Goal: Task Accomplishment & Management: Complete application form

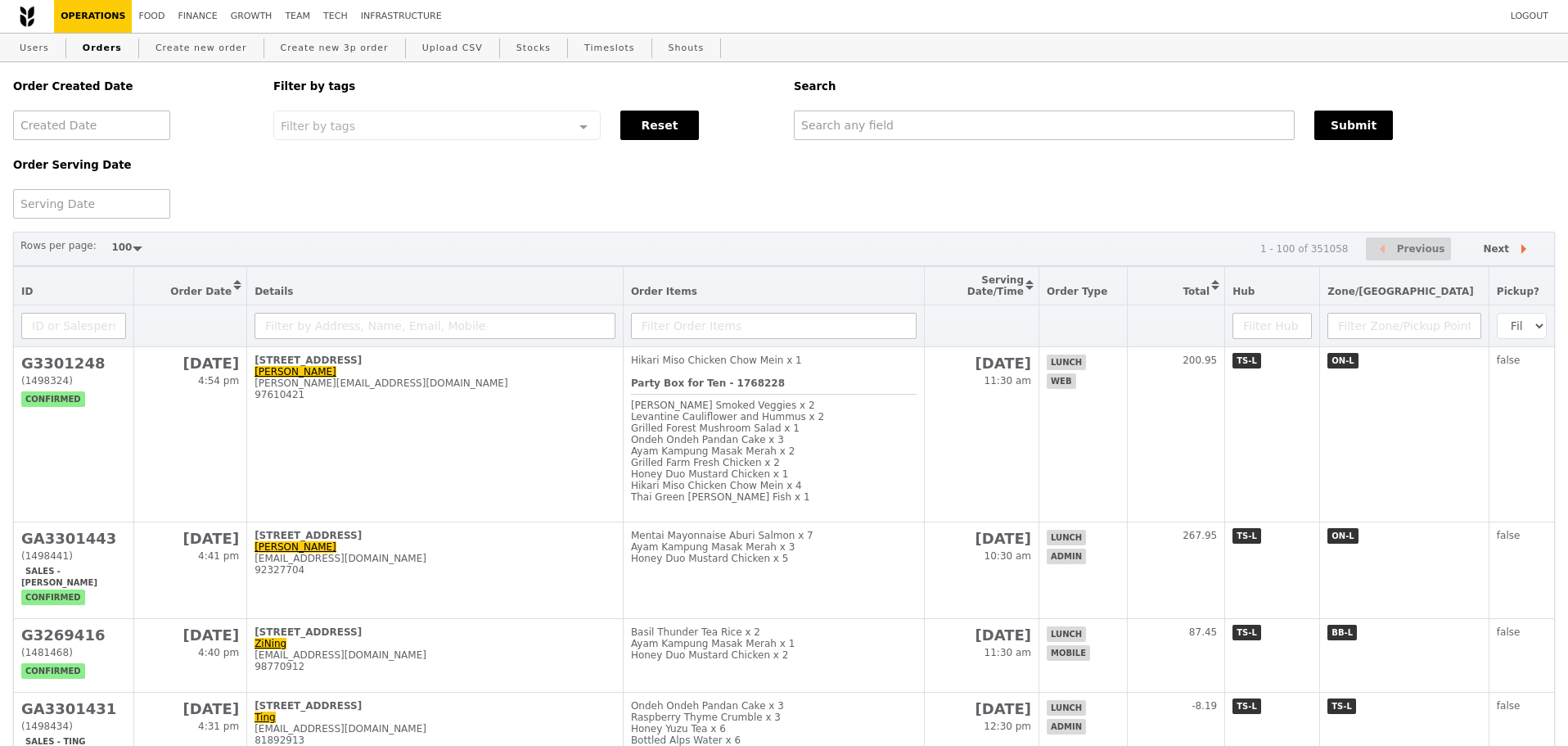
select select "100"
click at [200, 52] on link "Create new order" at bounding box center [202, 49] width 105 height 30
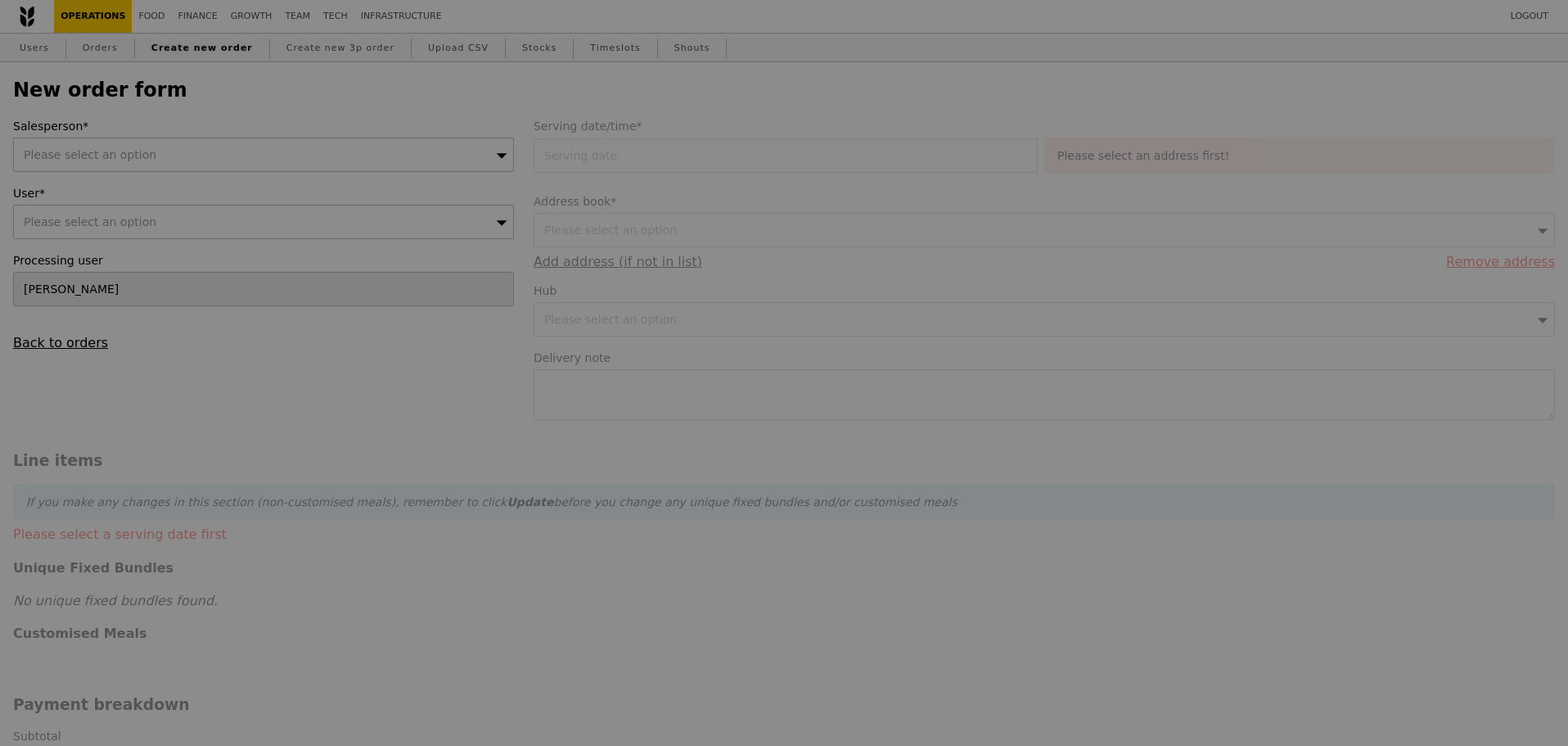
type input "Confirm"
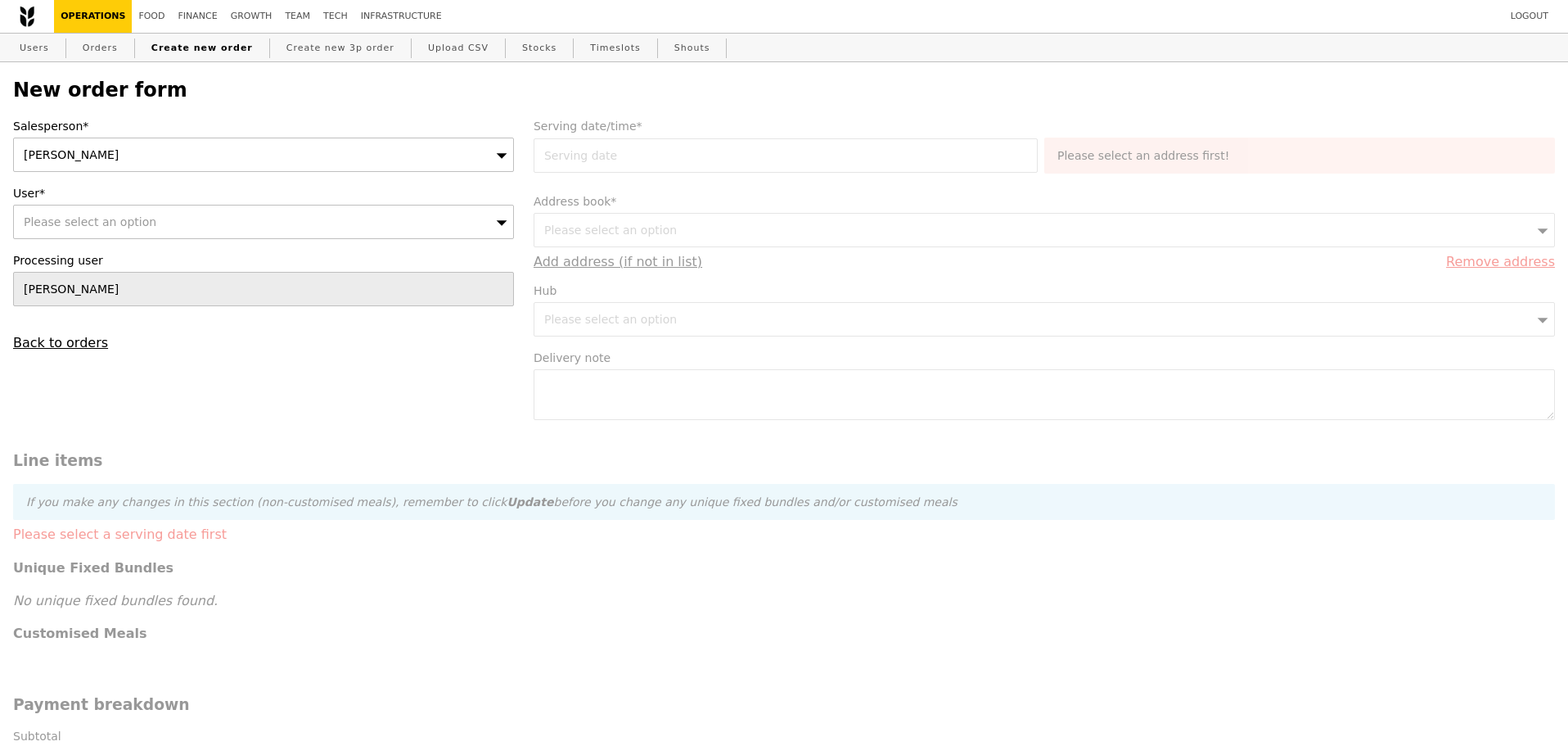
click at [219, 222] on div "Please select an option" at bounding box center [263, 221] width 501 height 35
click at [217, 223] on input "User*" at bounding box center [263, 221] width 499 height 33
type input "[PERSON_NAME]"
type input "Confirm"
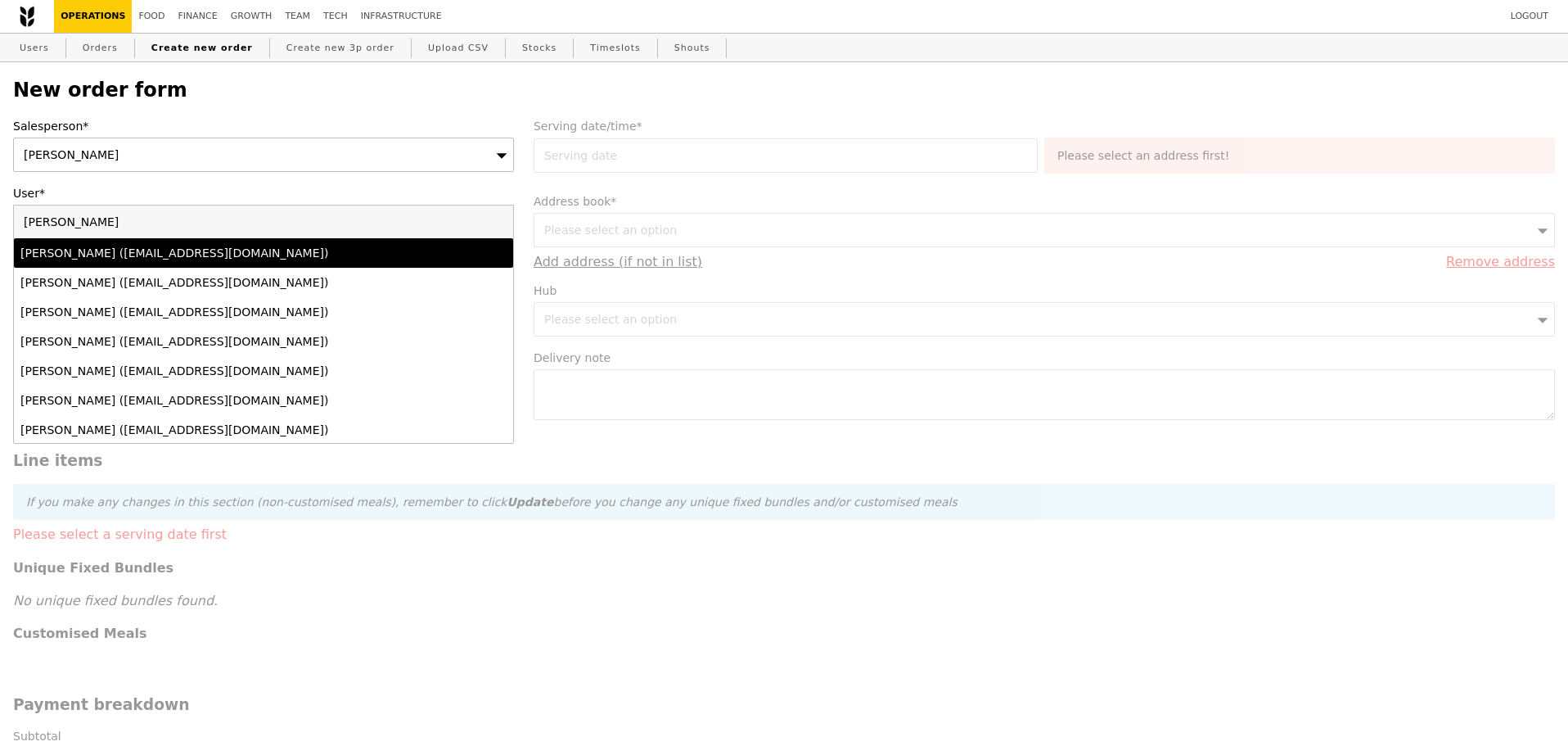
type input "alving"
type input "Loading..."
type input "[PERSON_NAME]"
type input "Confirm"
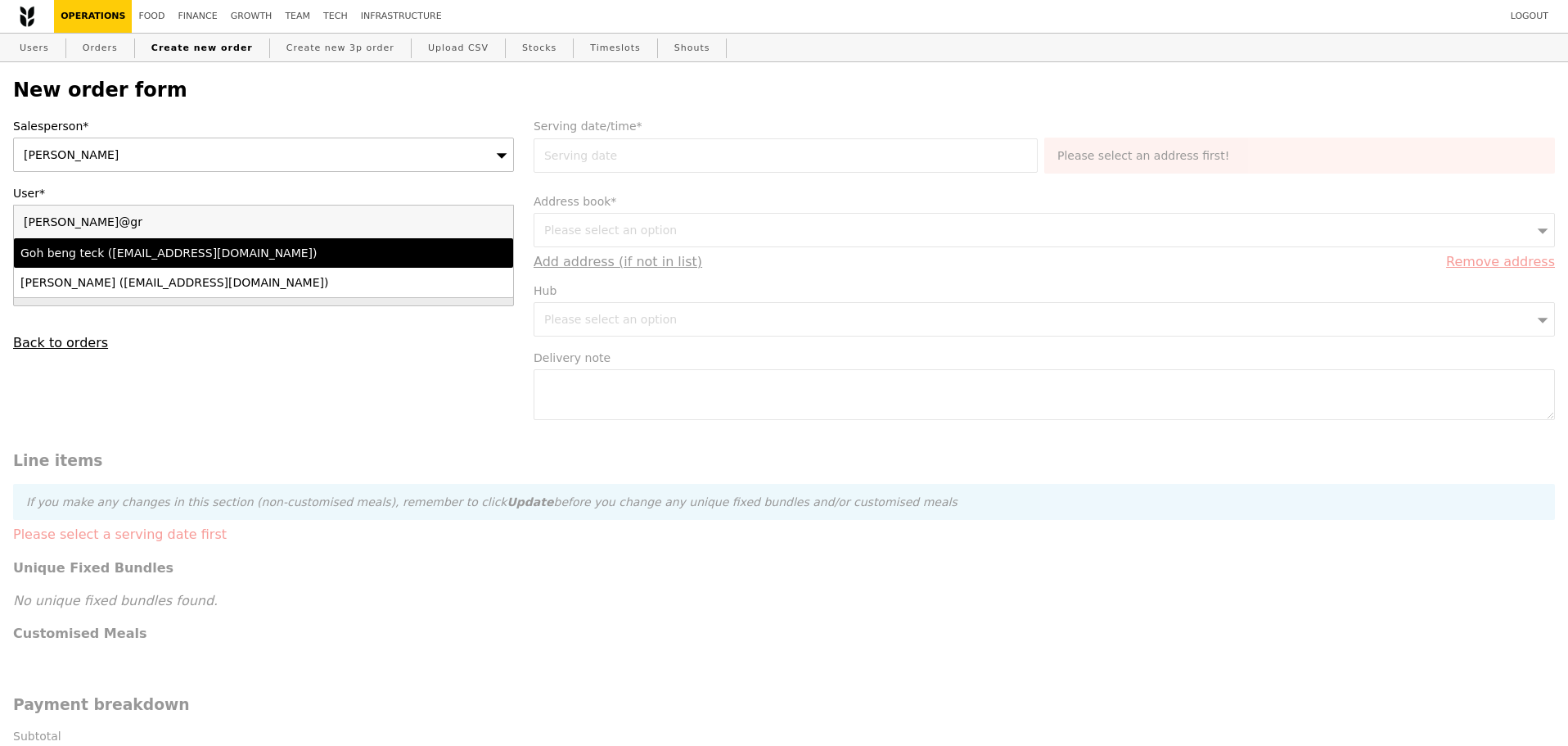
type input "[PERSON_NAME]@gra"
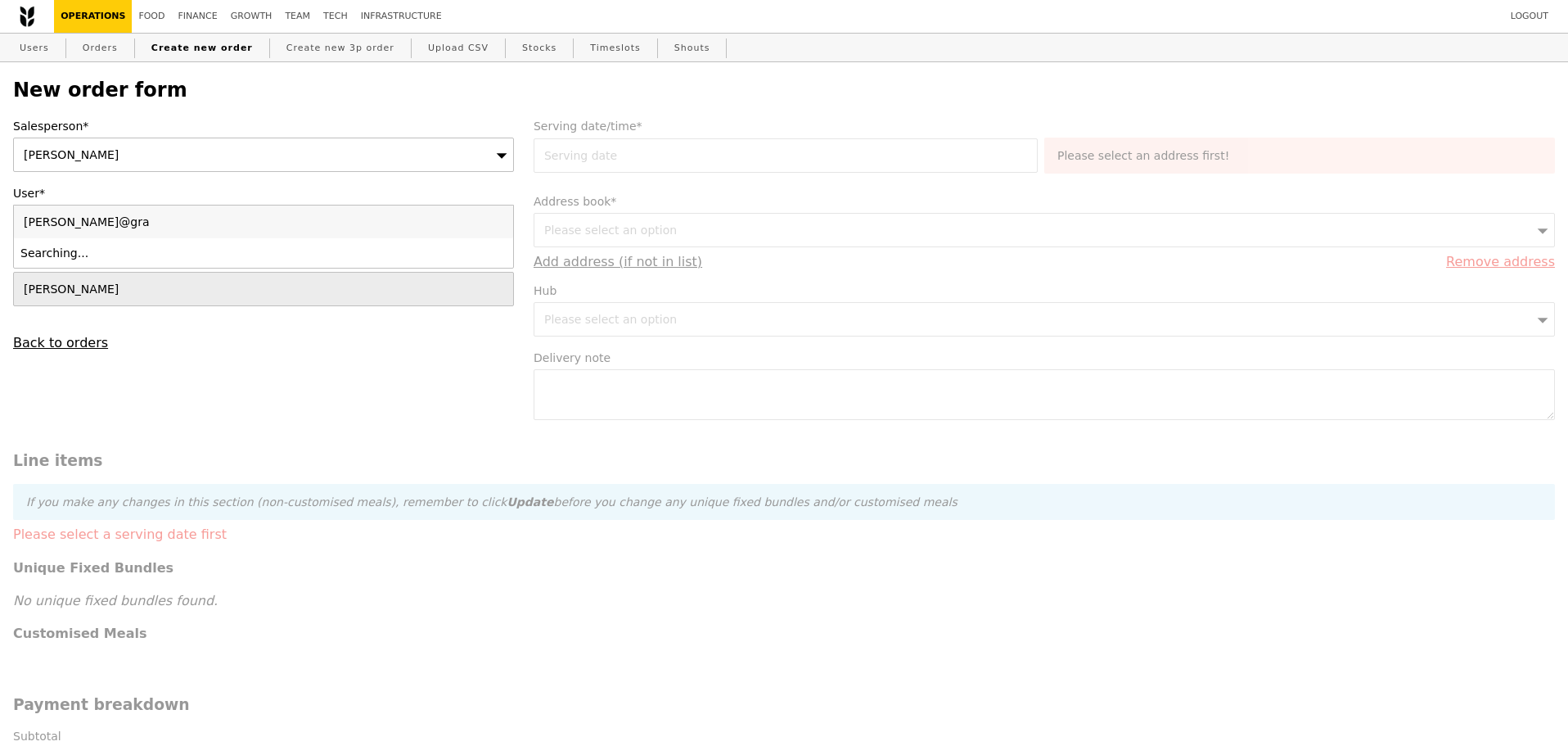
type input "Confirm"
type input "[PERSON_NAME][EMAIL_ADDRESS][DOMAIN_NAME]"
type input "Confirm"
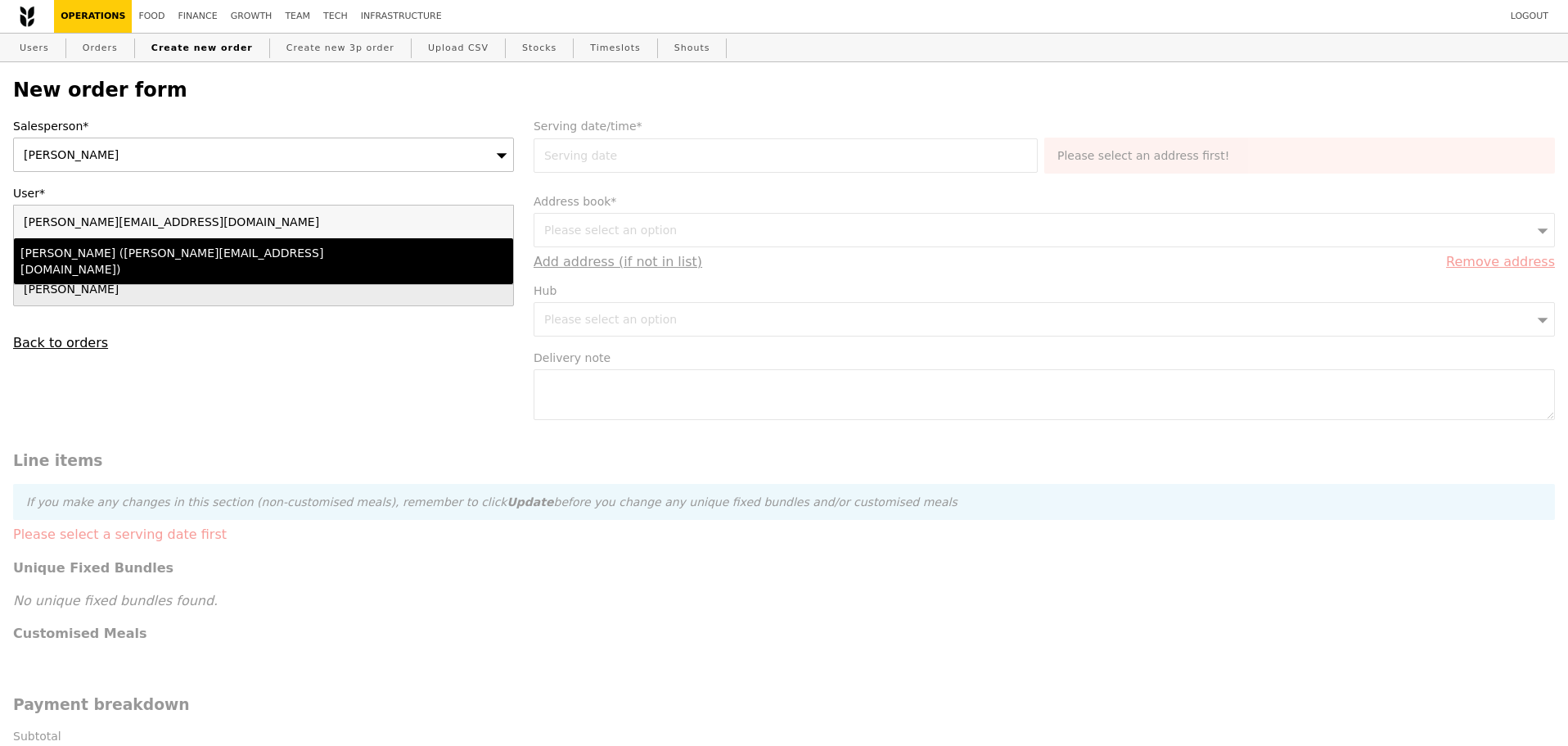
type input "[PERSON_NAME][EMAIL_ADDRESS][DOMAIN_NAME]"
click at [189, 255] on div "[PERSON_NAME] ([PERSON_NAME][EMAIL_ADDRESS][DOMAIN_NAME])" at bounding box center [203, 260] width 364 height 33
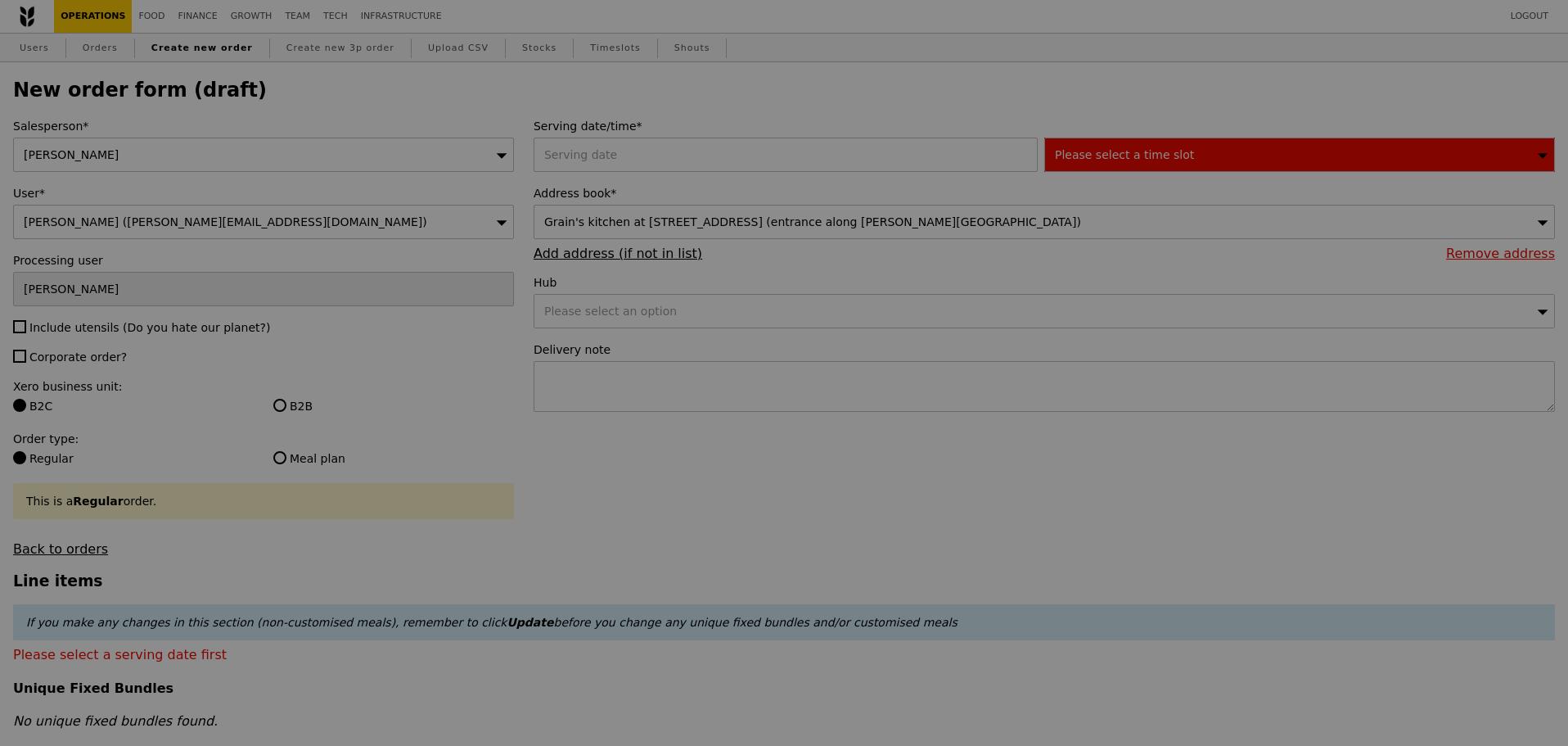
type input "Confirm"
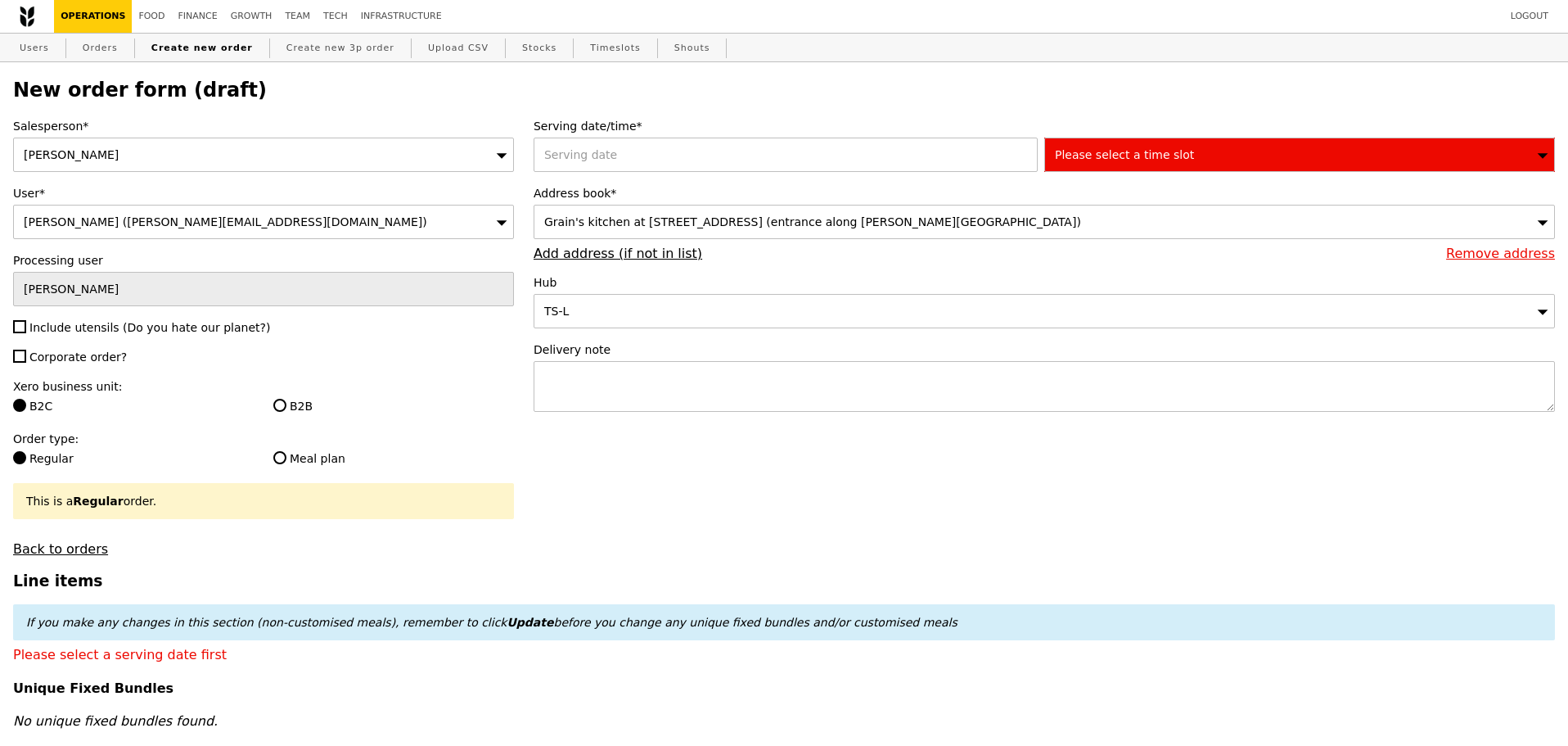
click at [127, 330] on span "Include utensils (Do you hate our planet?)" at bounding box center [150, 328] width 241 height 13
click at [26, 330] on input "Include utensils (Do you hate our planet?)" at bounding box center [20, 327] width 13 height 13
checkbox input "true"
type input "Confirm"
click at [90, 360] on span "Corporate order?" at bounding box center [78, 357] width 97 height 13
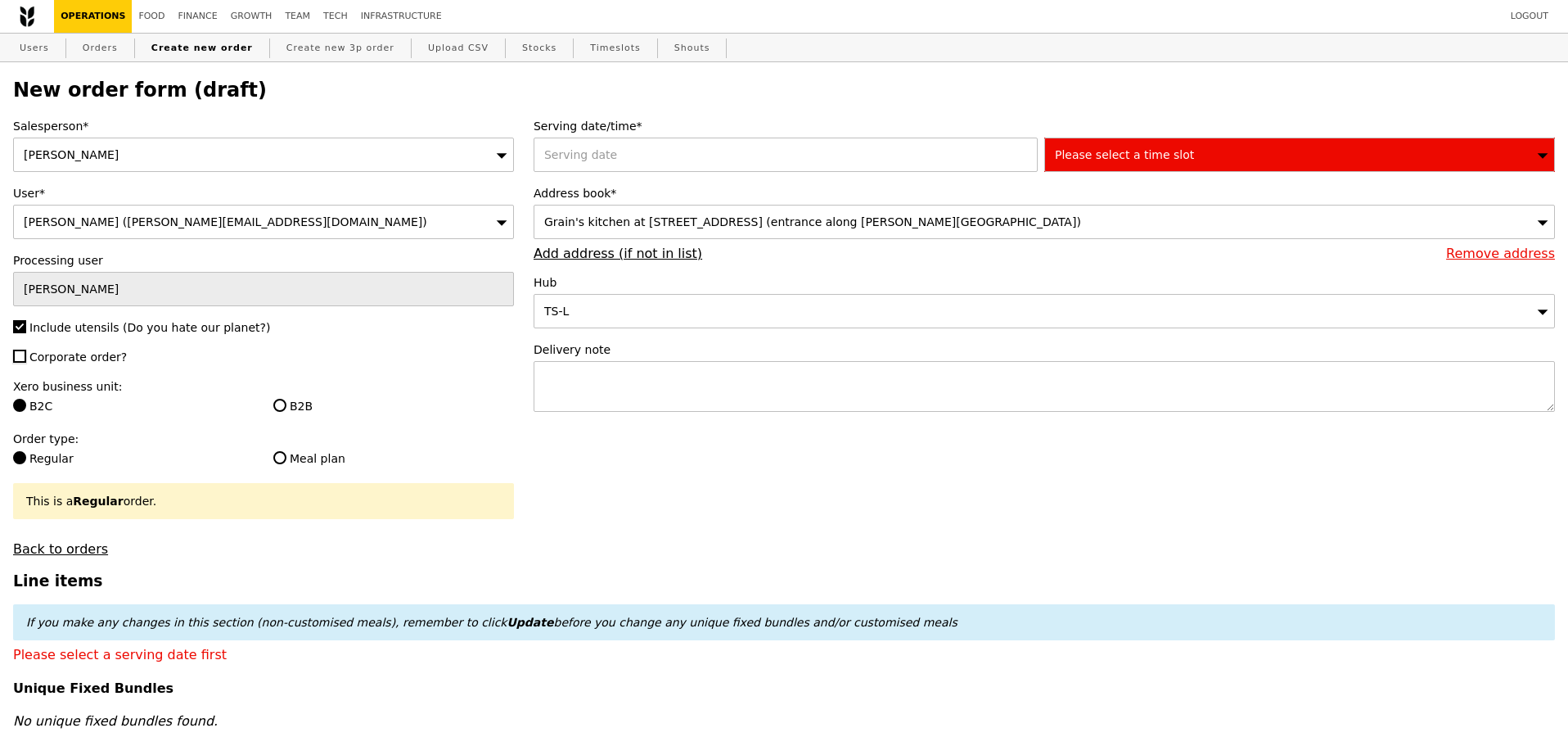
click at [26, 360] on input "Corporate order?" at bounding box center [20, 357] width 13 height 13
checkbox input "true"
click at [739, 190] on label "Address book*" at bounding box center [1044, 193] width 1022 height 17
click at [745, 163] on div at bounding box center [789, 154] width 511 height 35
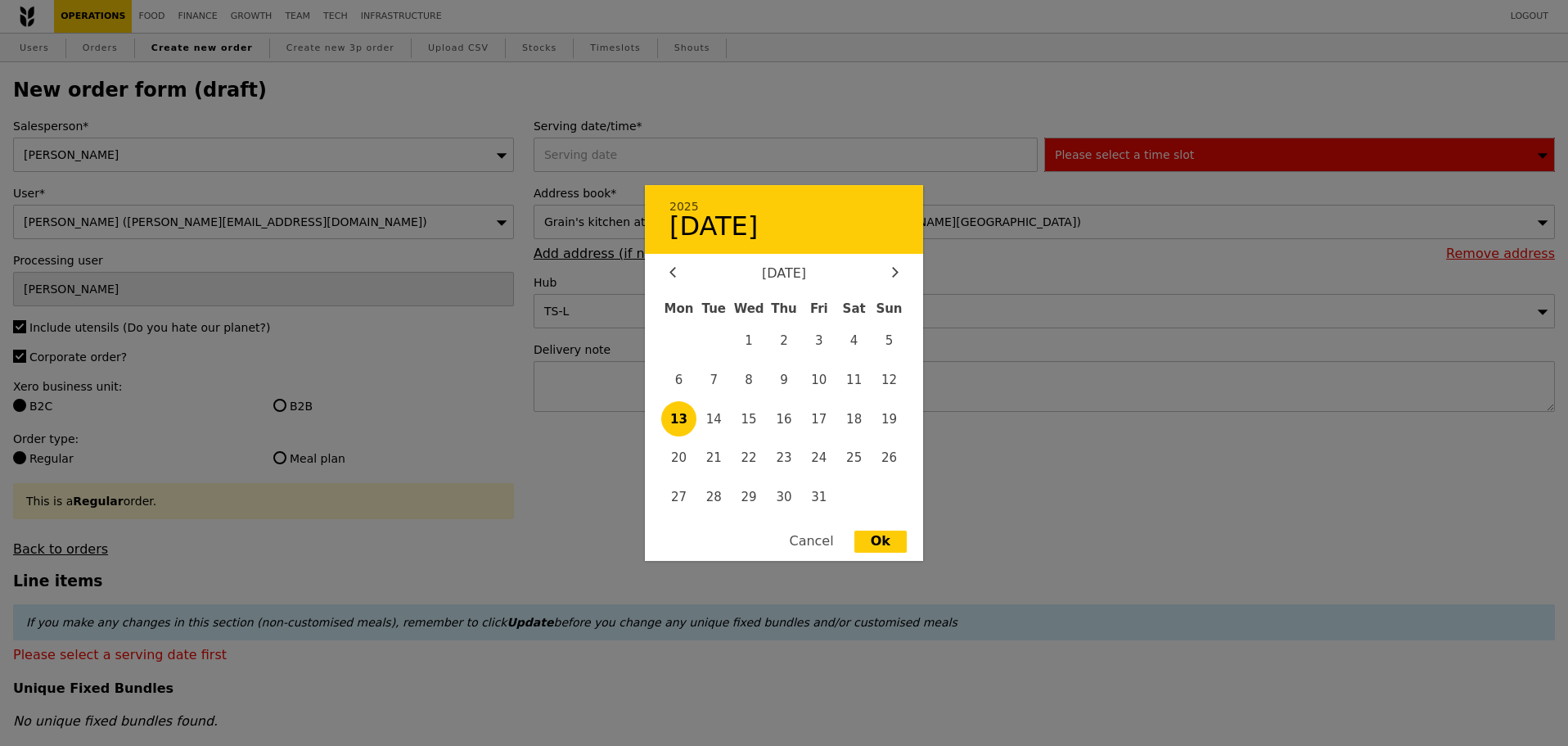
click at [685, 411] on span "13" at bounding box center [679, 419] width 35 height 35
type input "[DATE]"
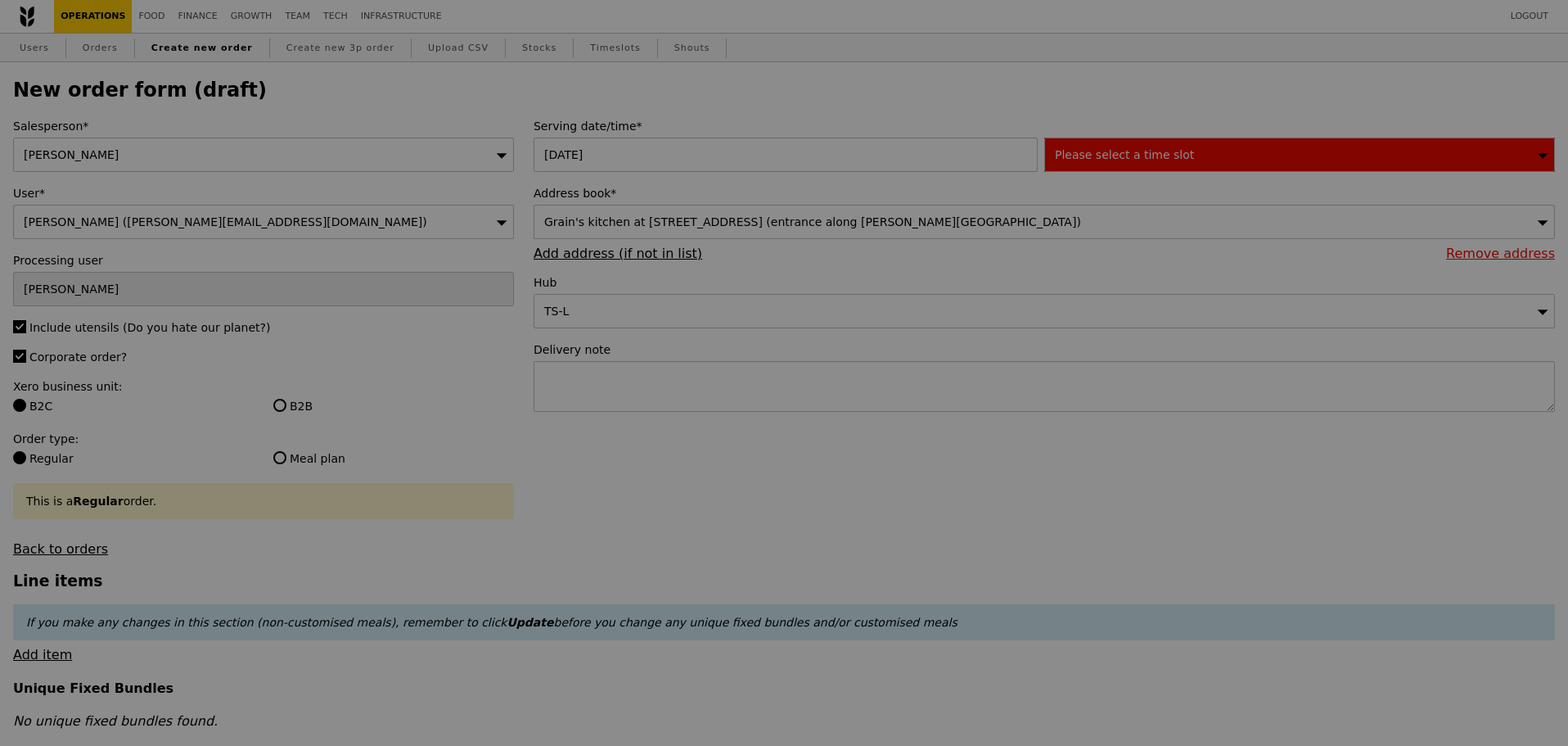
click at [1269, 161] on div at bounding box center [784, 373] width 1568 height 746
type input "Confirm"
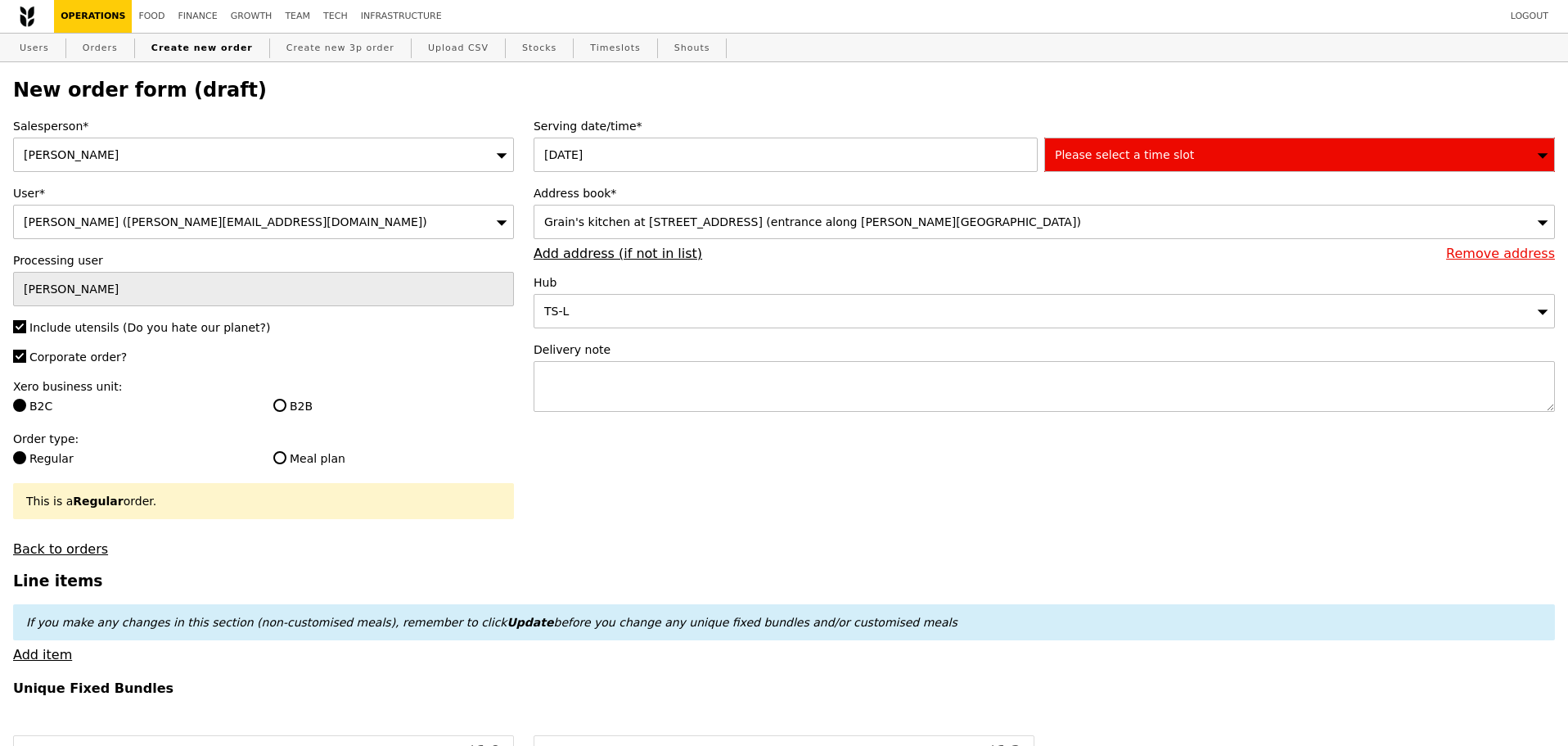
click at [1214, 157] on div "Please select a time slot" at bounding box center [1299, 154] width 511 height 35
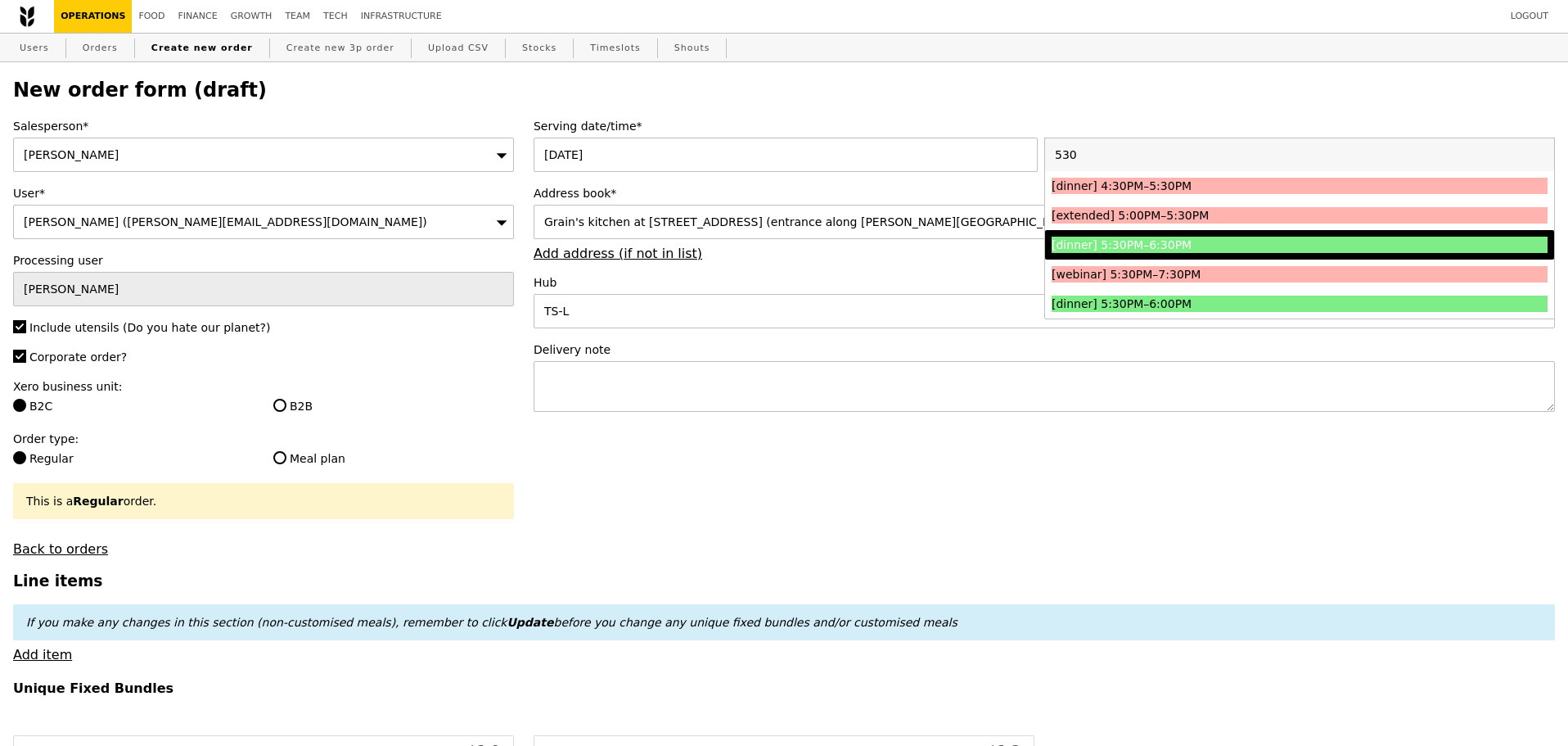
type input "530"
click at [1128, 239] on div "[dinner] 5:30PM–6:30PM" at bounding box center [1238, 245] width 372 height 17
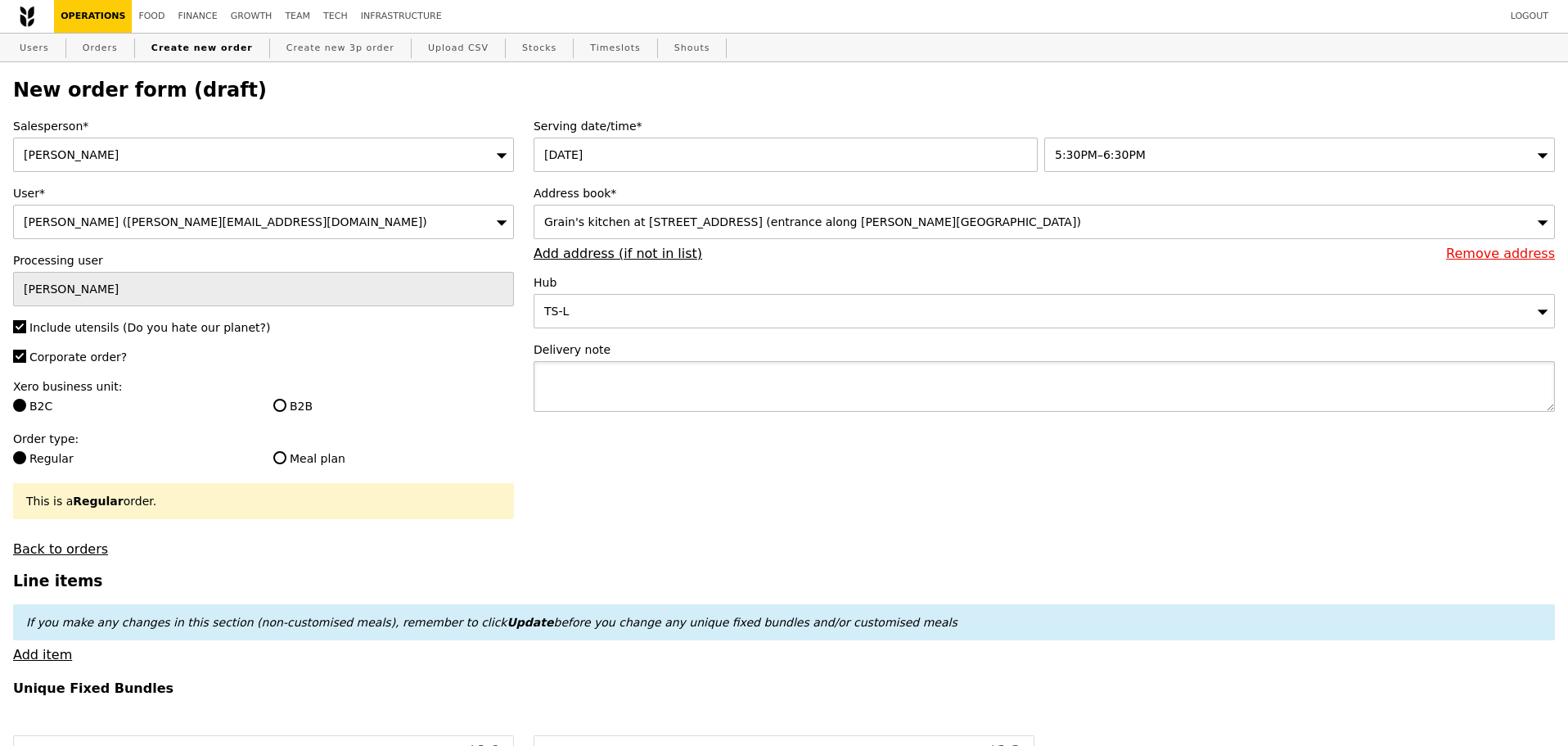
click at [758, 399] on textarea at bounding box center [1044, 387] width 1022 height 50
type input "Confirm"
type textarea "i'll come and pickup"
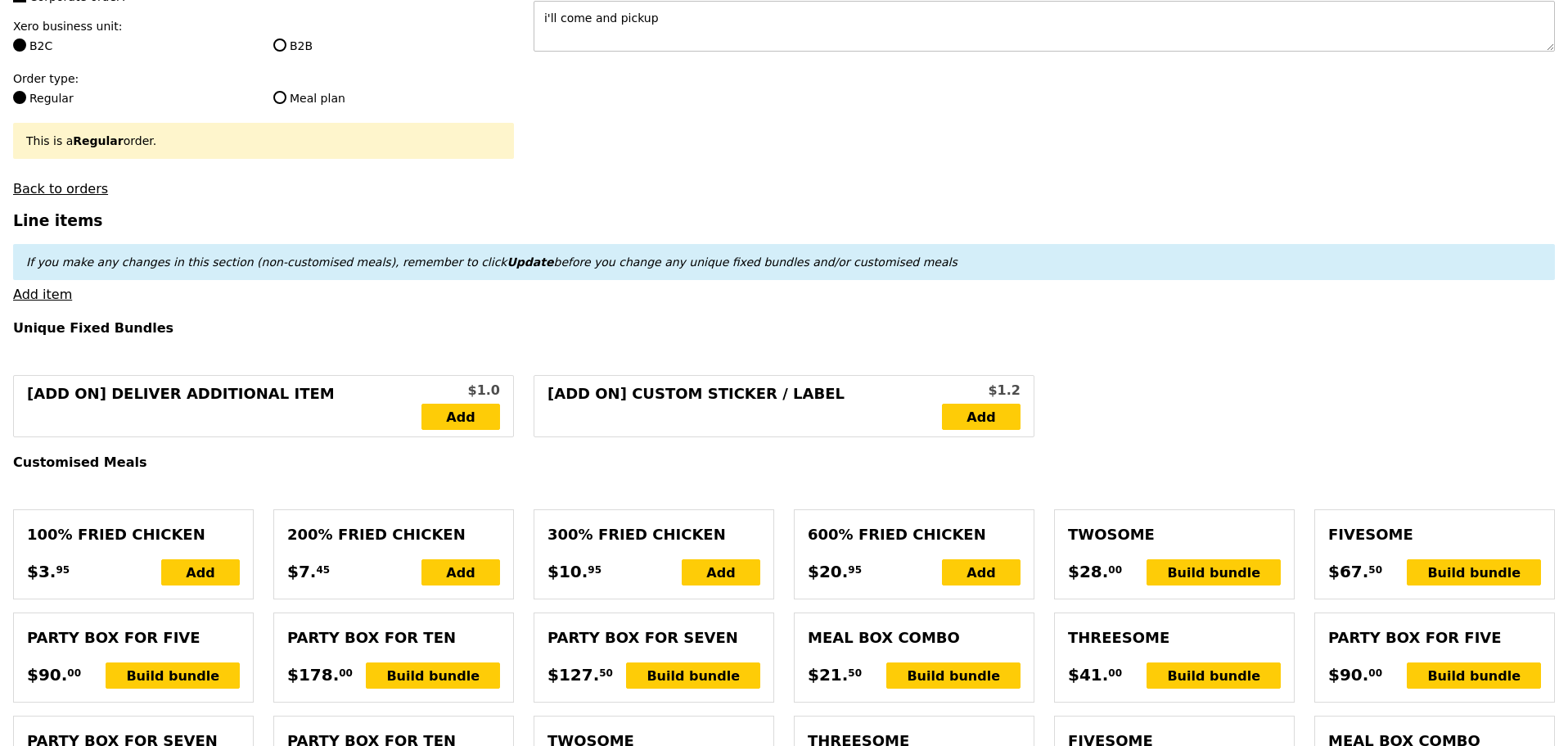
scroll to position [410, 0]
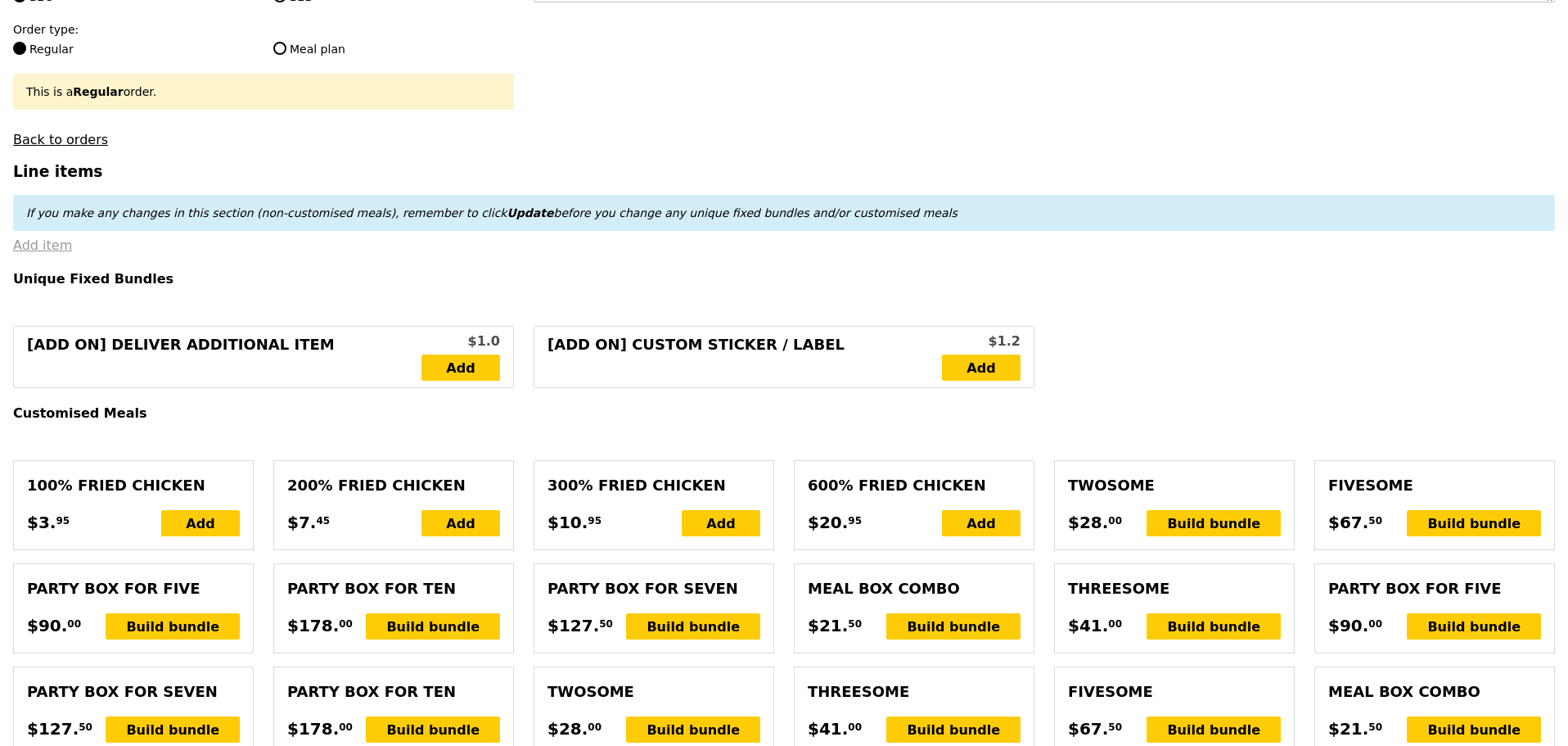
click at [55, 253] on link "Add item" at bounding box center [42, 245] width 59 height 16
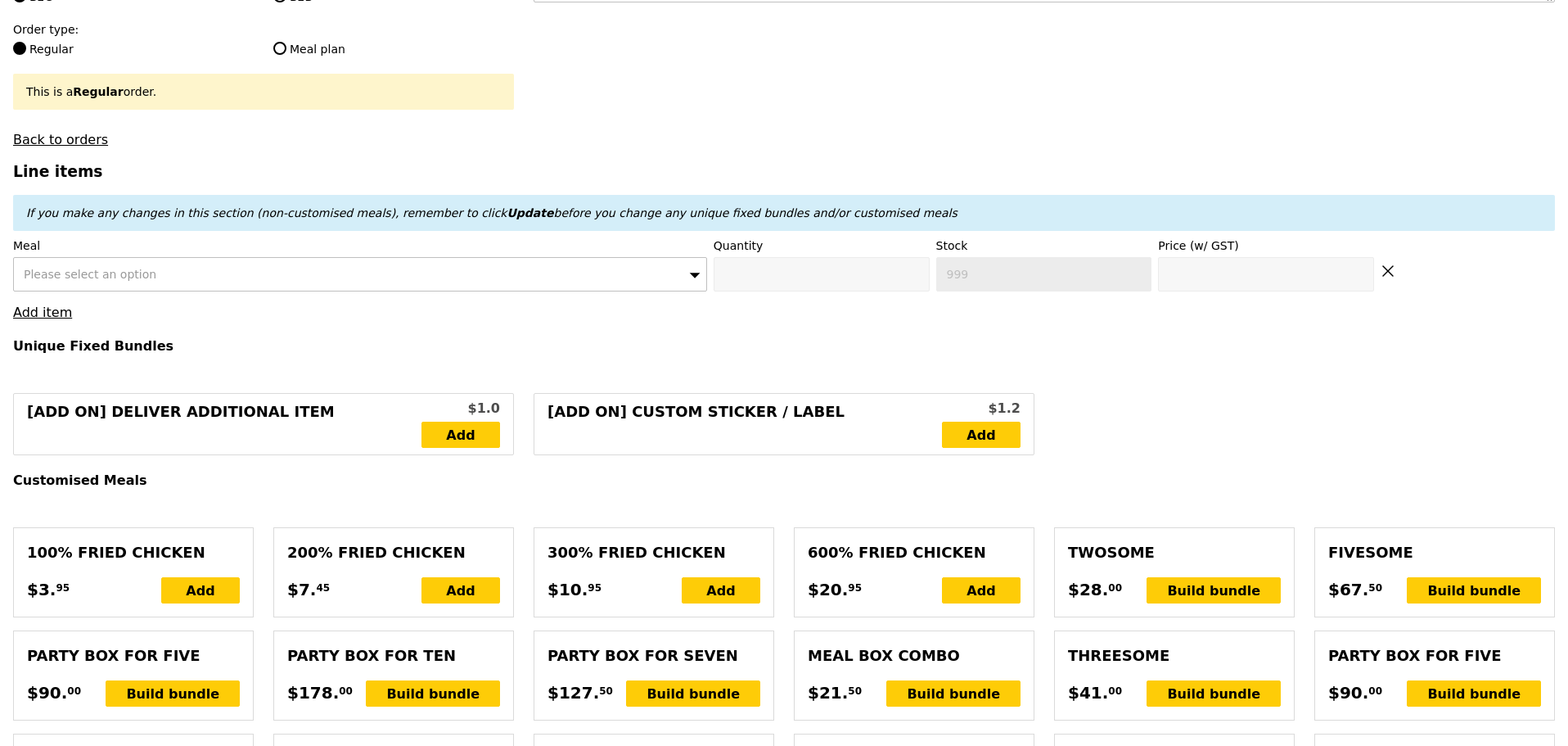
click at [170, 288] on div "Please select an option" at bounding box center [360, 274] width 694 height 35
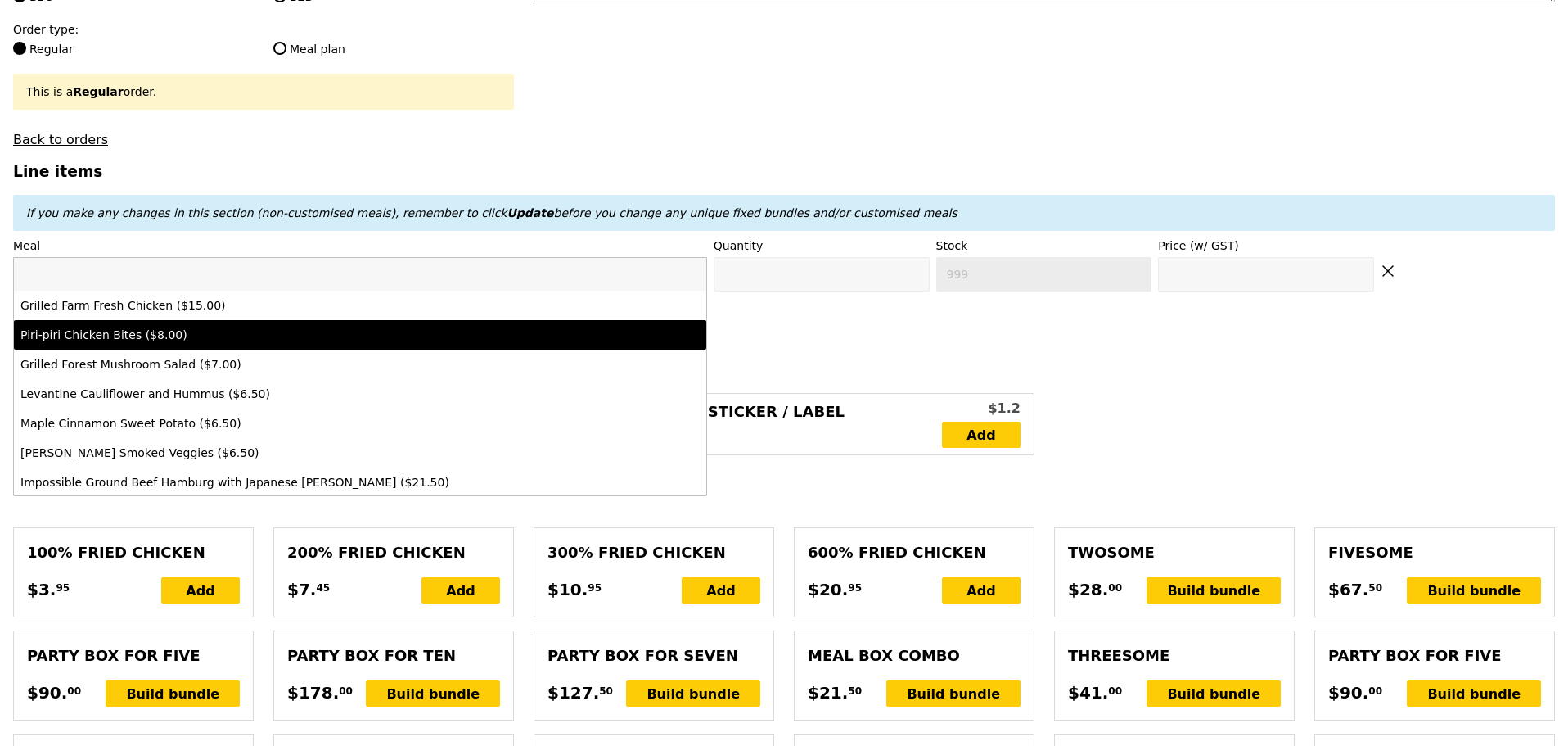
click at [262, 343] on div "Piri-piri Chicken Bites ($8.00)" at bounding box center [275, 335] width 510 height 17
type input "Confirm anyway"
type input "0"
type input "491"
type input "8.0"
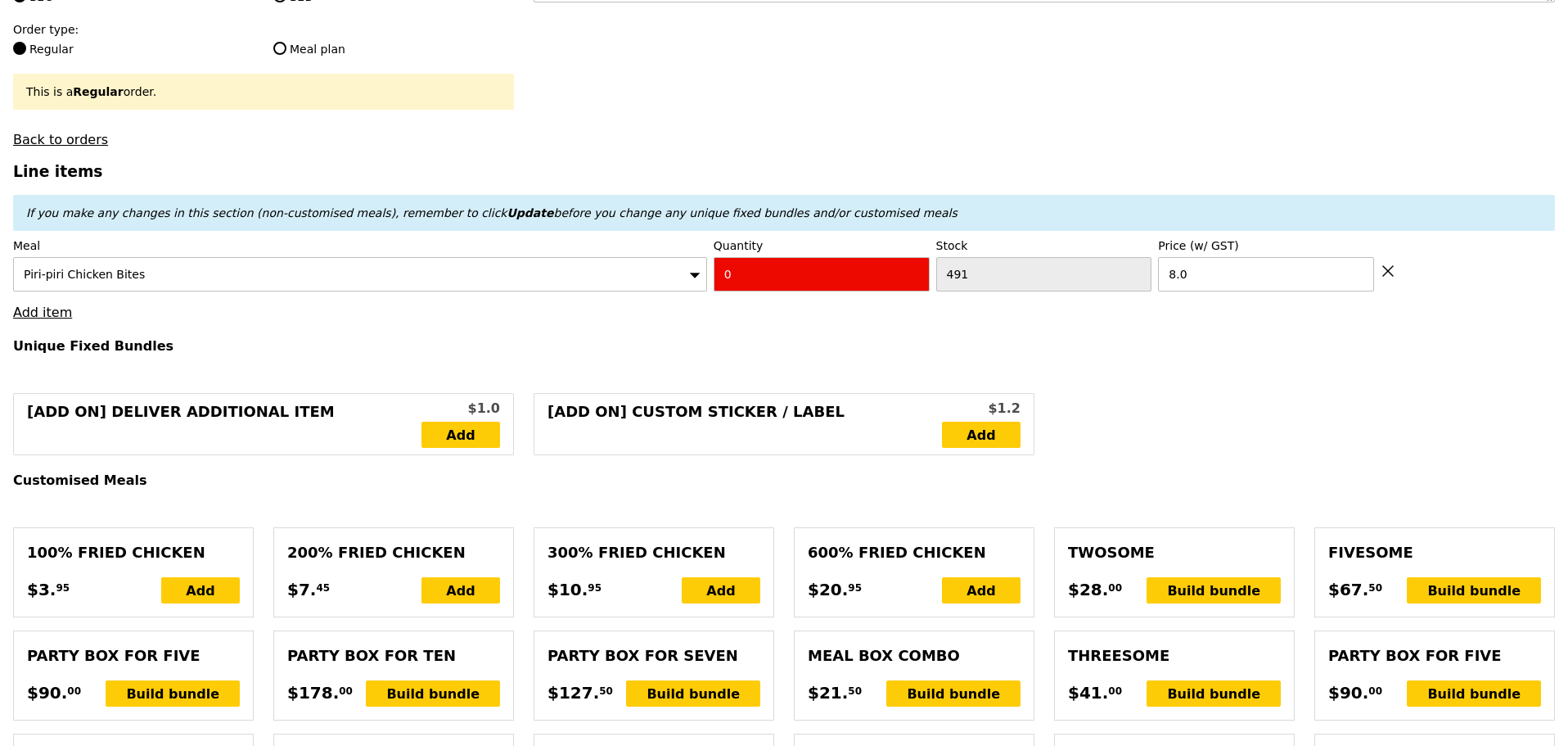
click at [597, 272] on div "Piri-piri Chicken Bites" at bounding box center [360, 274] width 694 height 35
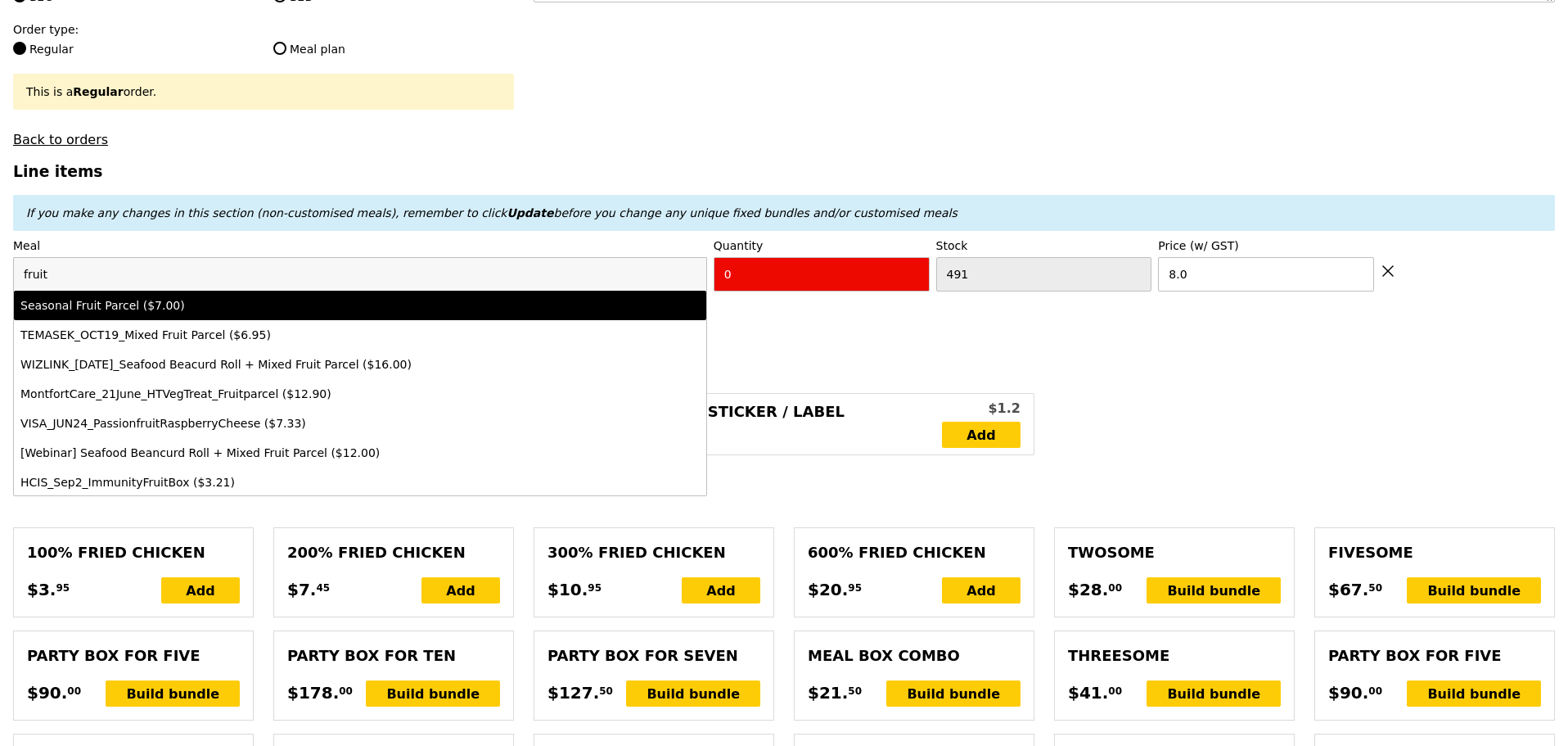
type input "fruit"
click at [607, 308] on div "Seasonal Fruit Parcel ($7.00)" at bounding box center [360, 305] width 679 height 17
type input "Confirm anyway"
type input "0"
type input "7.0"
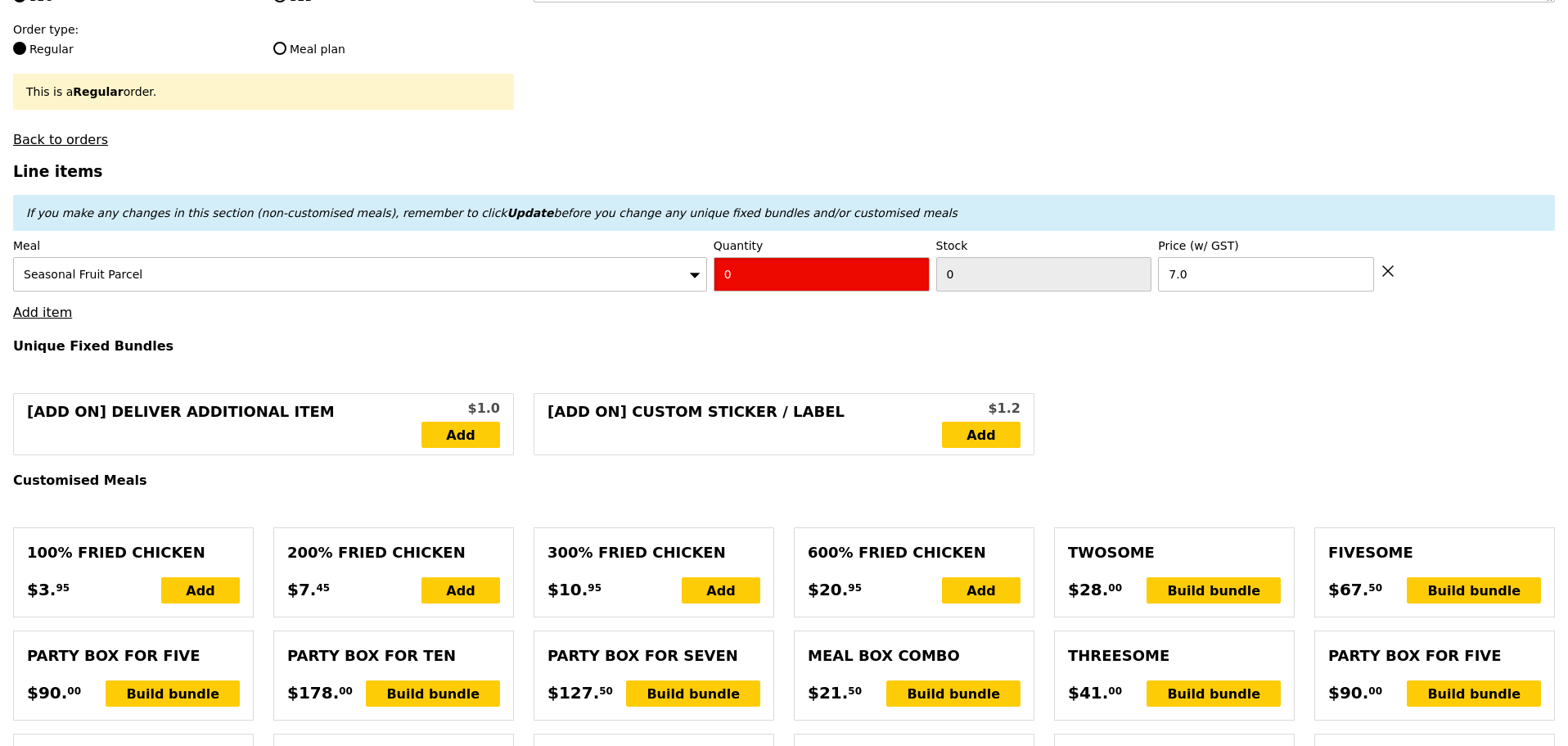
drag, startPoint x: 768, startPoint y: 286, endPoint x: 716, endPoint y: 175, distance: 122.6
click at [611, 270] on div "Meal Seasonal Fruit Parcel Quantity 0 Stock 0 Price (w/ GST) 7.0" at bounding box center [784, 264] width 1542 height 54
type input "1"
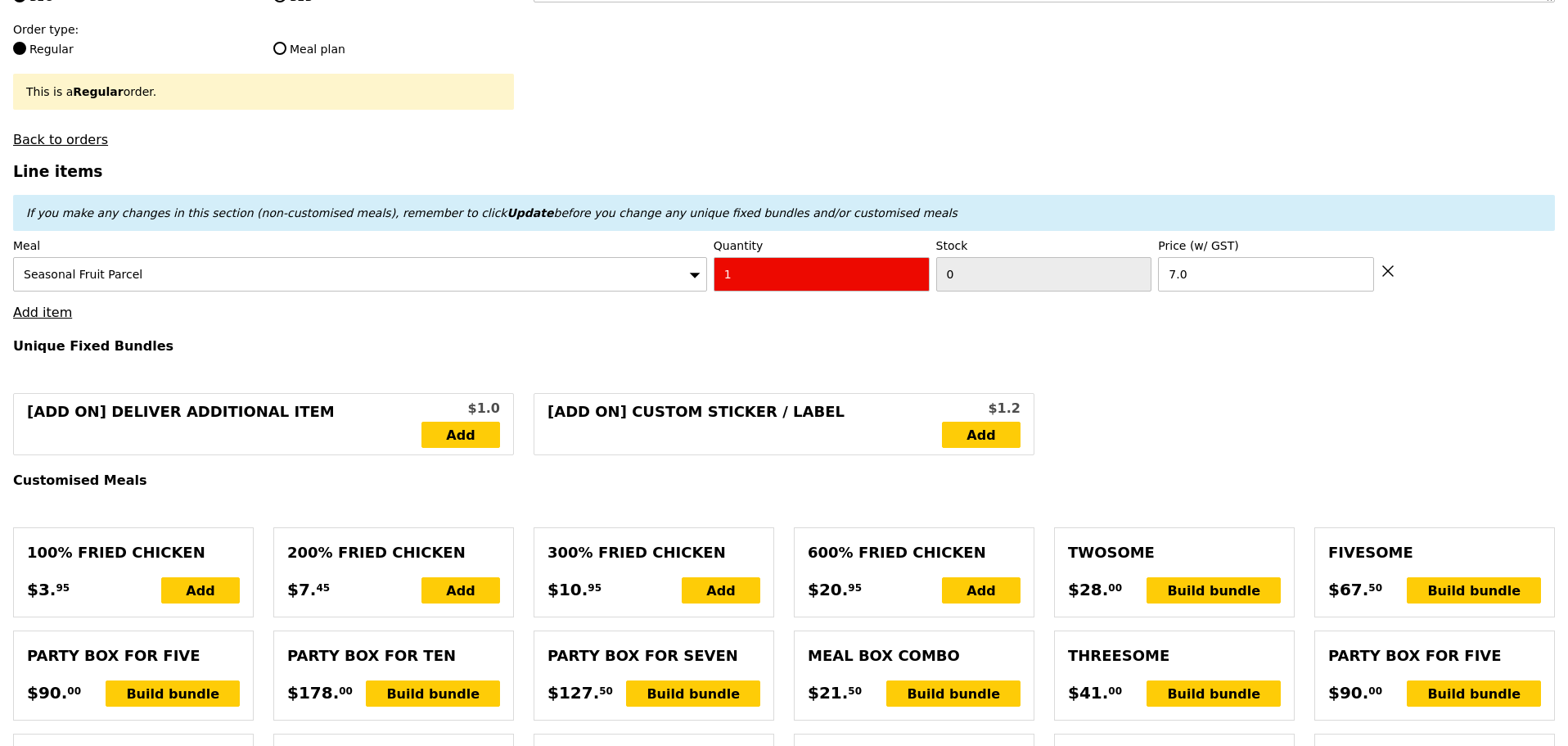
type input "Loading..."
type input "7.00"
type input "Confirm anyway"
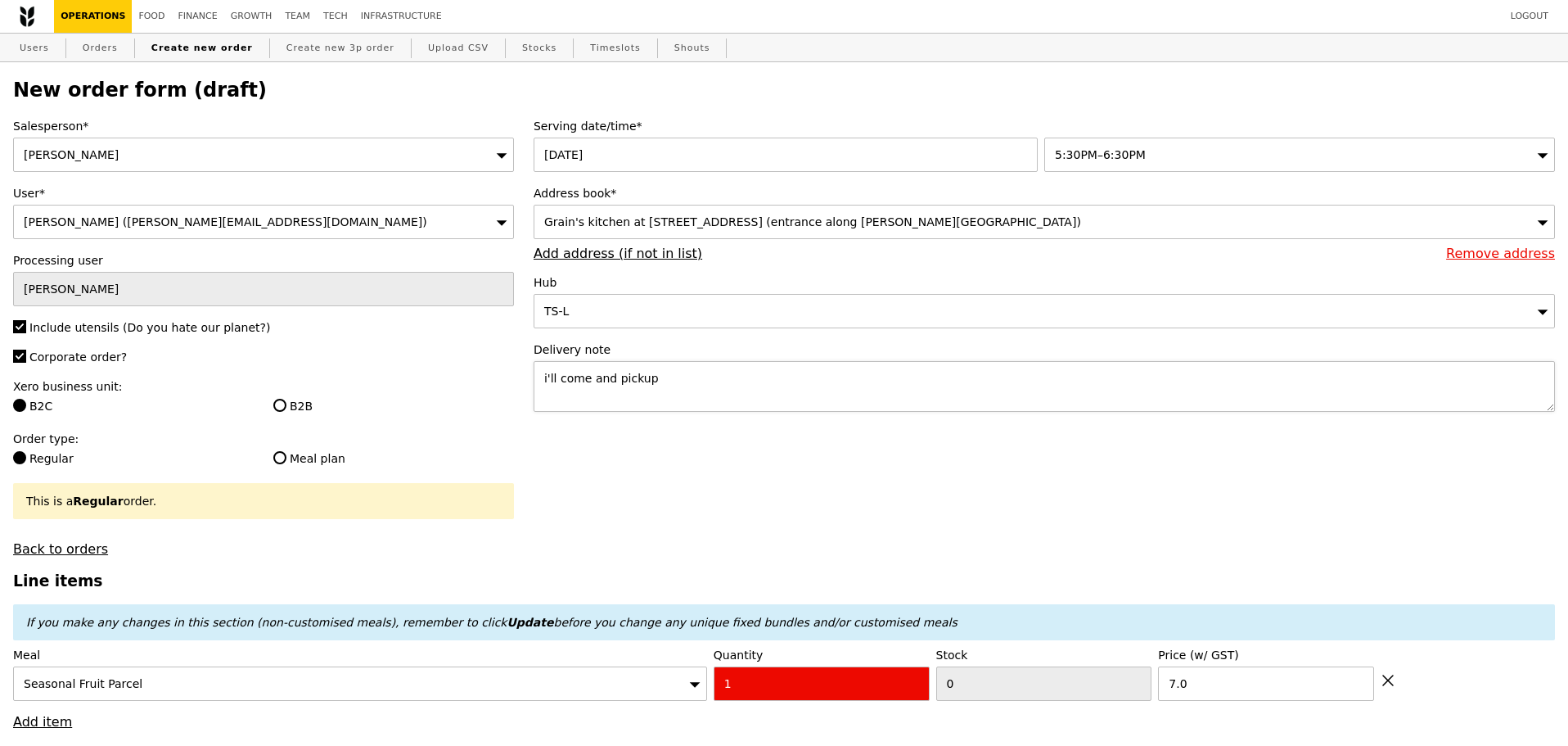
scroll to position [273, 0]
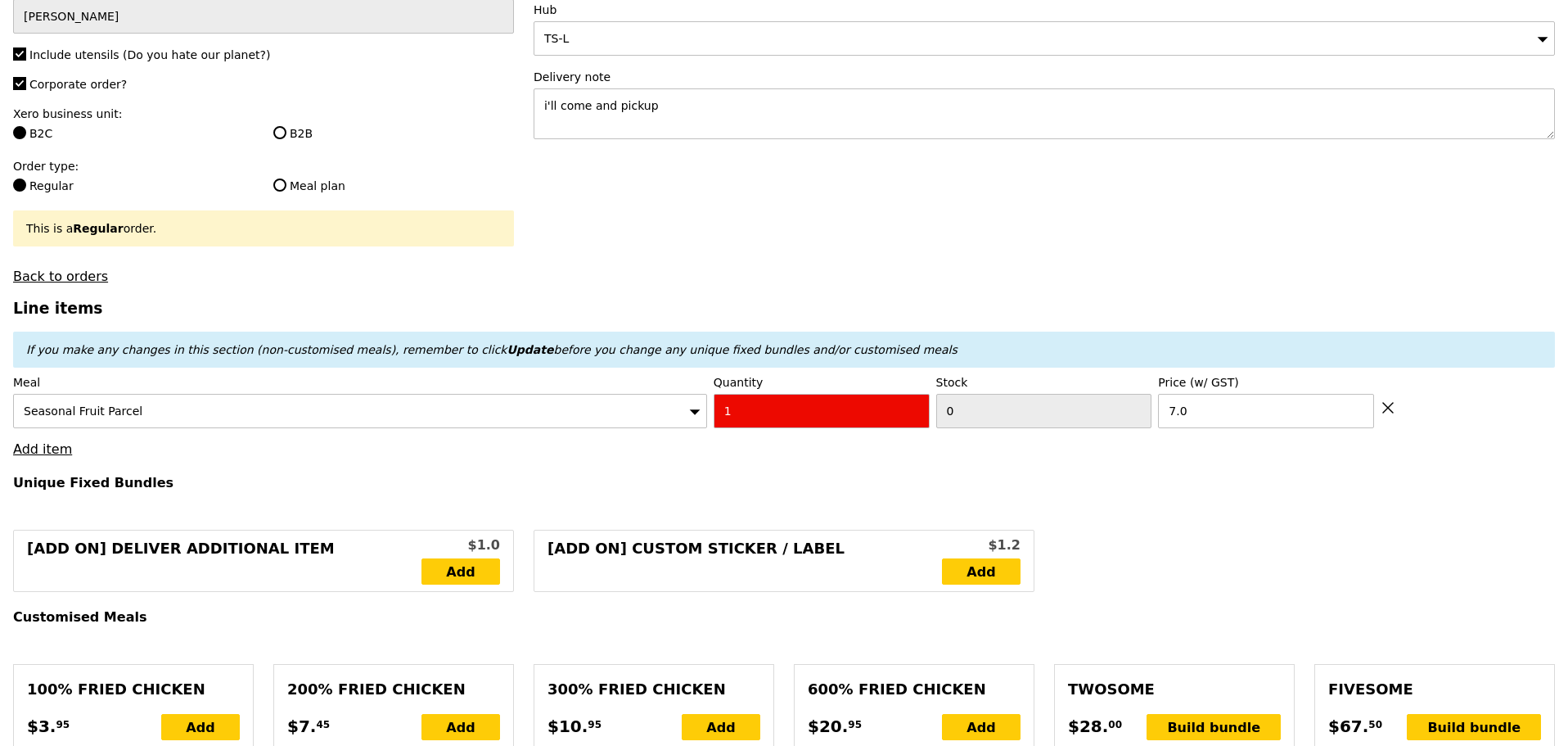
click at [833, 314] on h3 "Line items" at bounding box center [784, 308] width 1542 height 17
click at [369, 416] on div "Seasonal Fruit Parcel" at bounding box center [360, 411] width 694 height 35
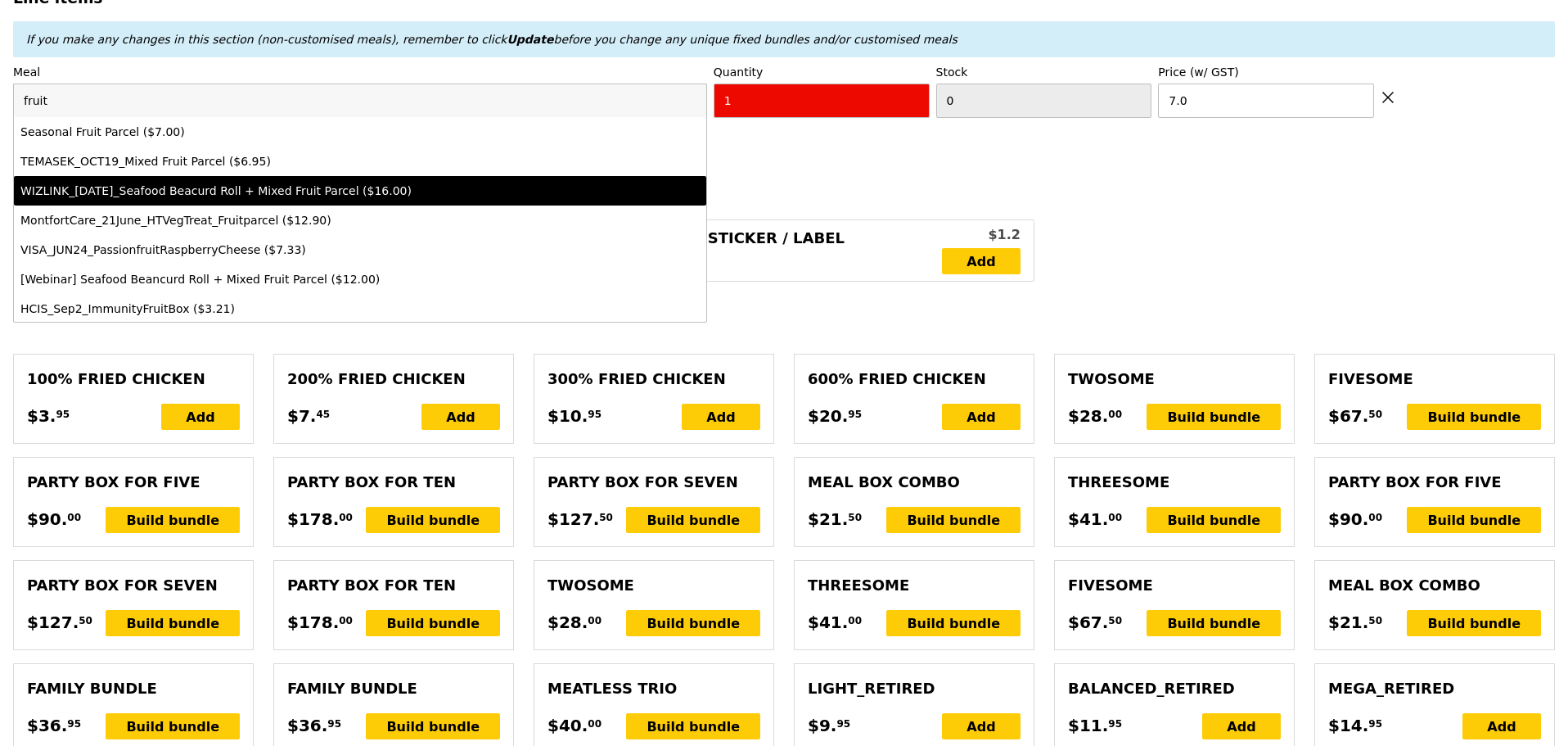
scroll to position [410, 0]
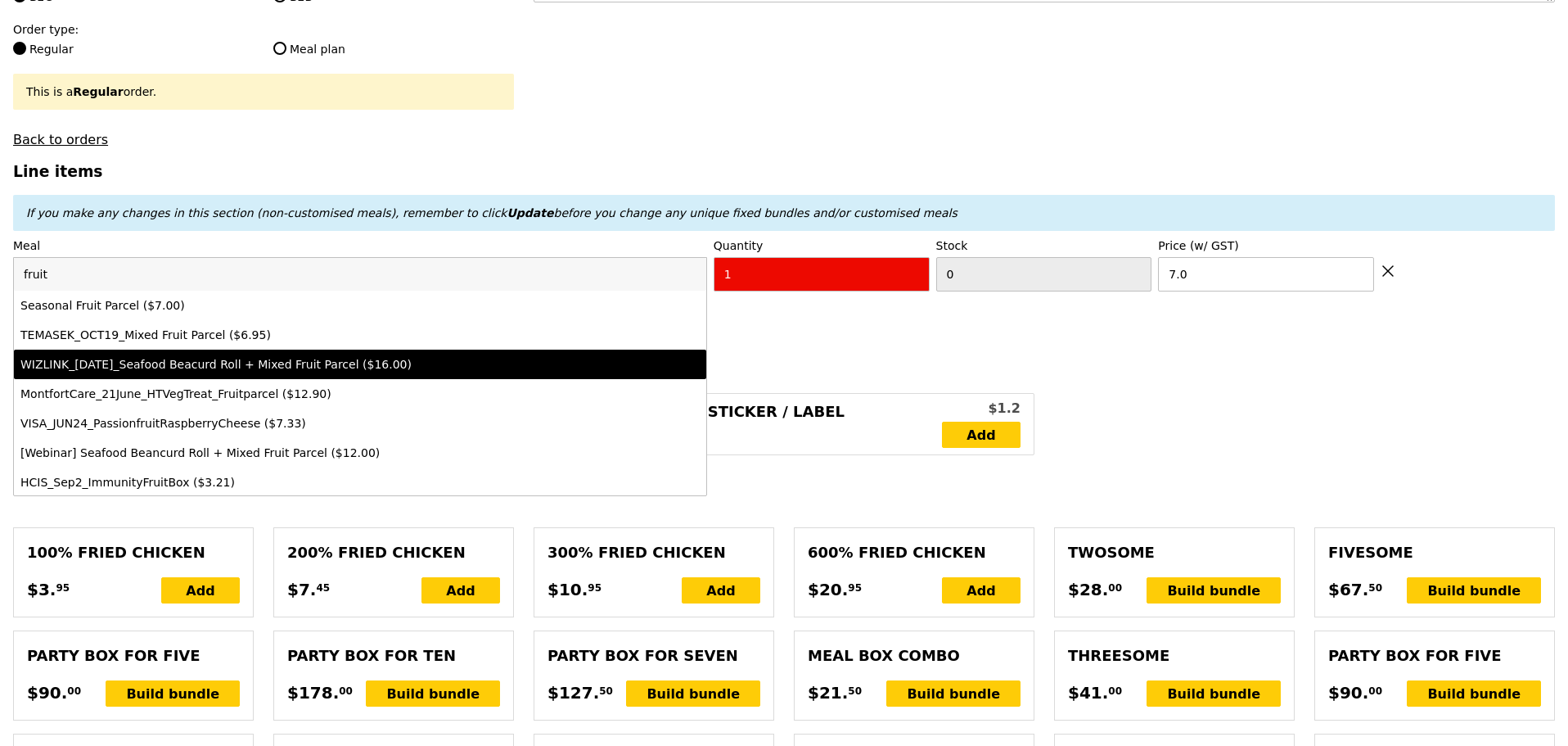
click at [862, 354] on h4 "Unique Fixed Bundles" at bounding box center [784, 345] width 1542 height 16
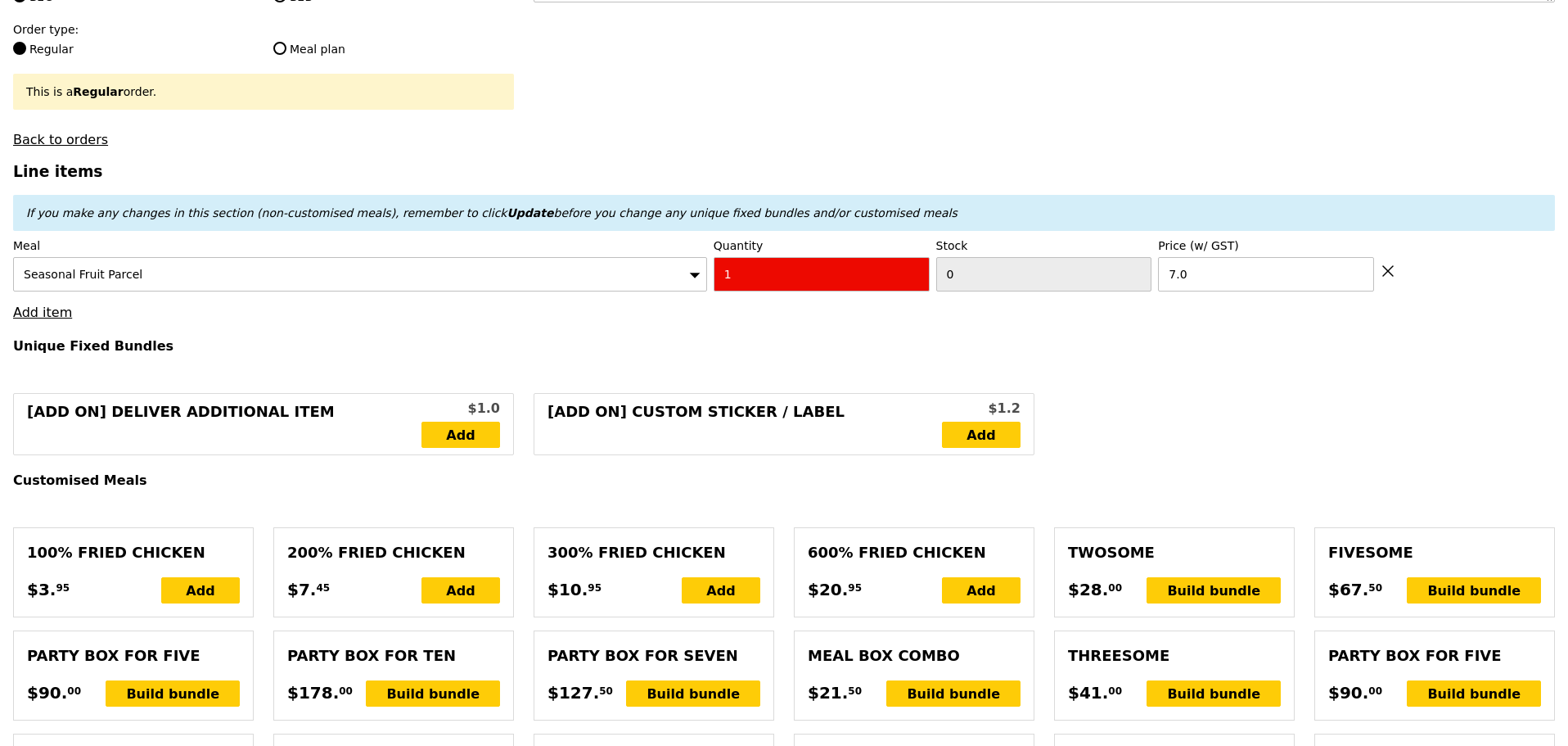
click at [50, 320] on link "Add item" at bounding box center [42, 312] width 59 height 16
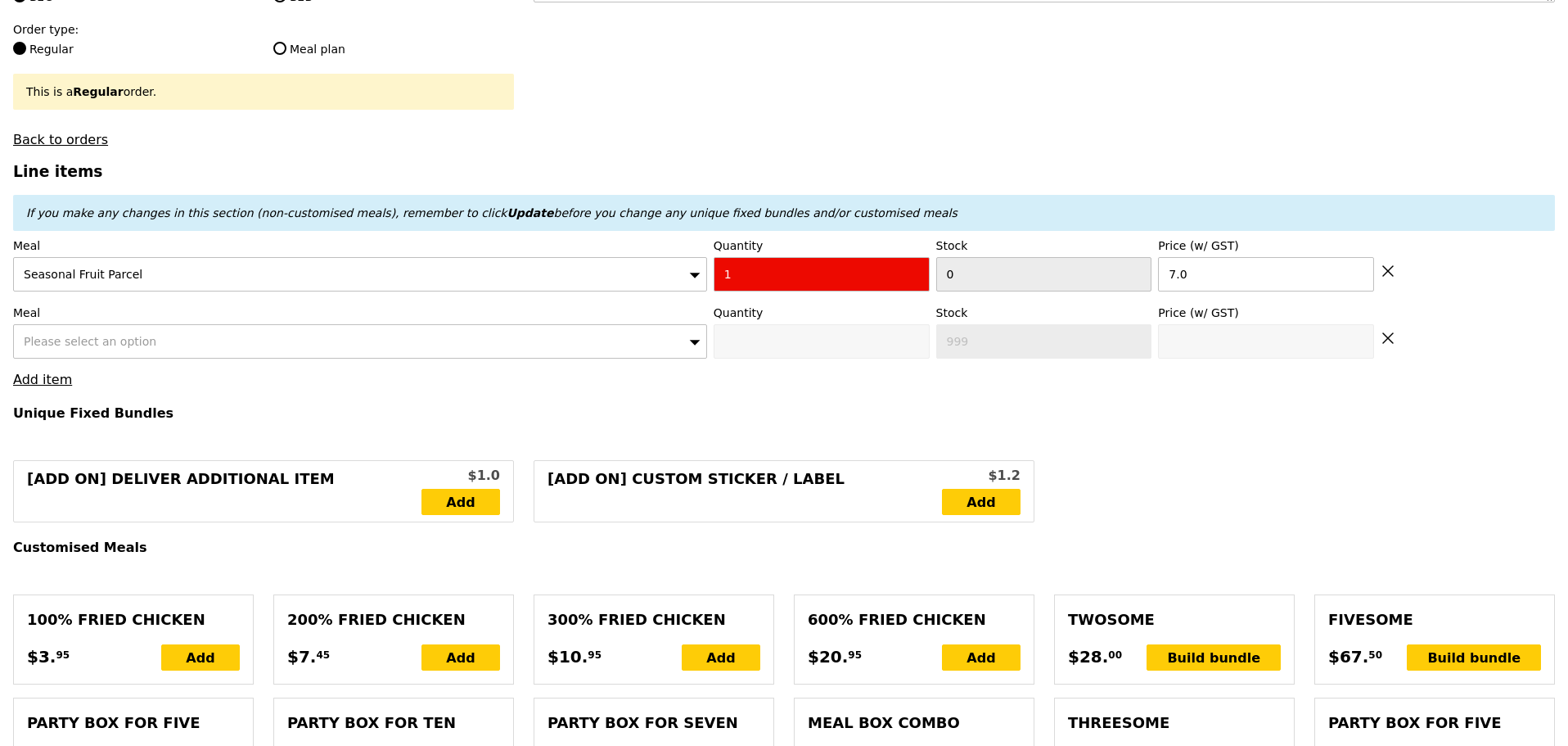
click at [195, 347] on div "Please select an option" at bounding box center [360, 341] width 694 height 35
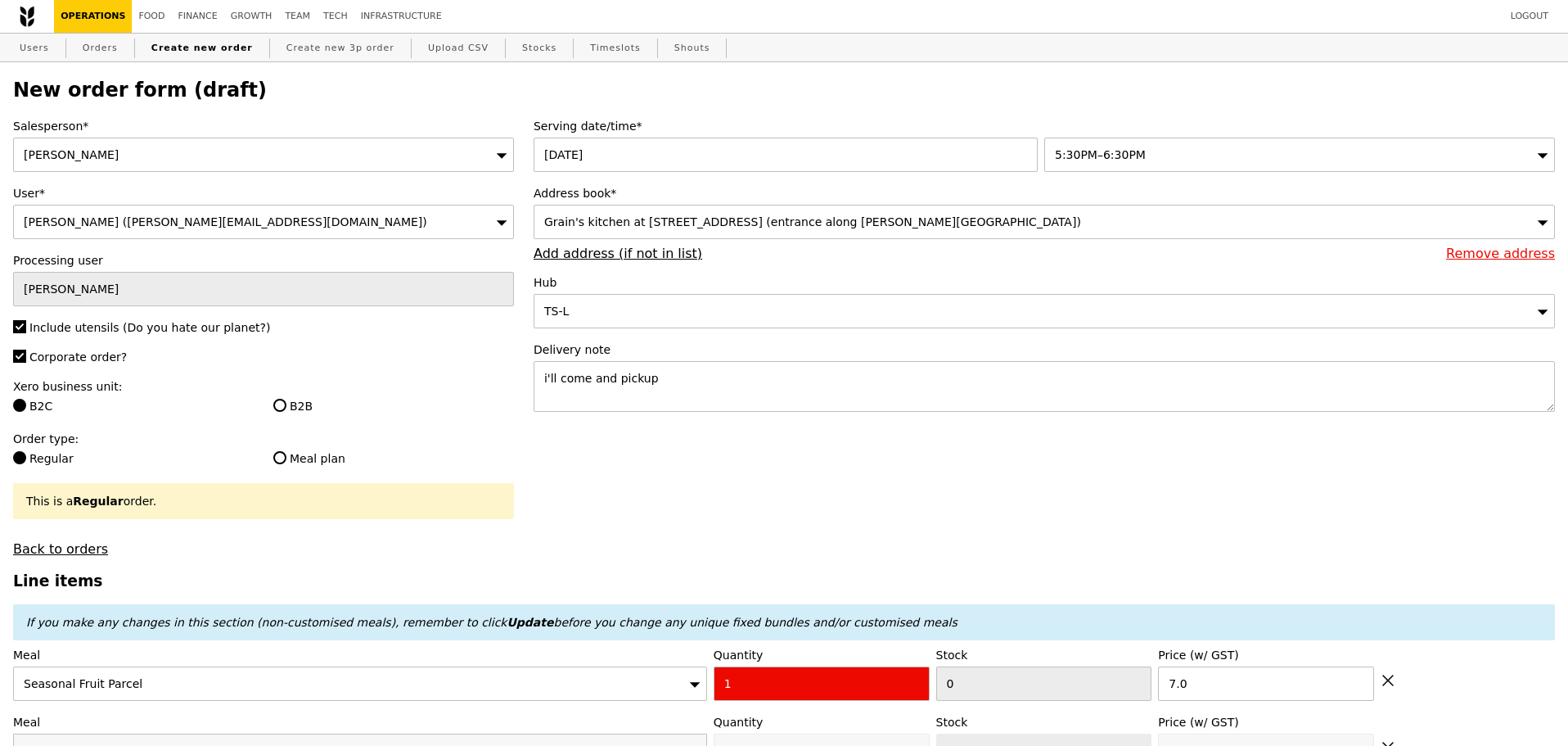
scroll to position [273, 0]
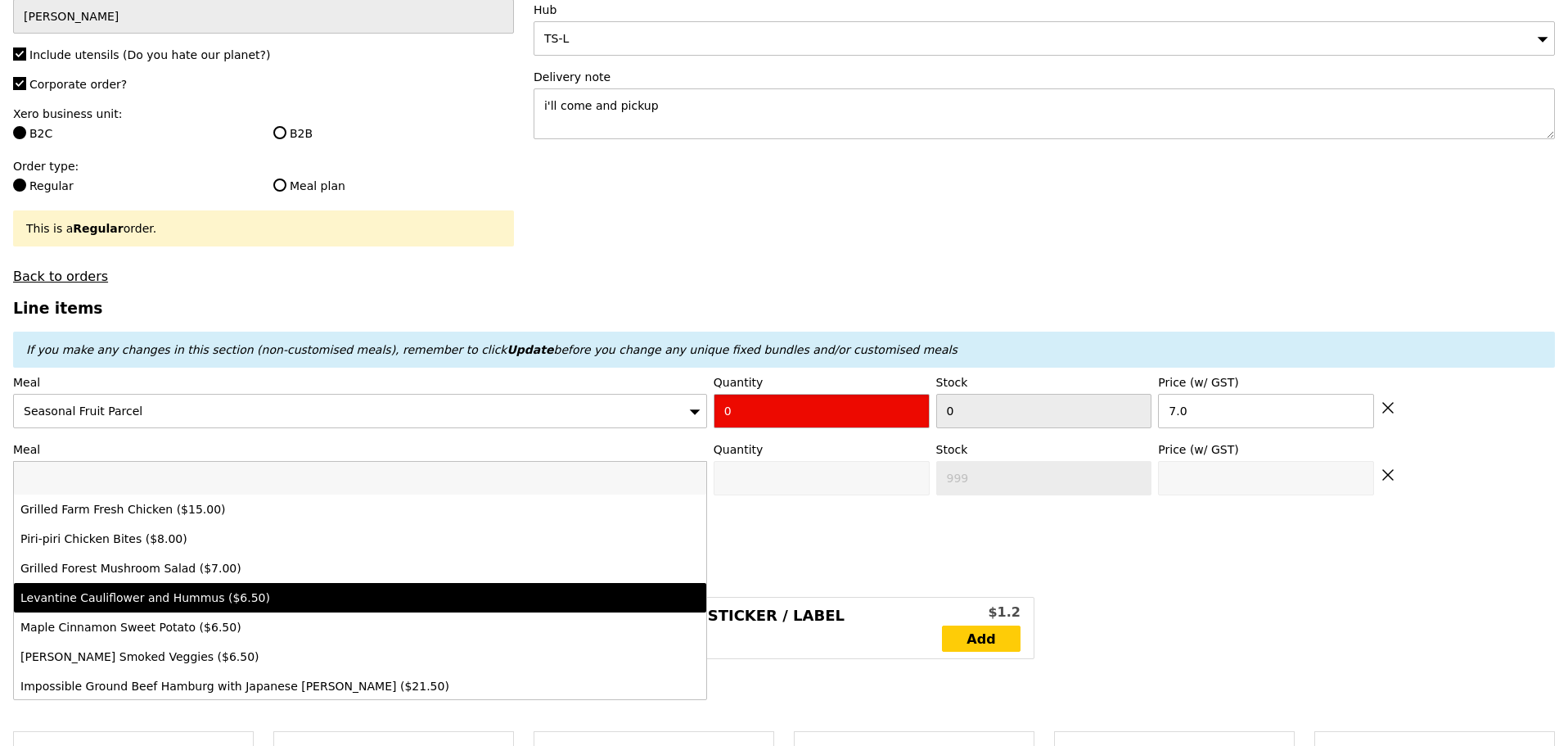
type input "0"
click at [917, 426] on input "0" at bounding box center [822, 411] width 217 height 35
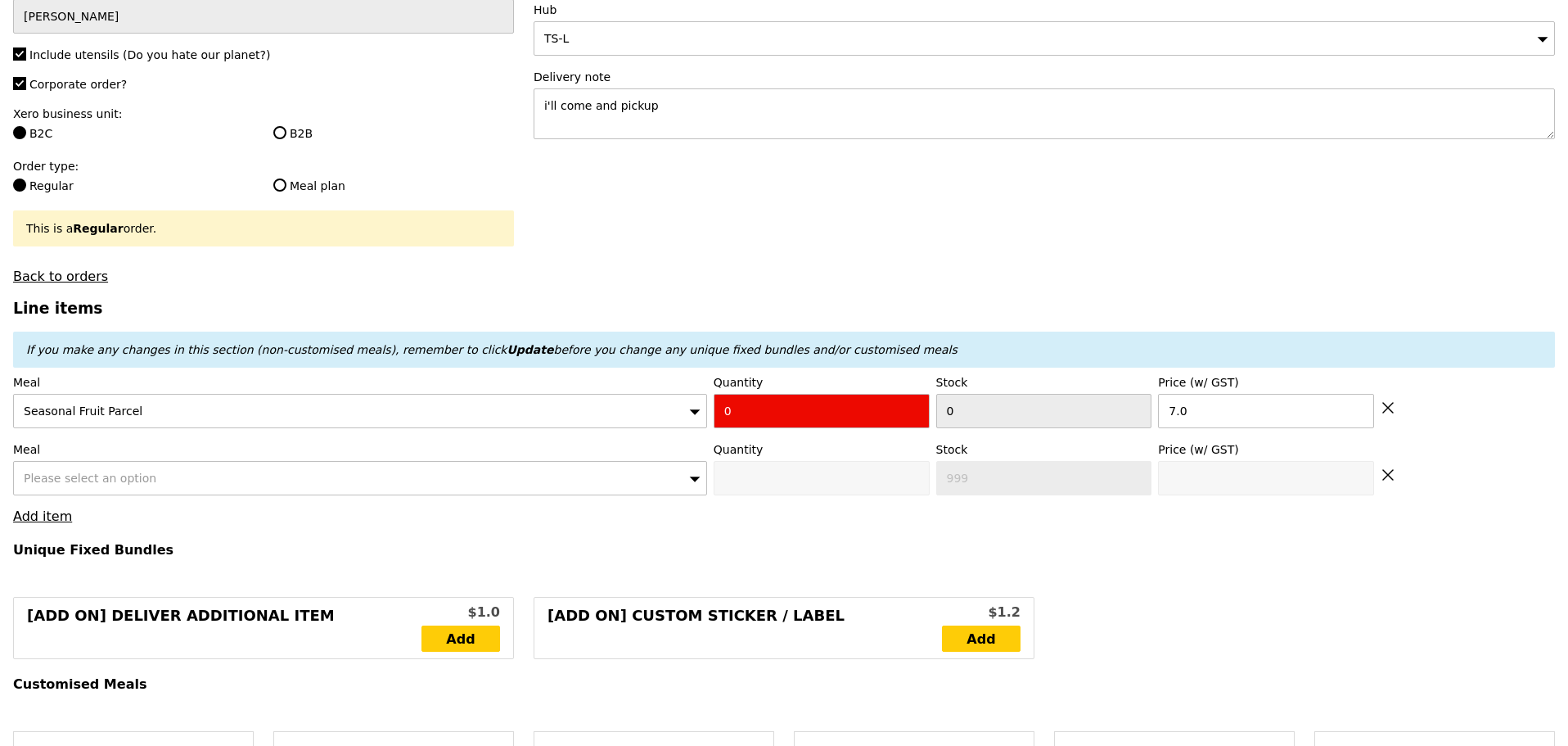
click at [1395, 415] on icon at bounding box center [1389, 408] width 15 height 15
type input "Loading..."
type input "999"
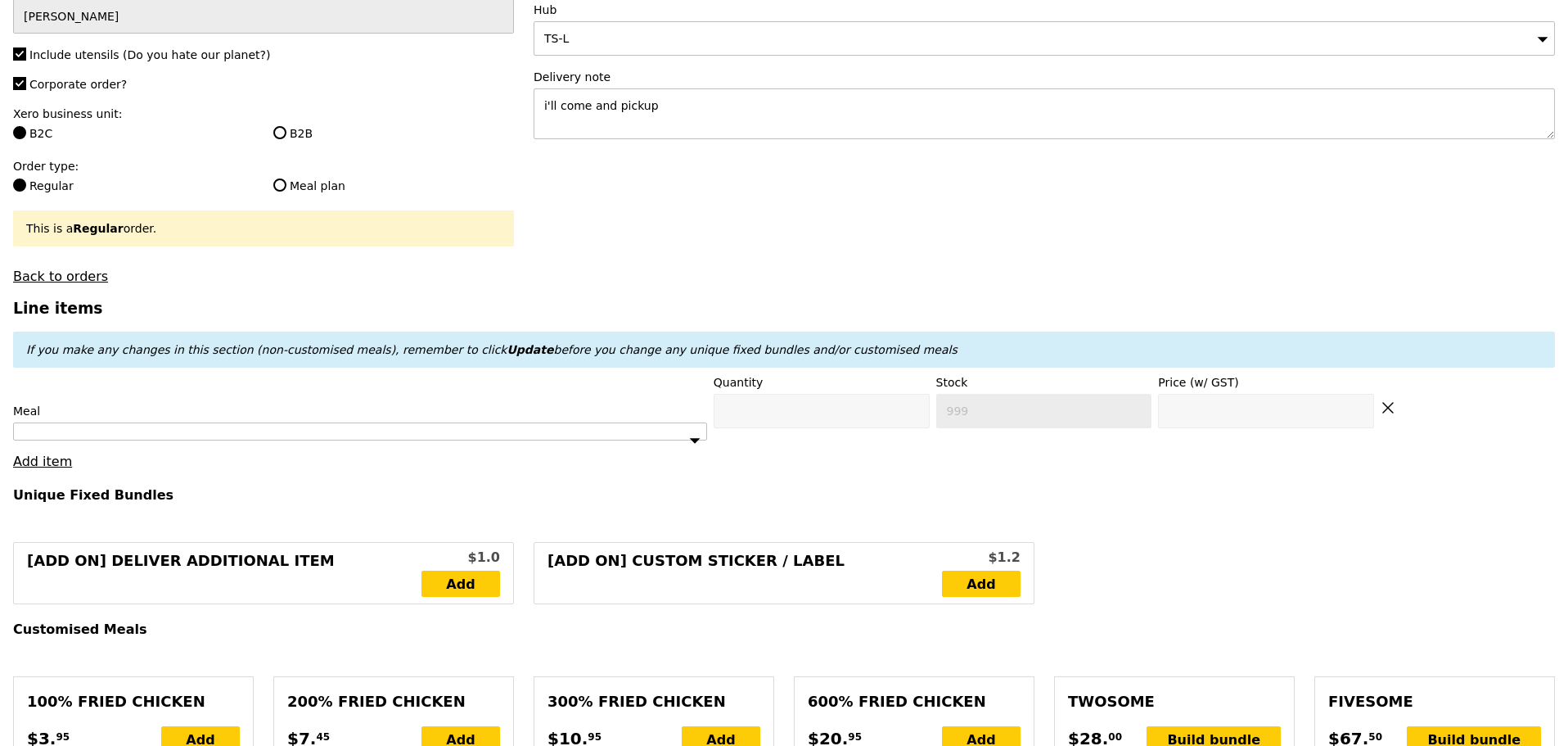
type input "0.00"
type input "Confirm anyway"
click at [223, 441] on div at bounding box center [360, 431] width 694 height 18
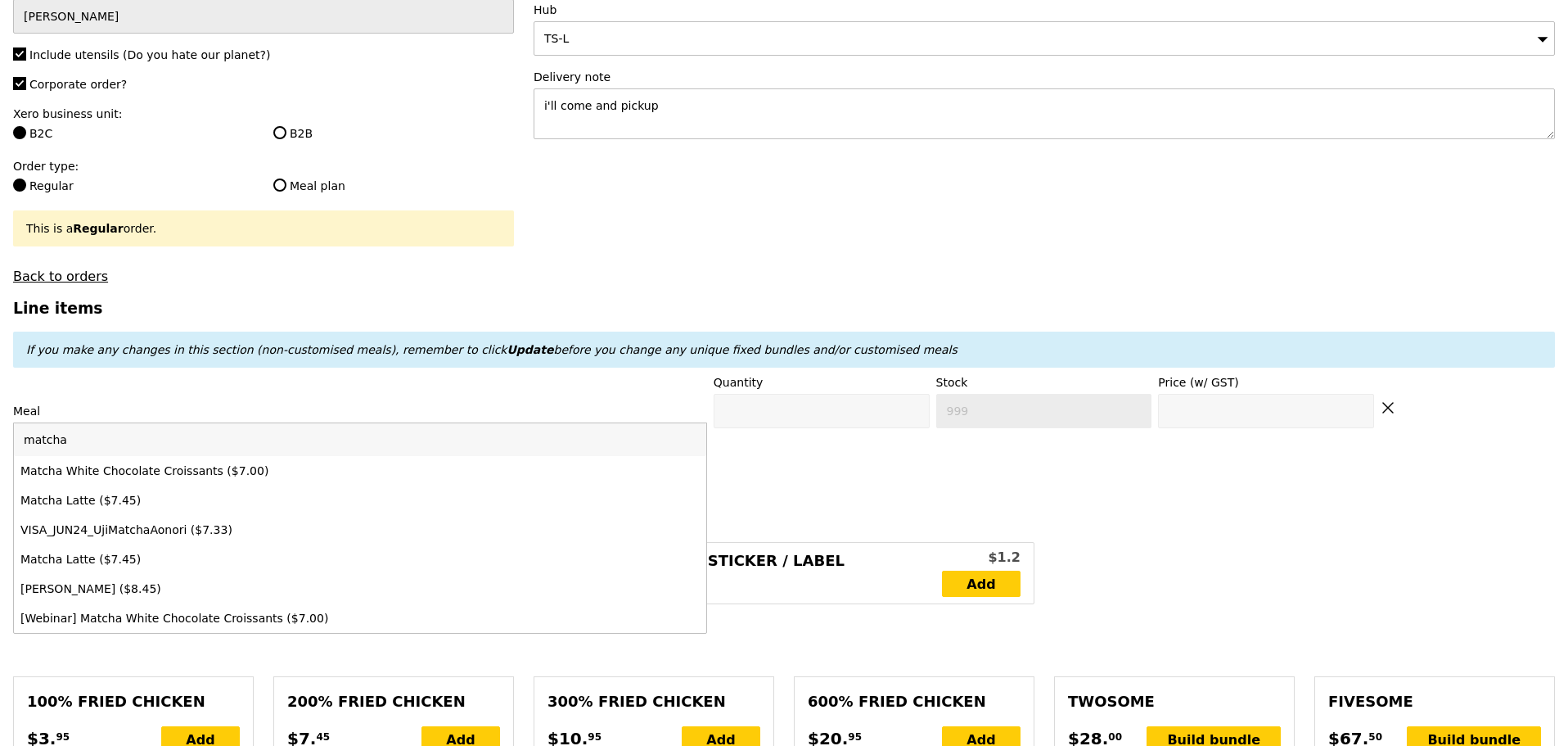
click at [248, 467] on div "matcha Matcha White Chocolate Croissants ($7.00) Matcha Latte ($7.45) VISA_JUN2…" at bounding box center [360, 528] width 693 height 210
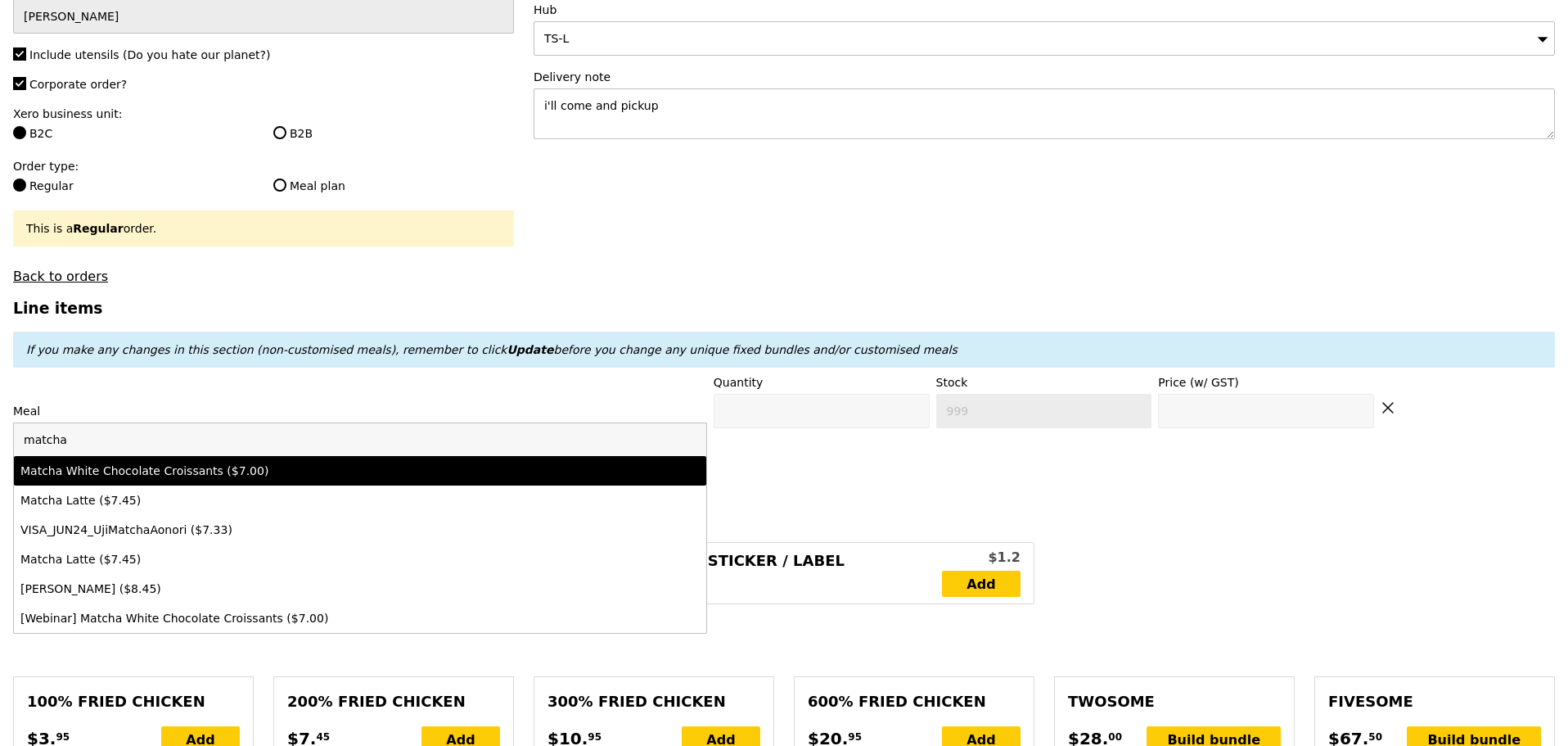
type input "matcha"
click at [249, 470] on li "Matcha White Chocolate Croissants ($7.00)" at bounding box center [360, 472] width 693 height 30
type input "Confirm anyway"
type input "0"
type input "492"
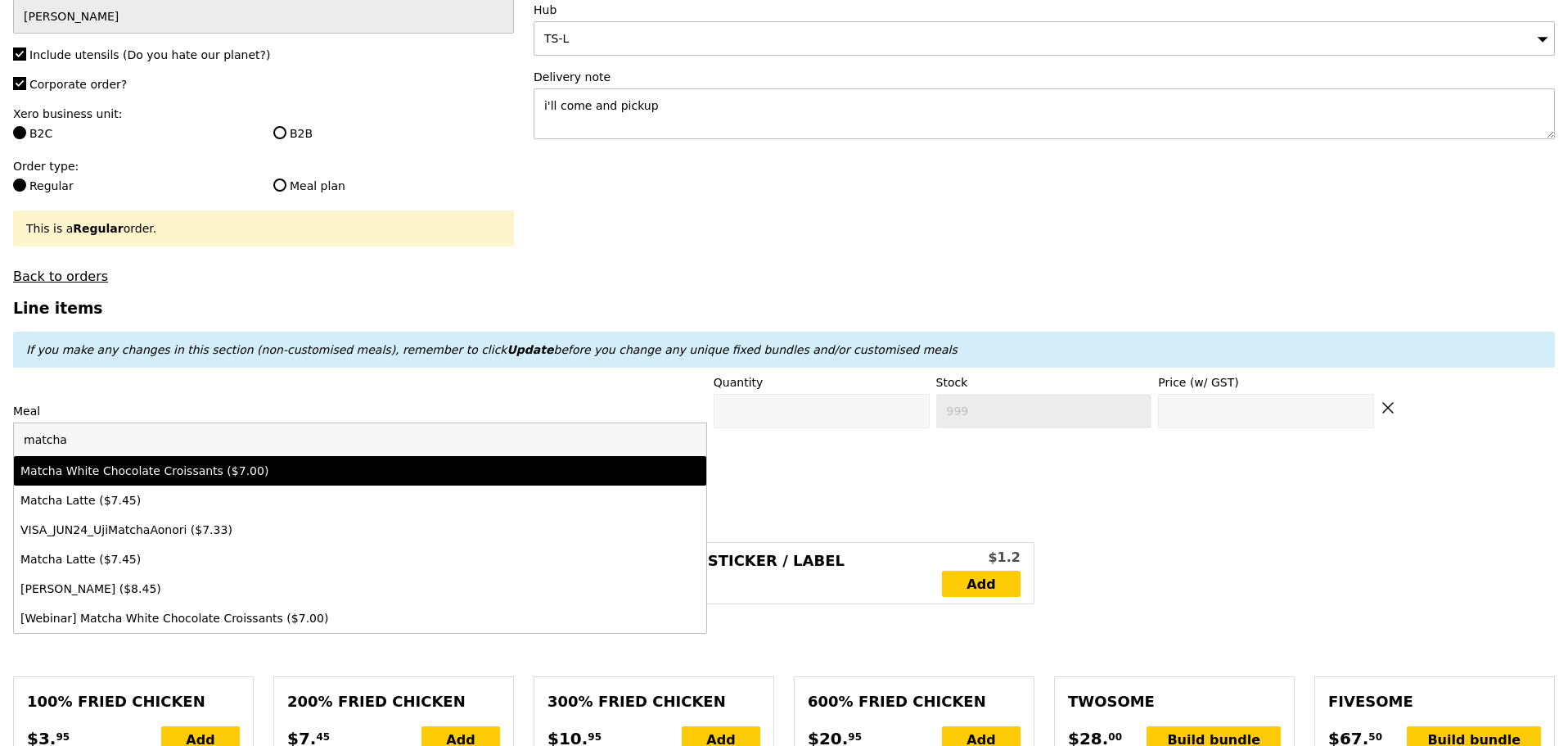
type input "7.0"
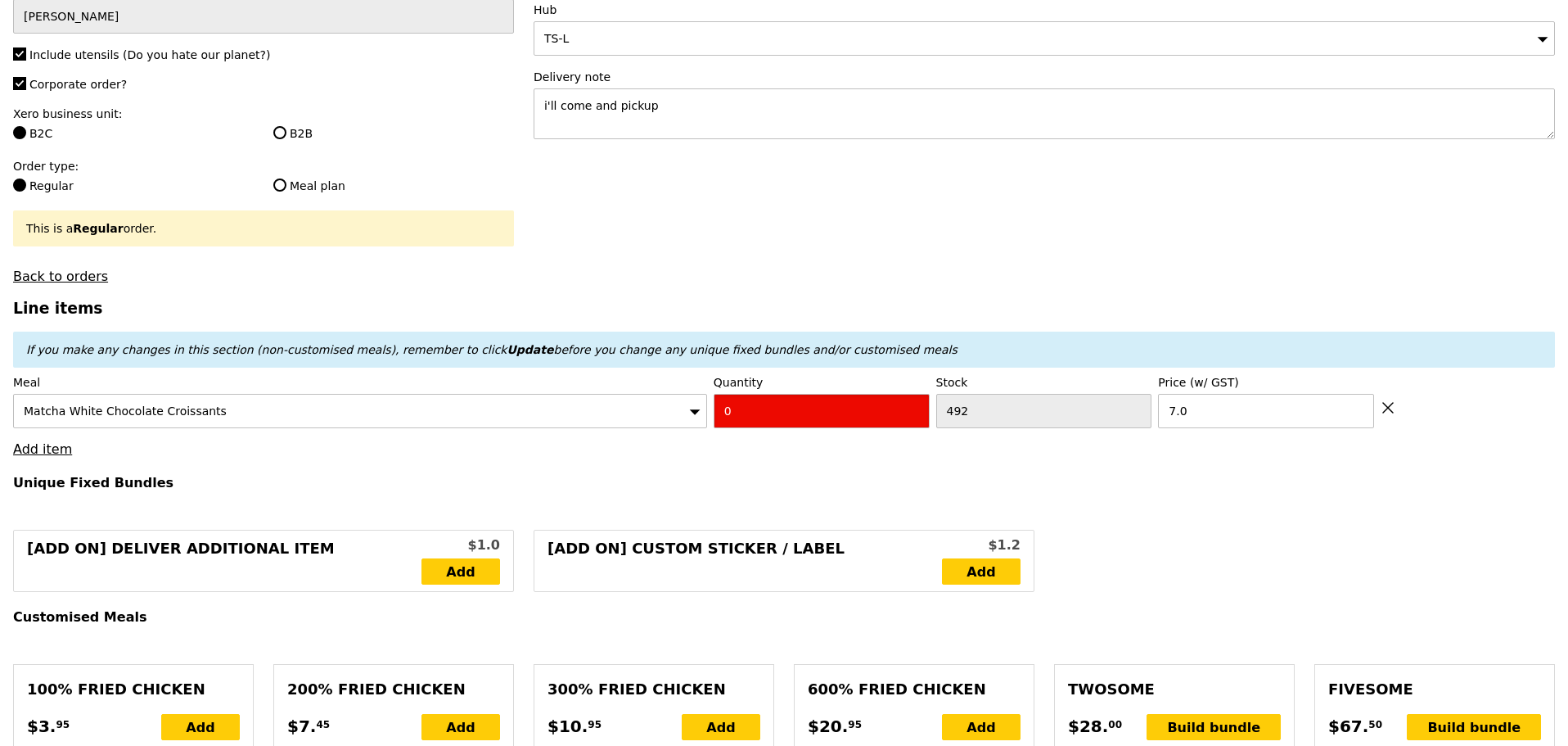
drag, startPoint x: 671, startPoint y: 416, endPoint x: 580, endPoint y: 414, distance: 91.0
click at [582, 415] on div "Meal Matcha White Chocolate Croissants Quantity 0 Stock 492 Price (w/ GST) 7.0" at bounding box center [784, 401] width 1542 height 54
type input "Confirm"
type input "1"
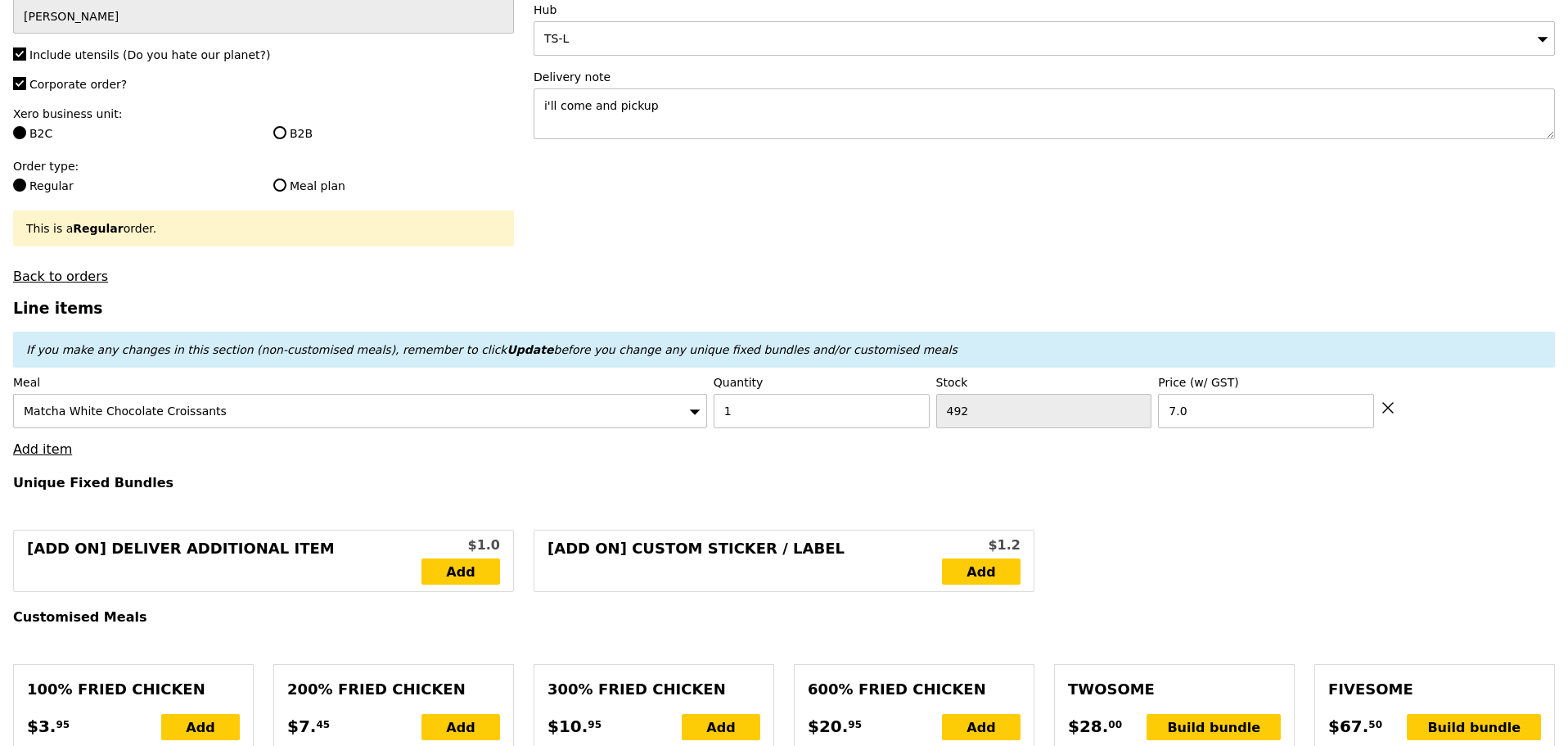
type input "Loading..."
type input "7.00"
type input "Confirm"
click at [43, 457] on link "Add item" at bounding box center [42, 449] width 59 height 16
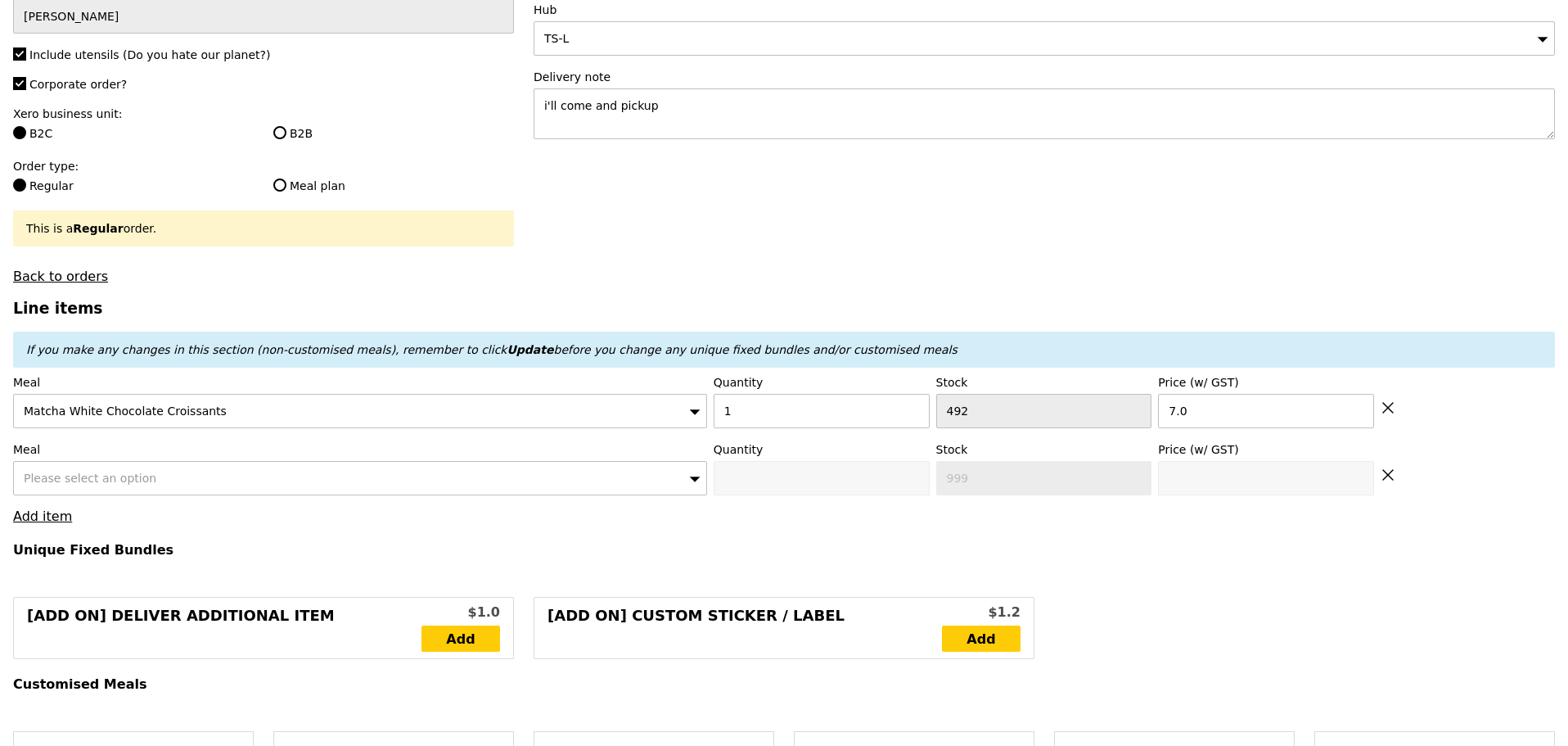
click at [90, 485] on span "Please select an option" at bounding box center [90, 478] width 133 height 13
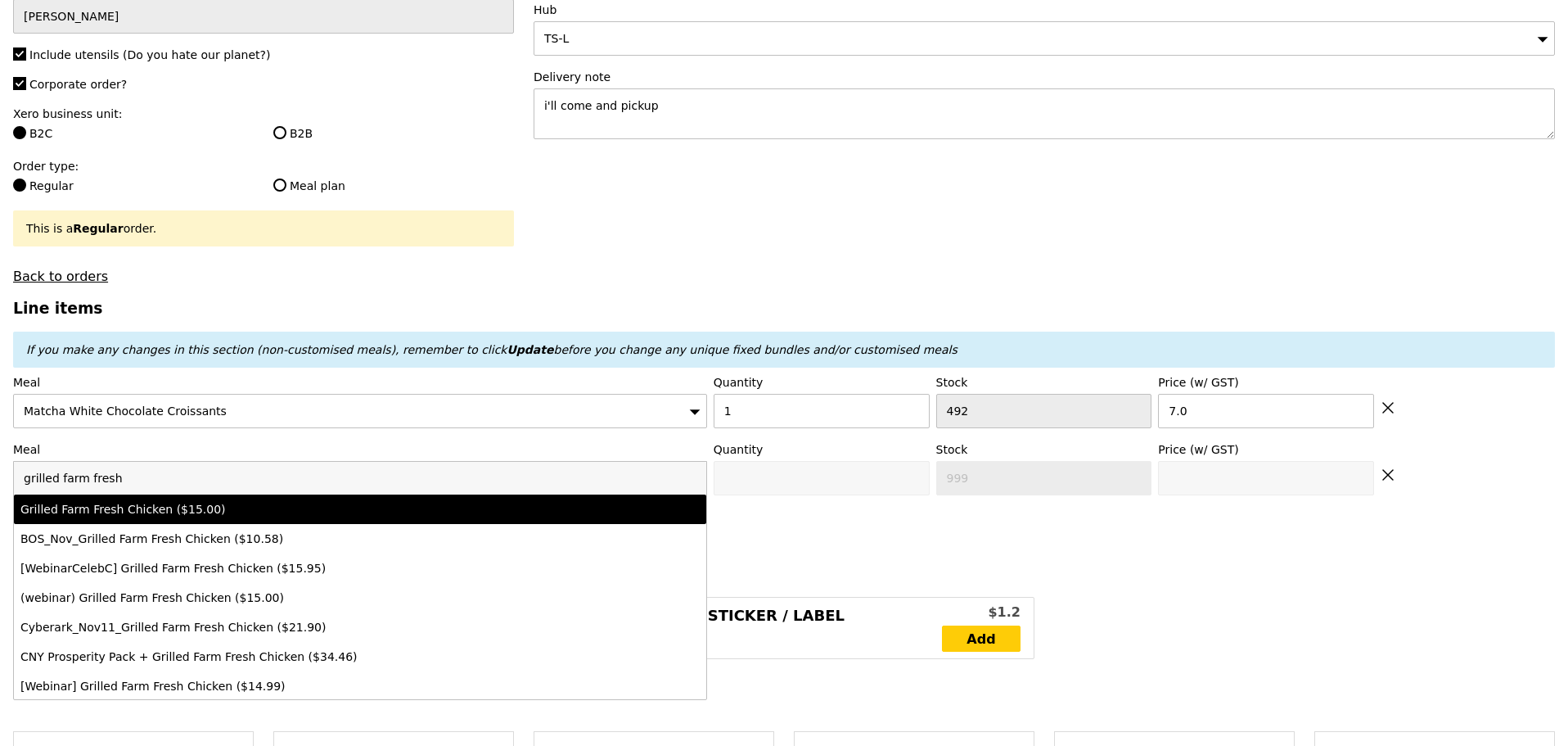
click at [529, 495] on input "grilled farm fresh" at bounding box center [360, 478] width 693 height 33
type input "grilled farm fresh"
click at [579, 517] on div "Grilled Farm Fresh Chicken ($15.00)" at bounding box center [360, 510] width 679 height 17
type input "Confirm anyway"
type input "0"
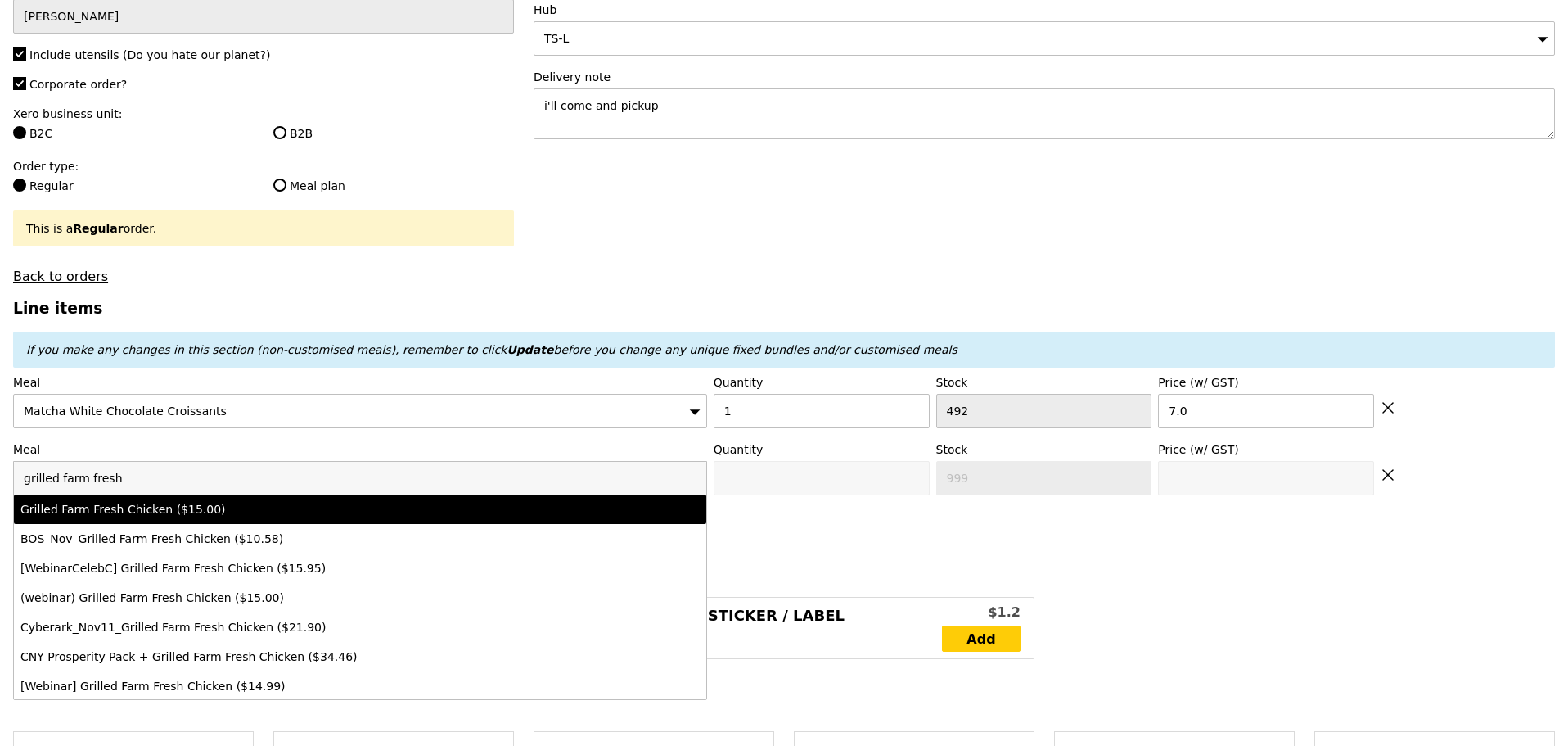
type input "3"
type input "15.0"
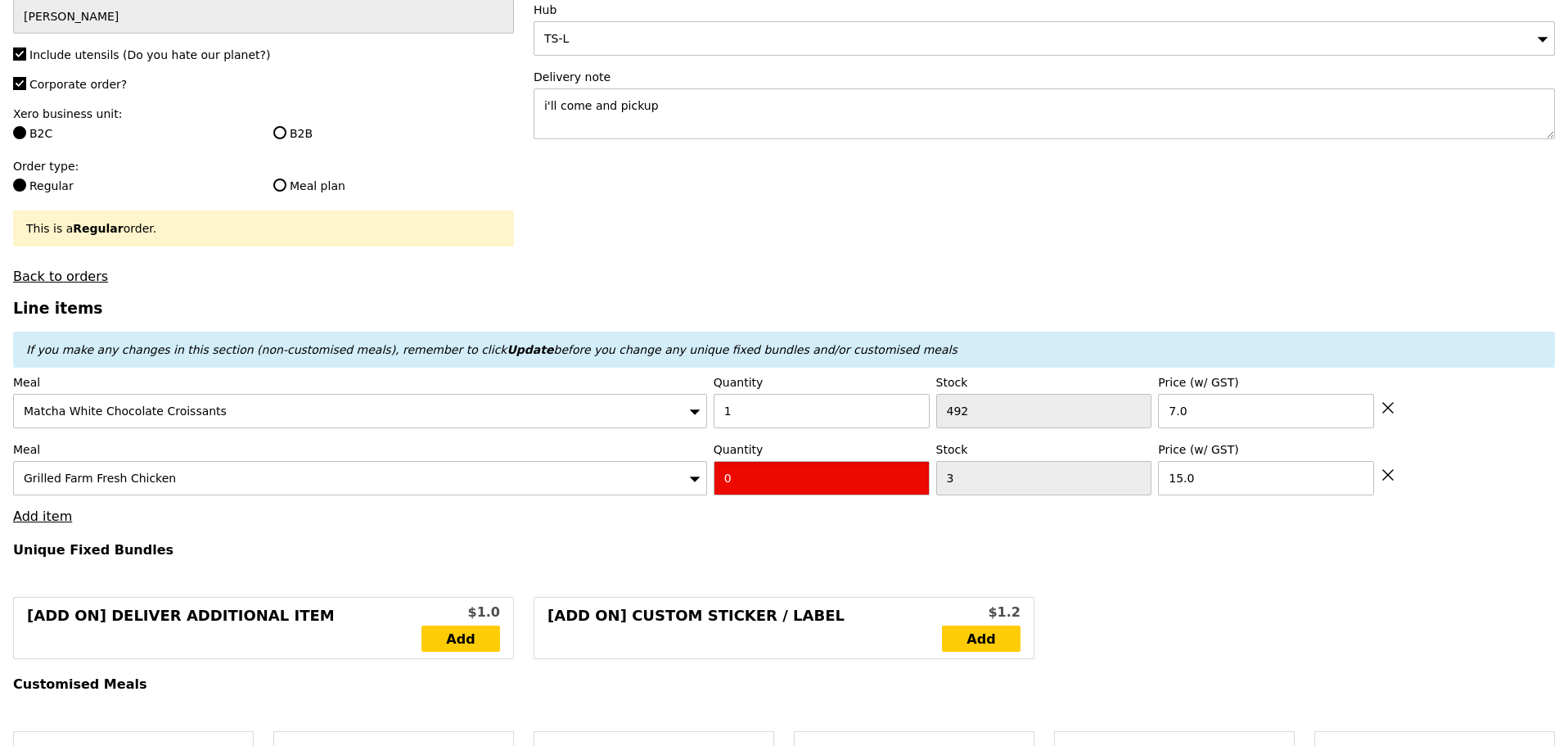
drag, startPoint x: 786, startPoint y: 486, endPoint x: 634, endPoint y: 487, distance: 152.0
click at [642, 488] on div "Meal Grilled Farm Fresh Chicken Quantity 0 Stock 3 Price (w/ GST) 15.0" at bounding box center [784, 469] width 1542 height 54
type input "Confirm"
type input "2"
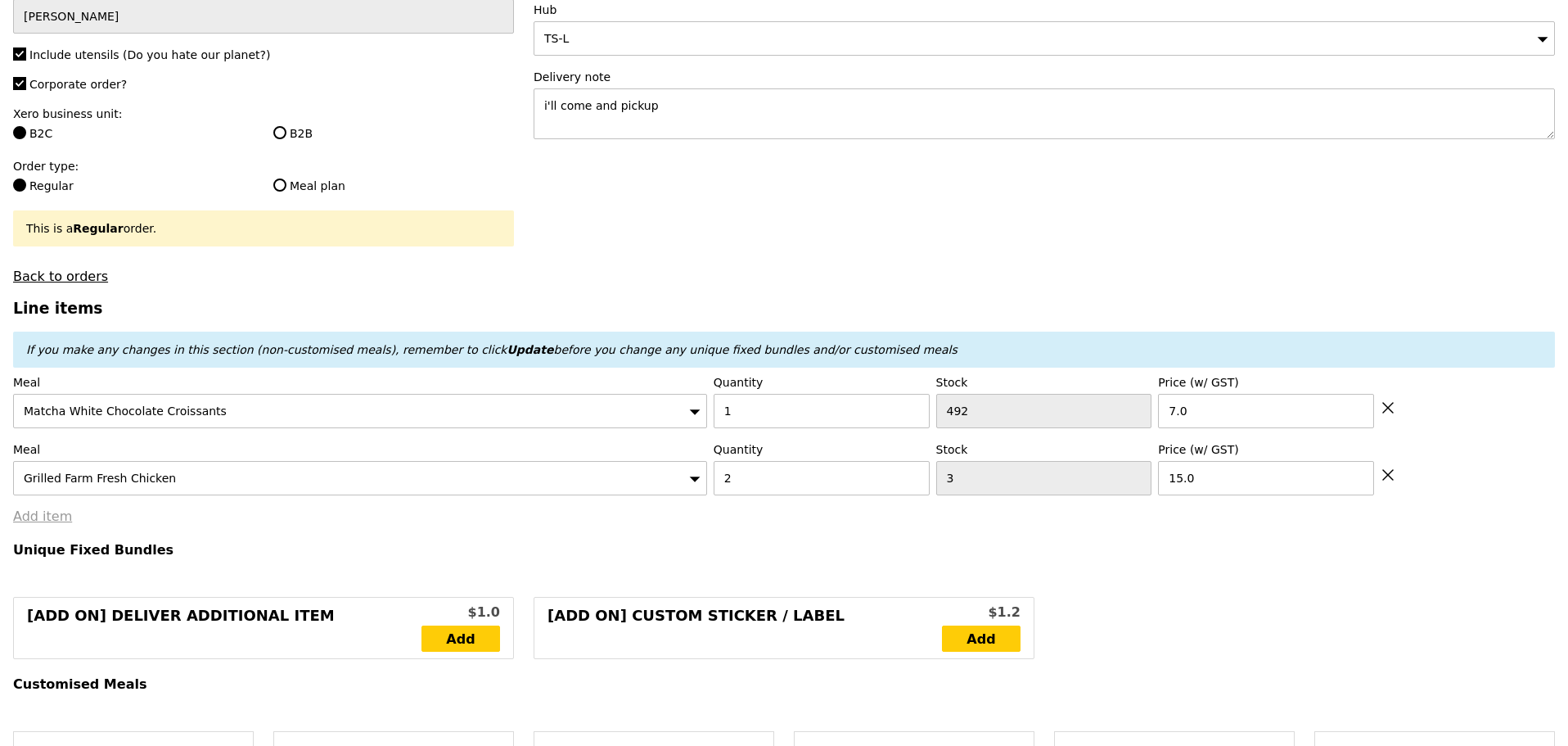
type input "Loading..."
type input "37.00"
click at [40, 524] on link "Add item" at bounding box center [42, 516] width 59 height 16
type input "Confirm"
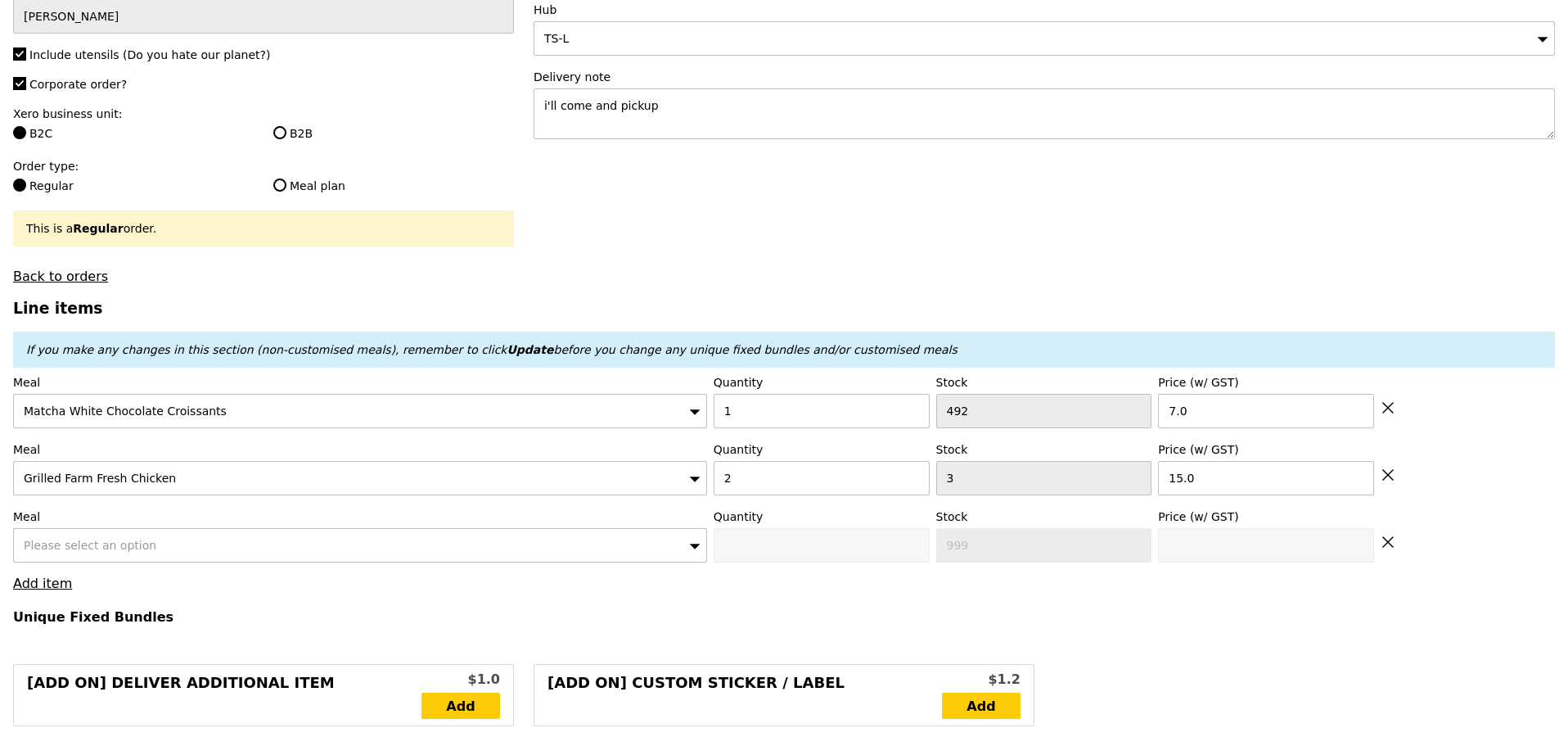
click at [190, 486] on div "Grilled Farm Fresh Chicken" at bounding box center [360, 478] width 694 height 35
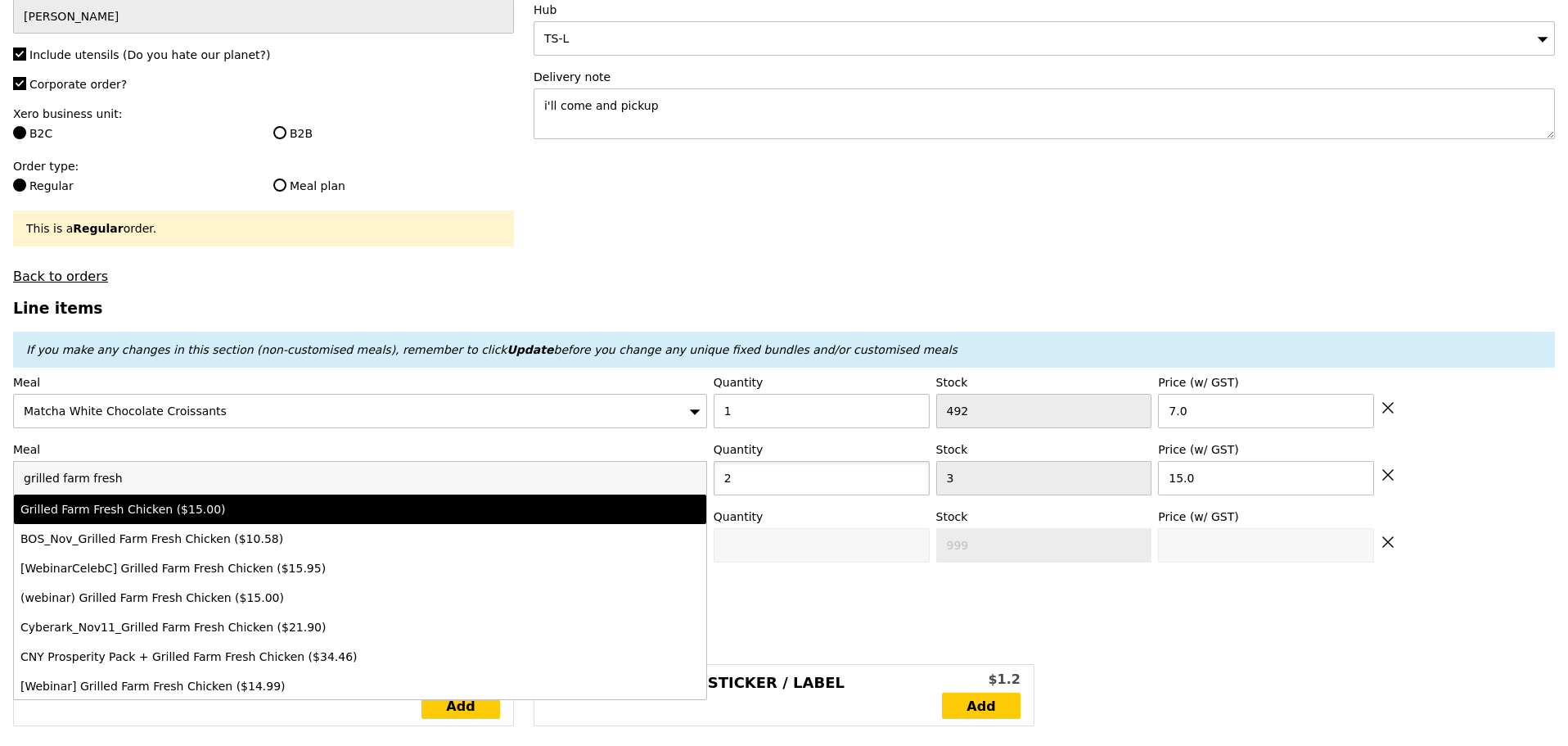
drag, startPoint x: 760, startPoint y: 492, endPoint x: 576, endPoint y: 495, distance: 184.0
click at [576, 495] on div "Meal Grilled Farm Fresh Chicken grilled farm fresh Grilled Farm Fresh Chicken (…" at bounding box center [784, 469] width 1542 height 54
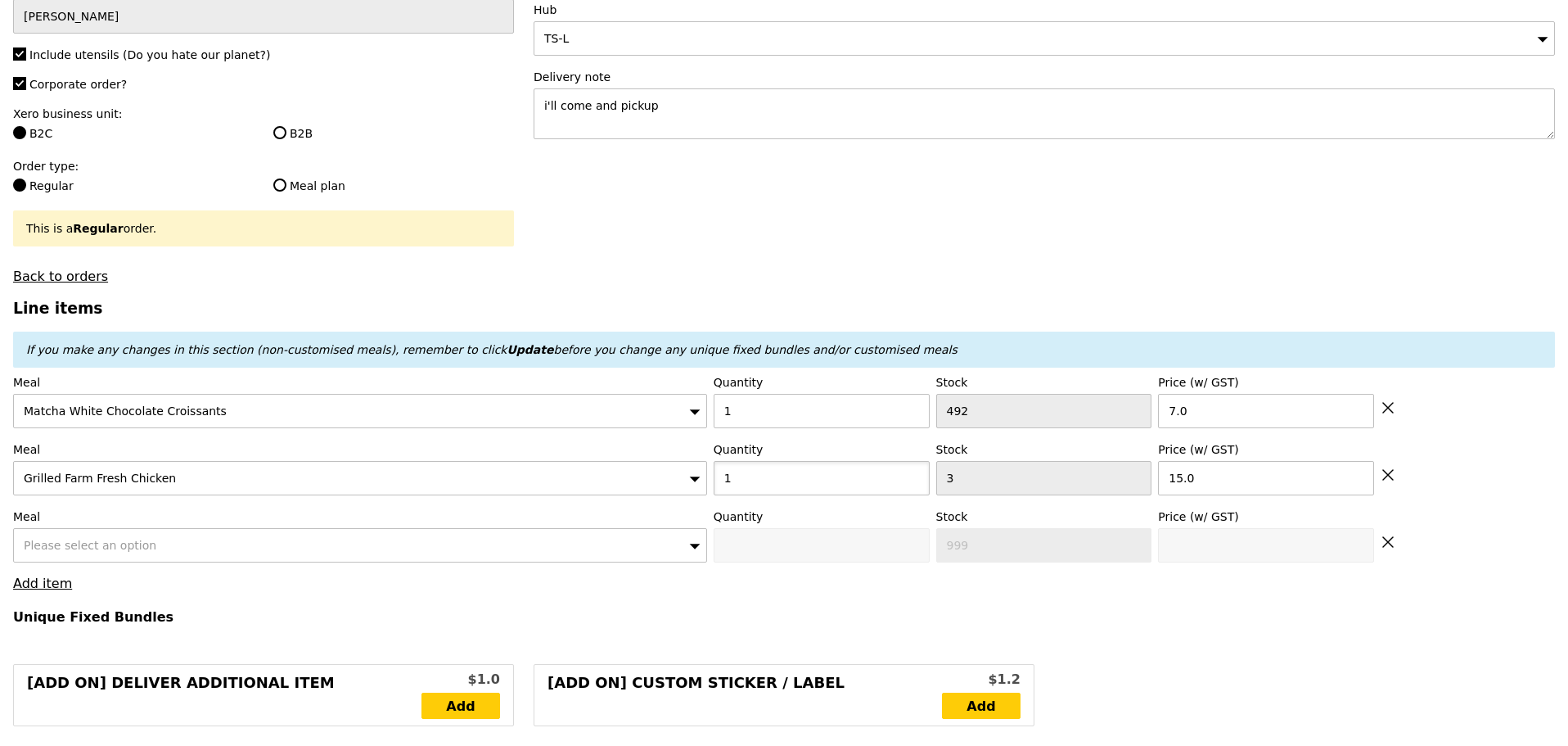
type input "1"
click at [541, 555] on div "Please select an option" at bounding box center [360, 545] width 694 height 35
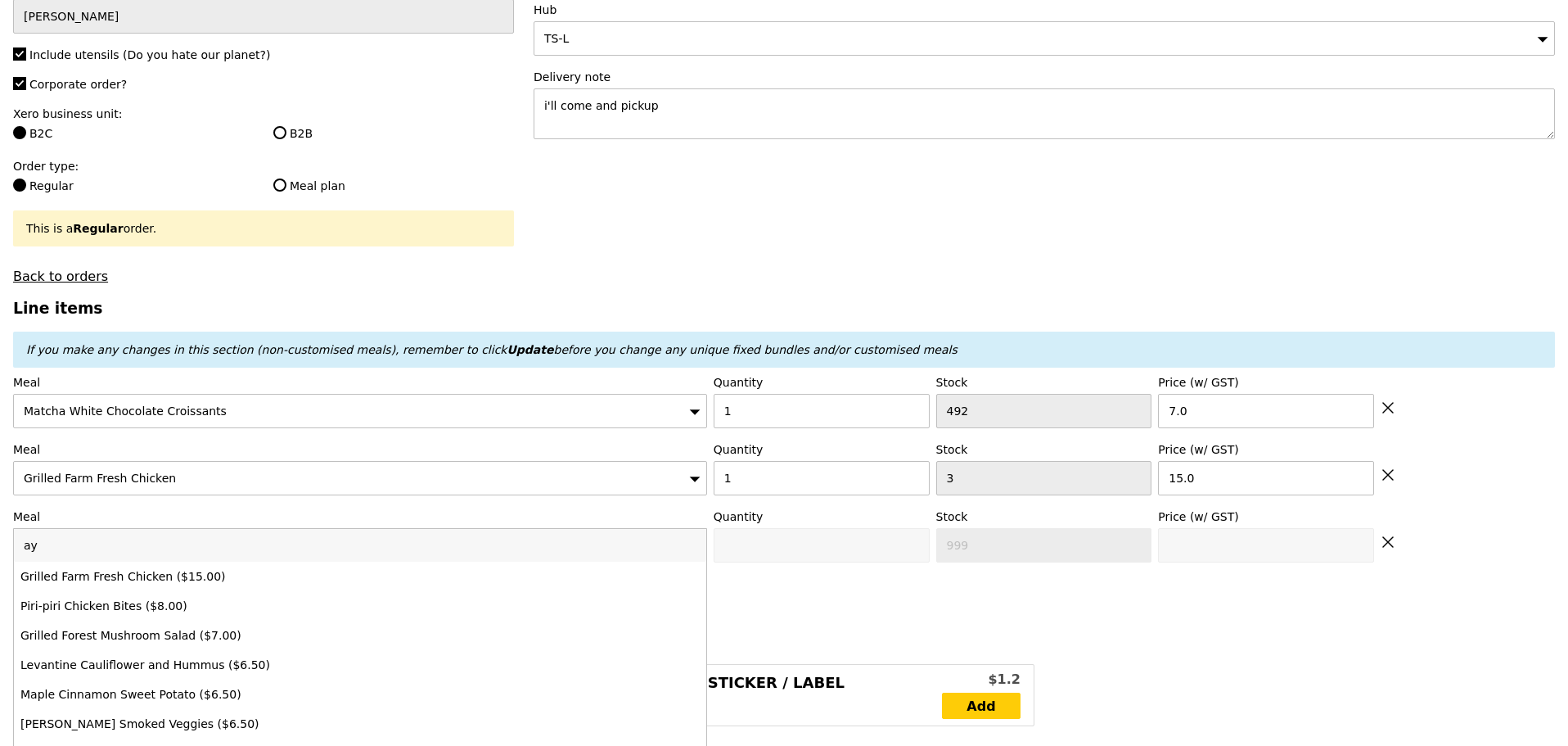
type input "aya"
type input "Loading..."
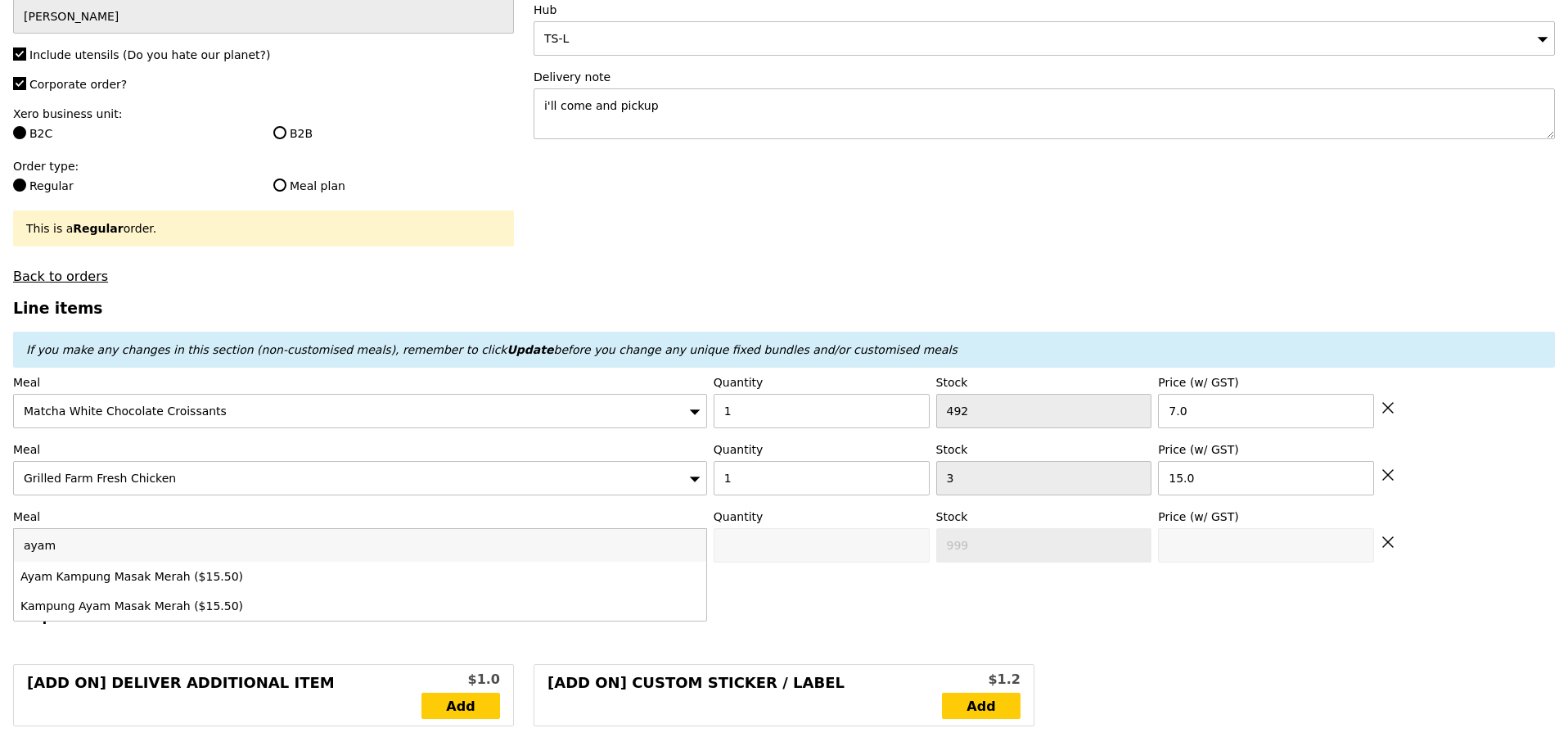
type input "ayam m"
type input "22.00"
type input "Confirm"
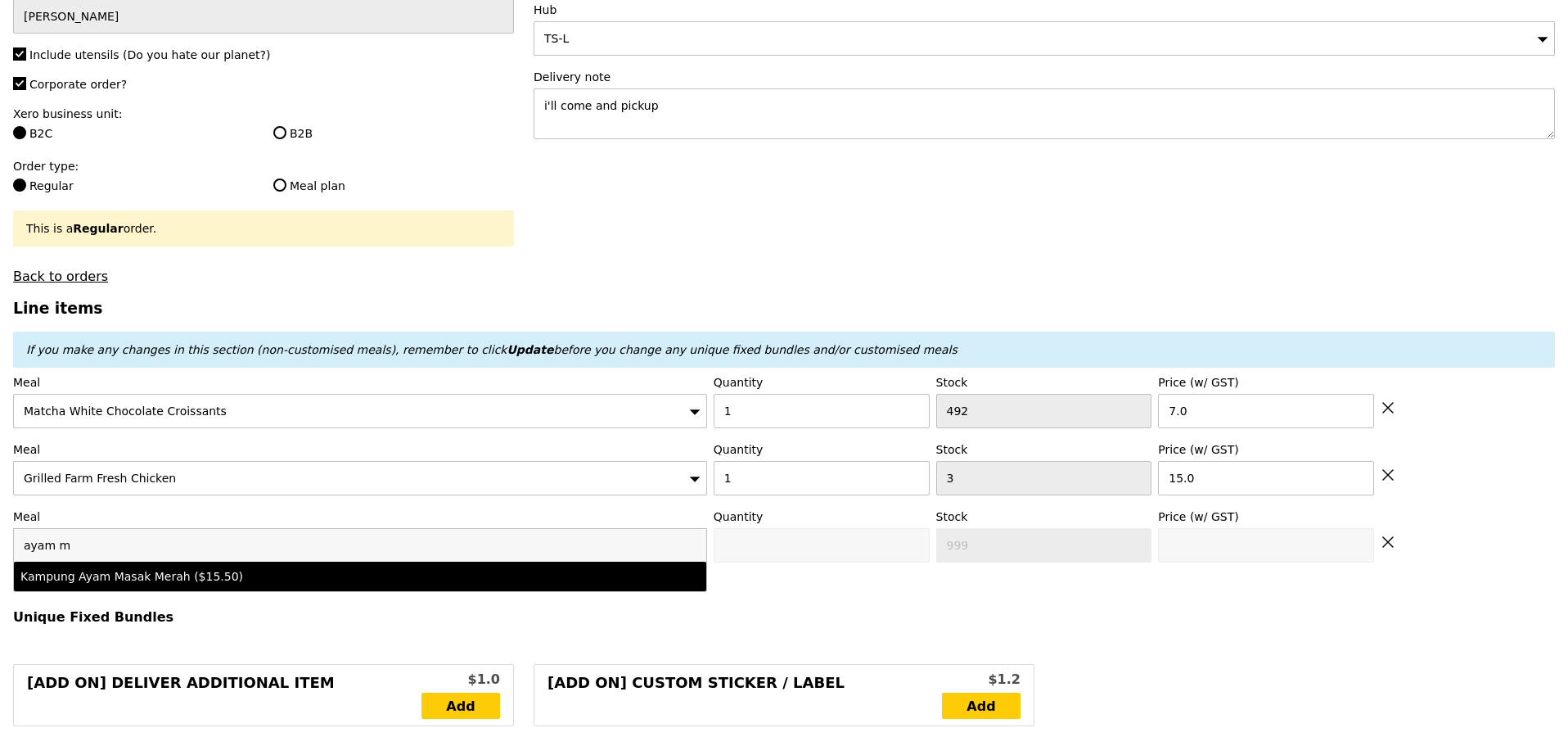
type input "ayam m"
click at [564, 584] on div "Kampung Ayam Masak Merah ($15.50)" at bounding box center [360, 577] width 679 height 17
type input "Confirm anyway"
type input "0"
type input "15.5"
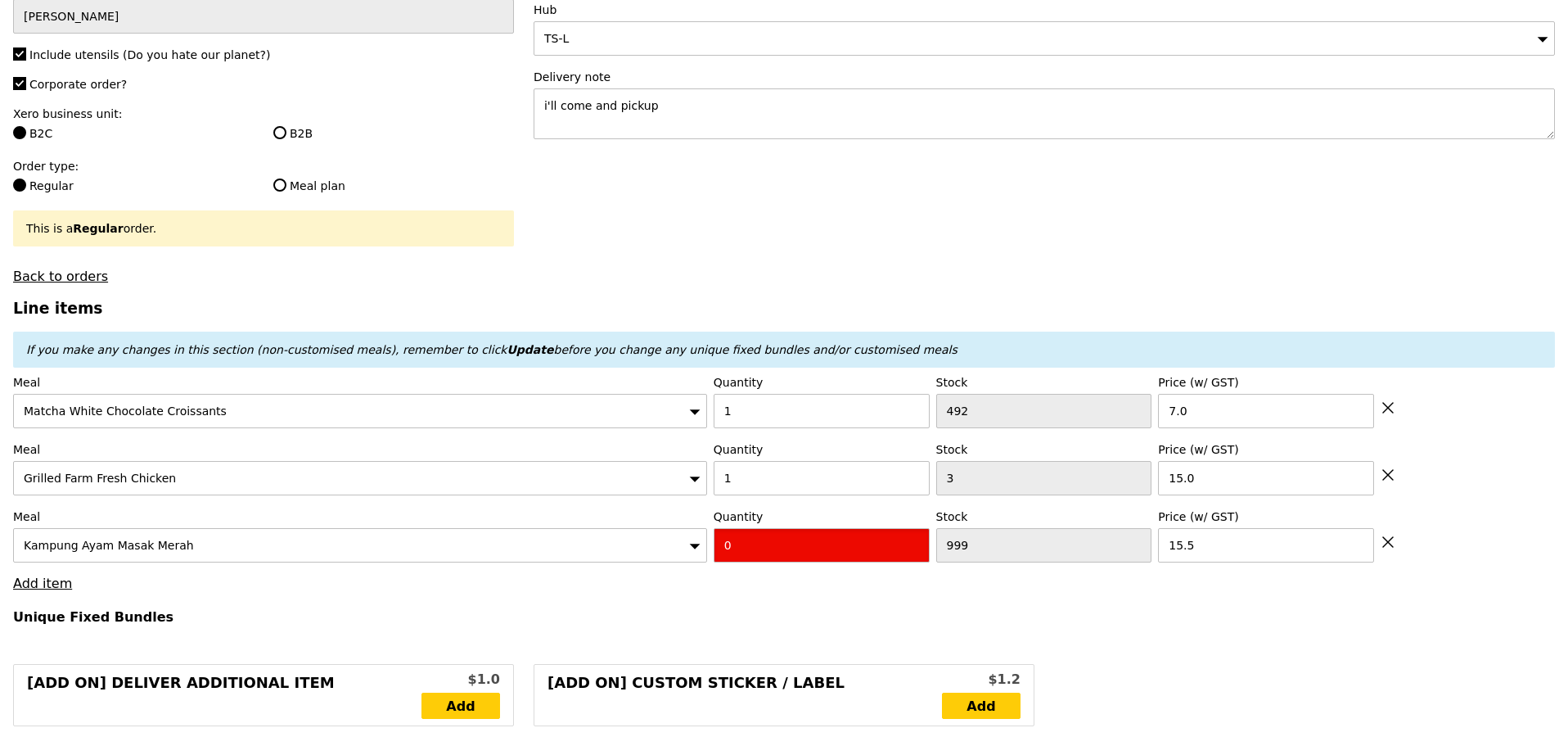
drag, startPoint x: 793, startPoint y: 563, endPoint x: 745, endPoint y: 183, distance: 383.0
click at [702, 563] on div "Meal Kampung Ayam Masak Merah Quantity 0 Stock 999 Price (w/ GST) 15.5" at bounding box center [784, 536] width 1542 height 54
type input "Confirm"
type input "1"
click at [852, 91] on div "Delivery note i'll come and pickup" at bounding box center [1044, 106] width 1022 height 74
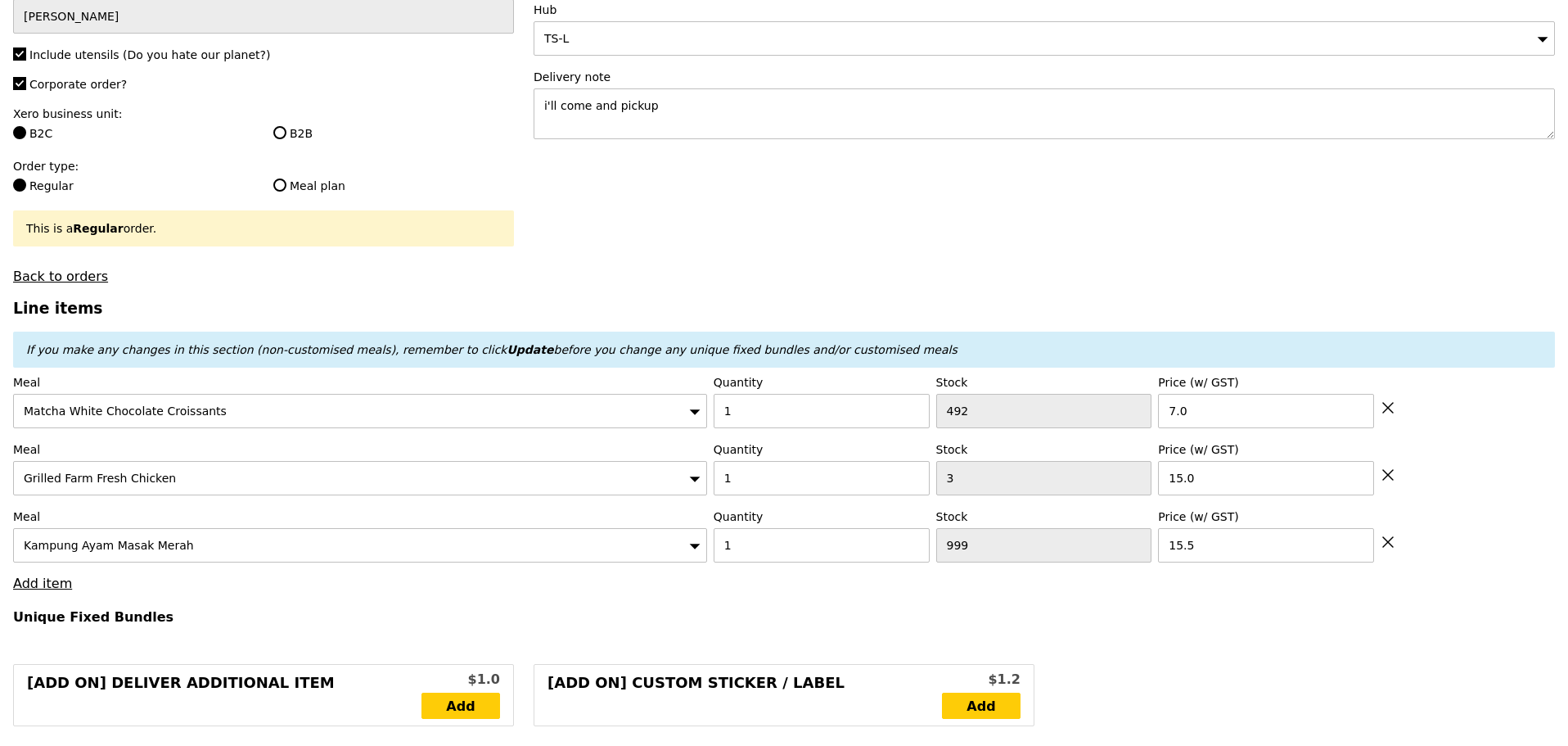
type input "Loading..."
type input "37.50"
click at [707, 134] on textarea "i'll come and pickup" at bounding box center [1044, 114] width 1022 height 50
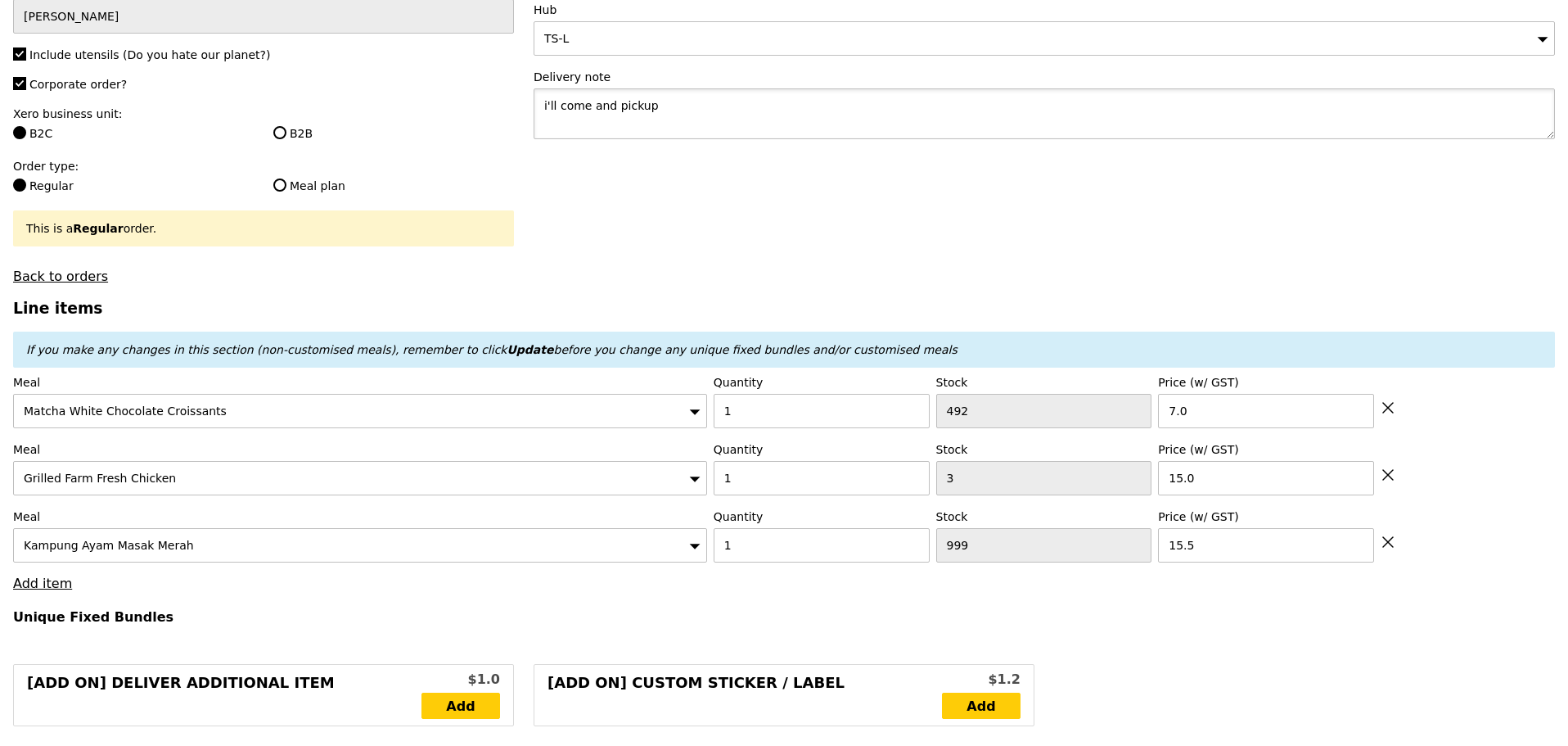
type input "Confirm"
type textarea "i'll come and pickup *food tasting*"
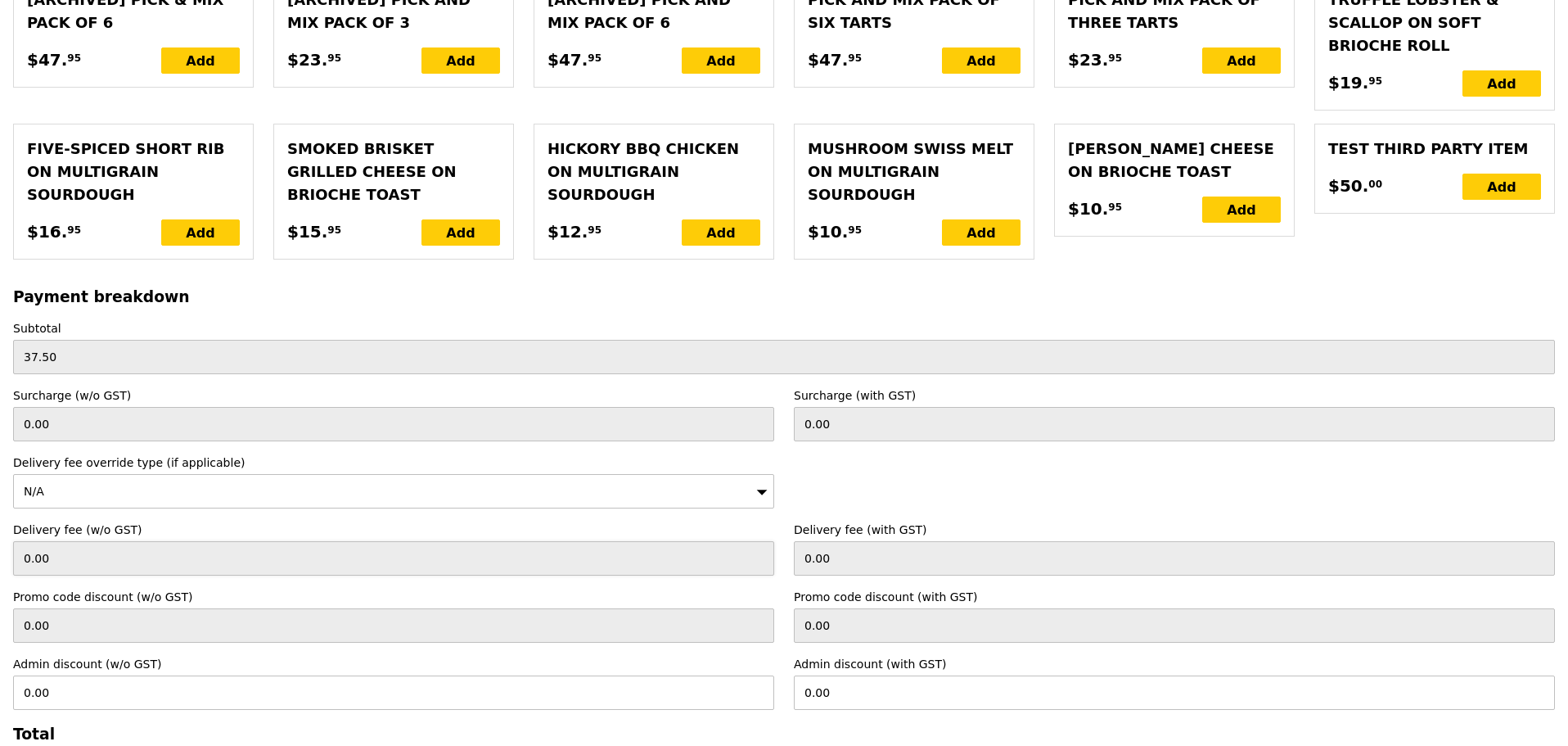
scroll to position [3718, 0]
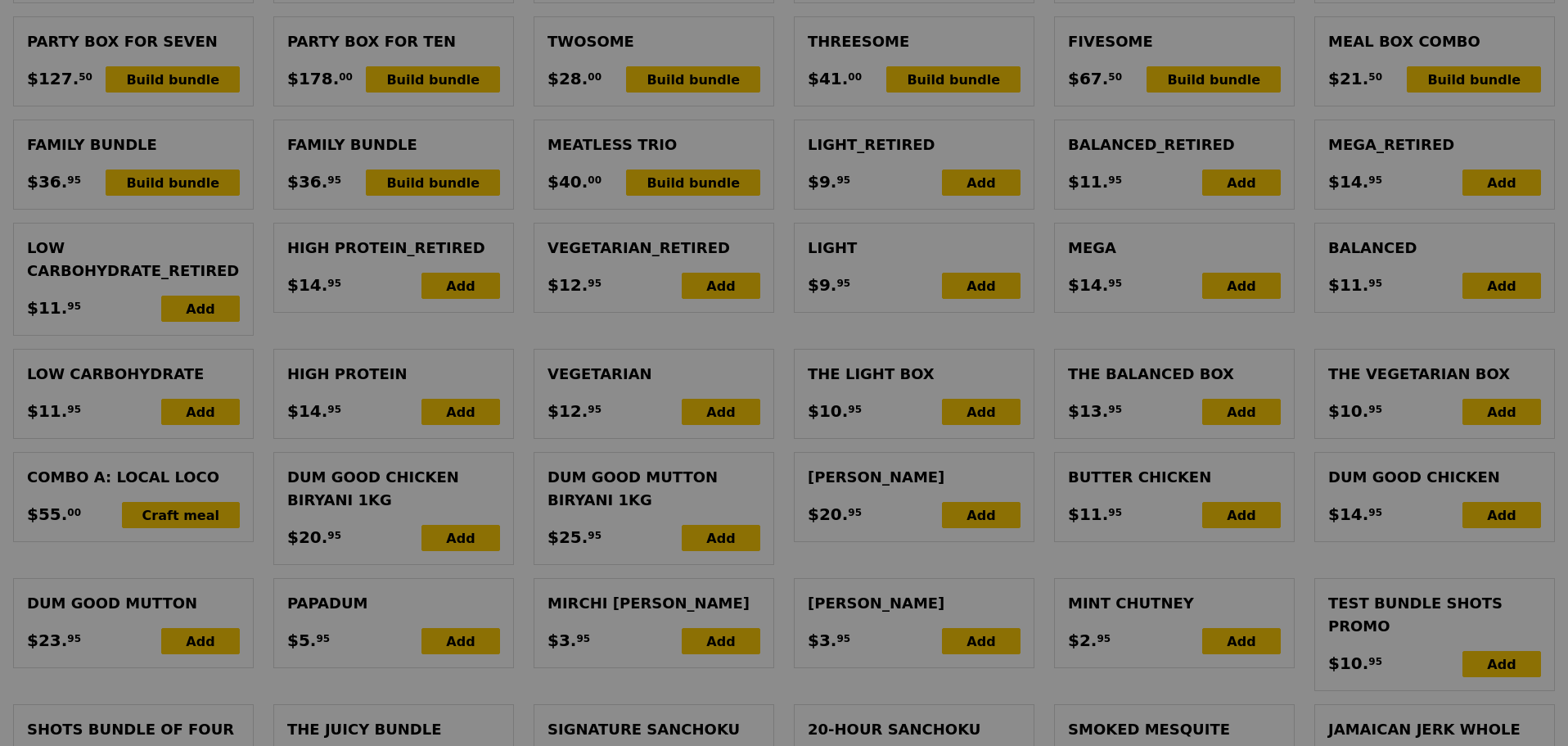
scroll to position [0, 0]
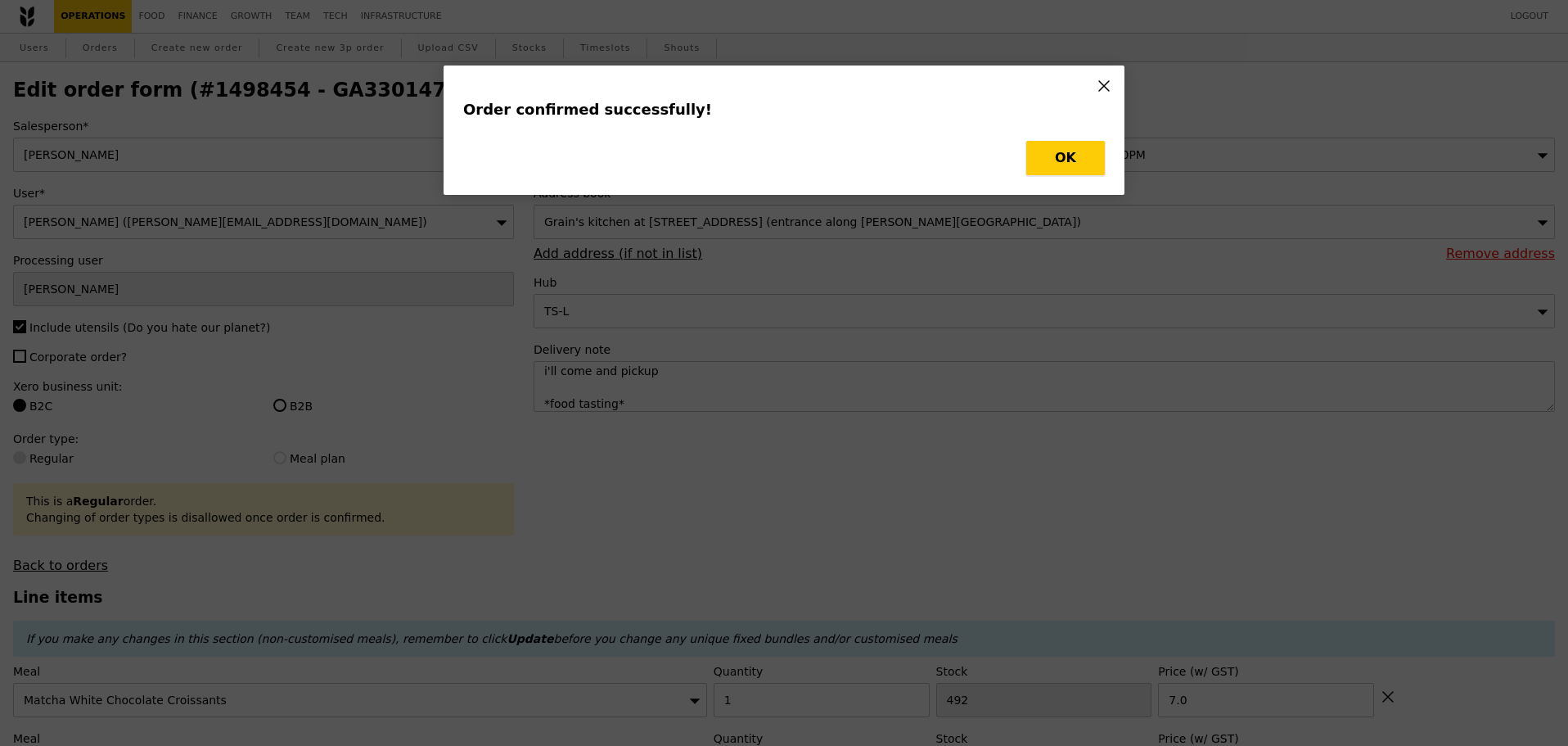
click at [1062, 148] on button "OK" at bounding box center [1066, 158] width 78 height 35
type input "Loading..."
checkbox input "false"
type input "1000"
type input "15.50"
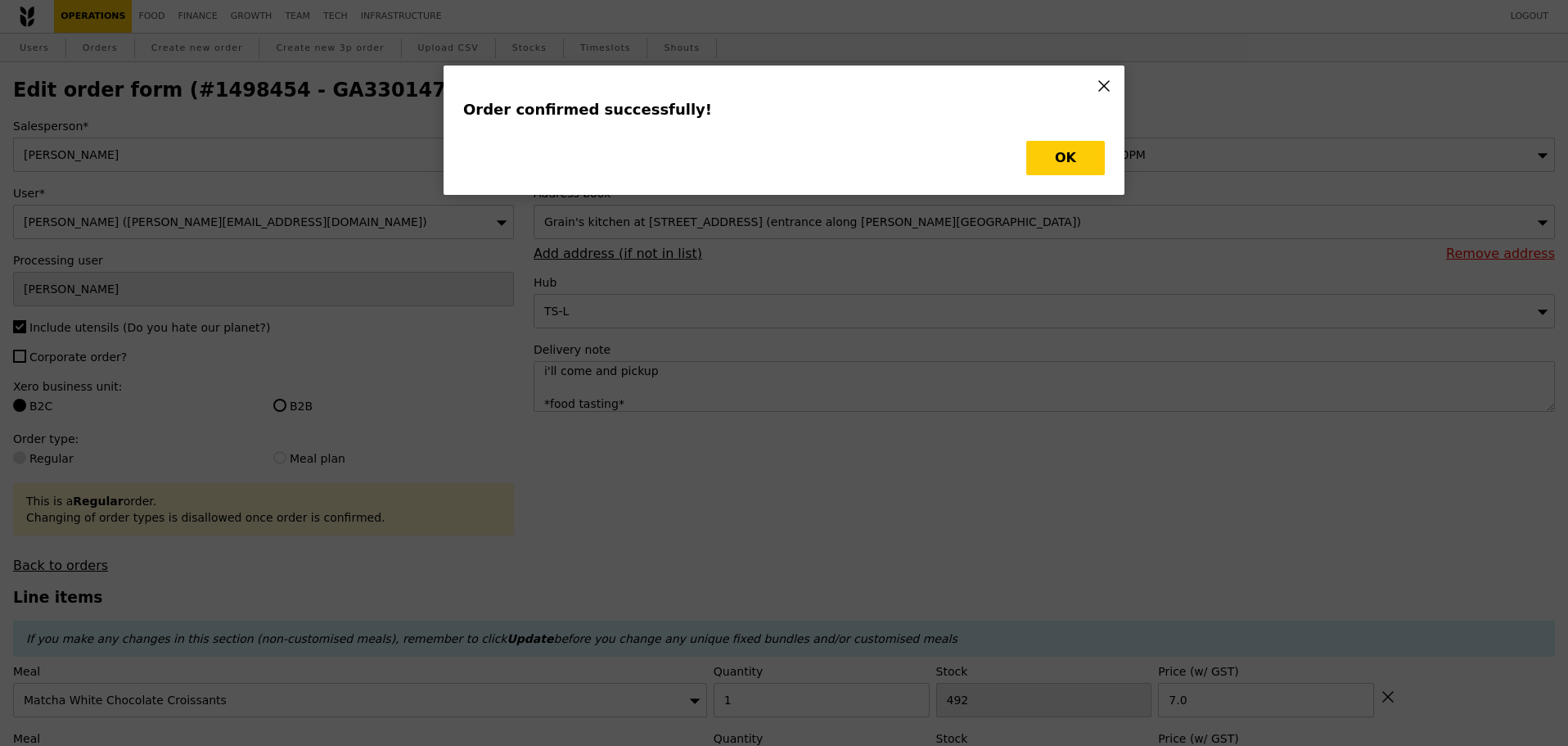
type input "15.00"
type input "492"
type input "7.00"
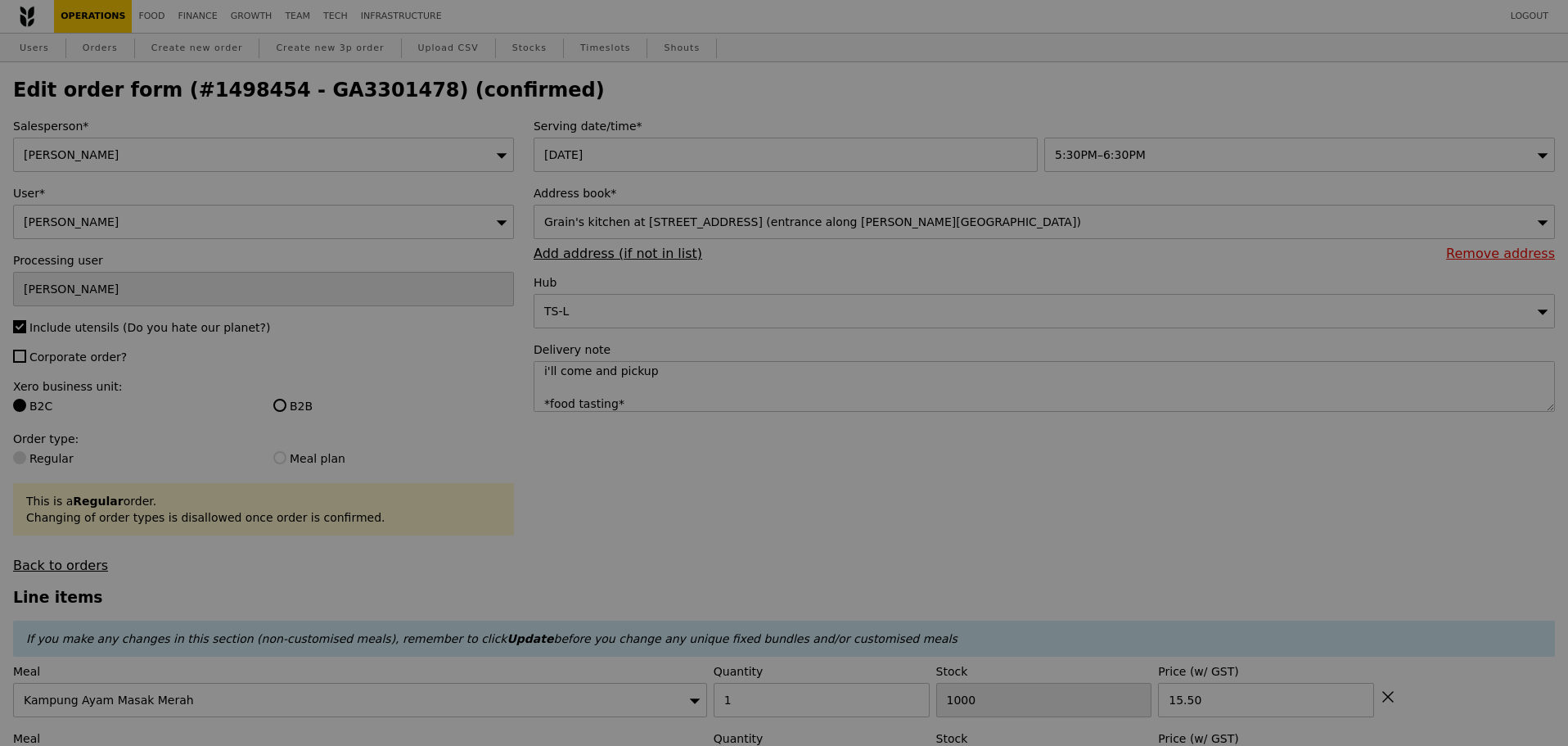
type input "2"
type input "491"
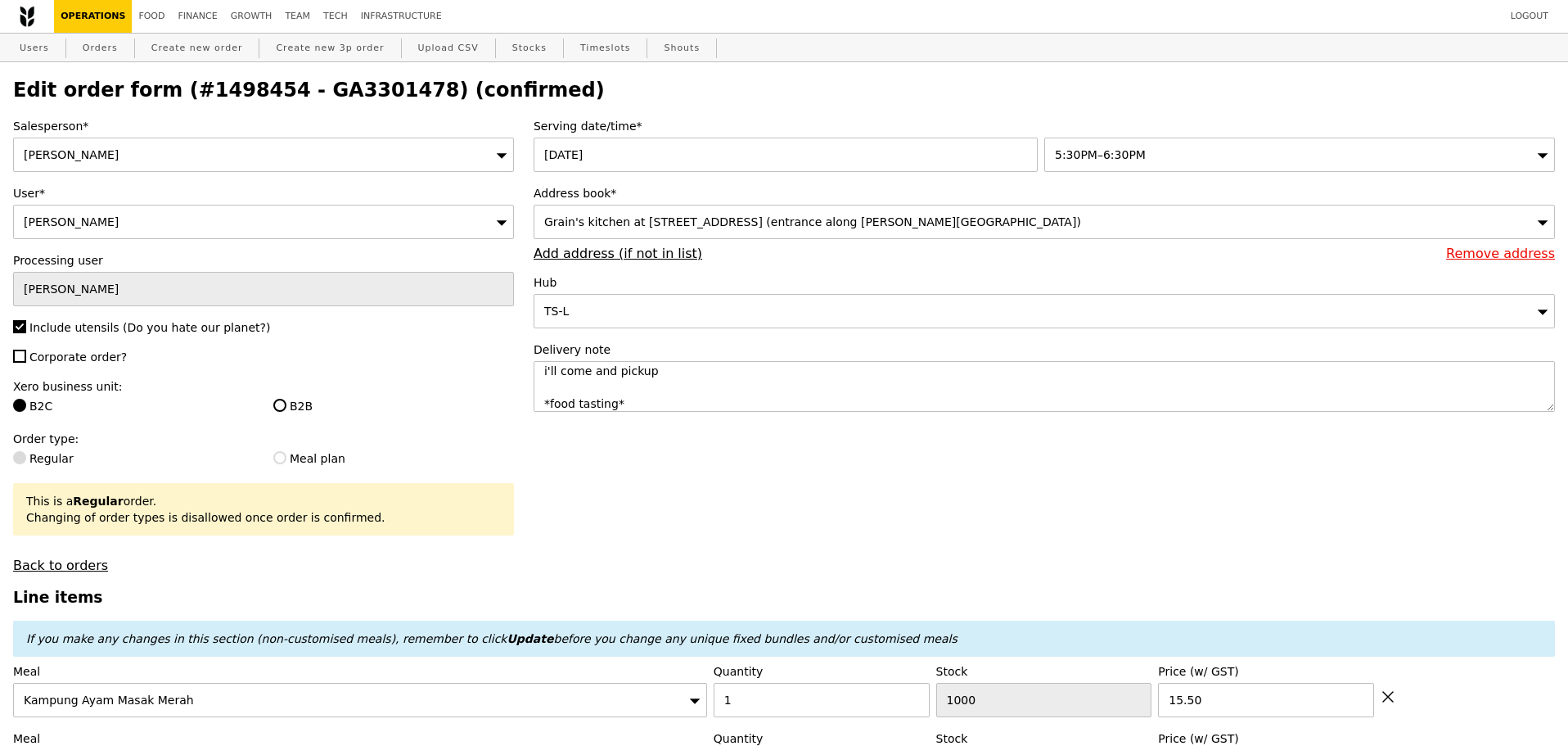
type input "Update"
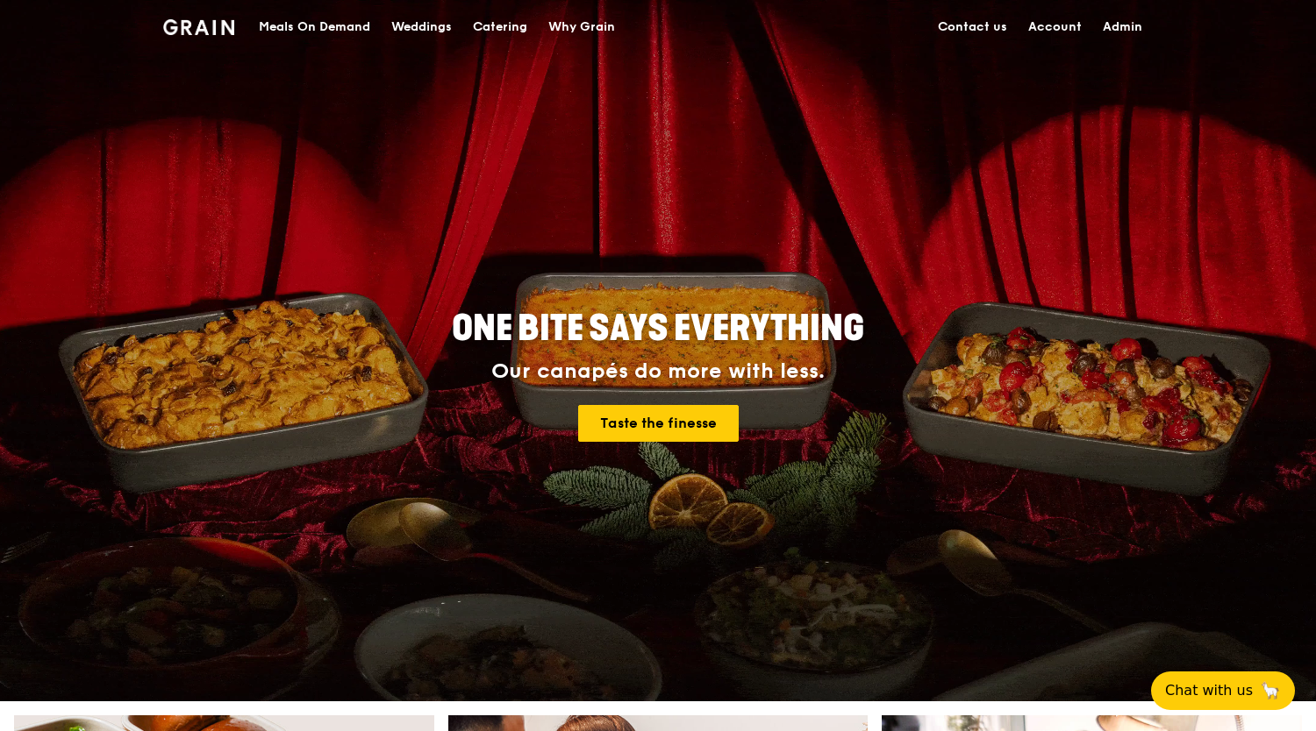
click at [317, 34] on div "Meals On Demand" at bounding box center [314, 27] width 111 height 53
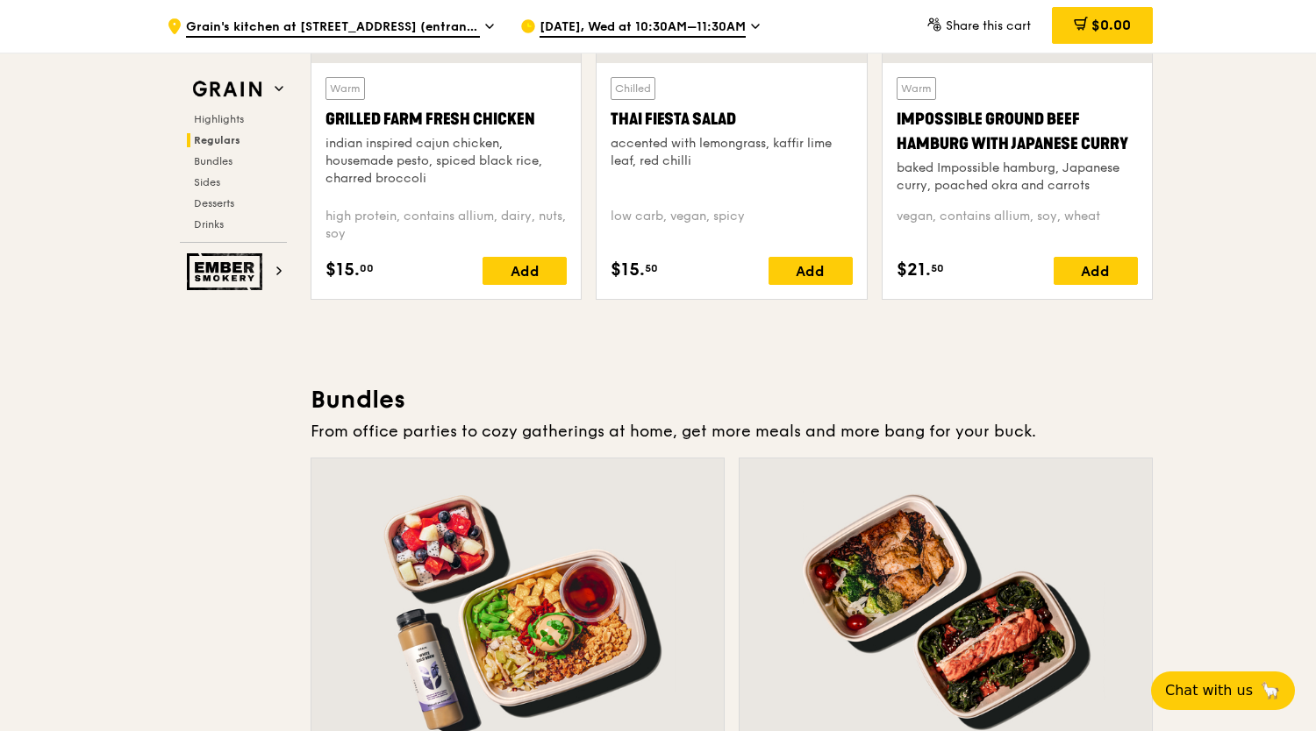
scroll to position [2485, 0]
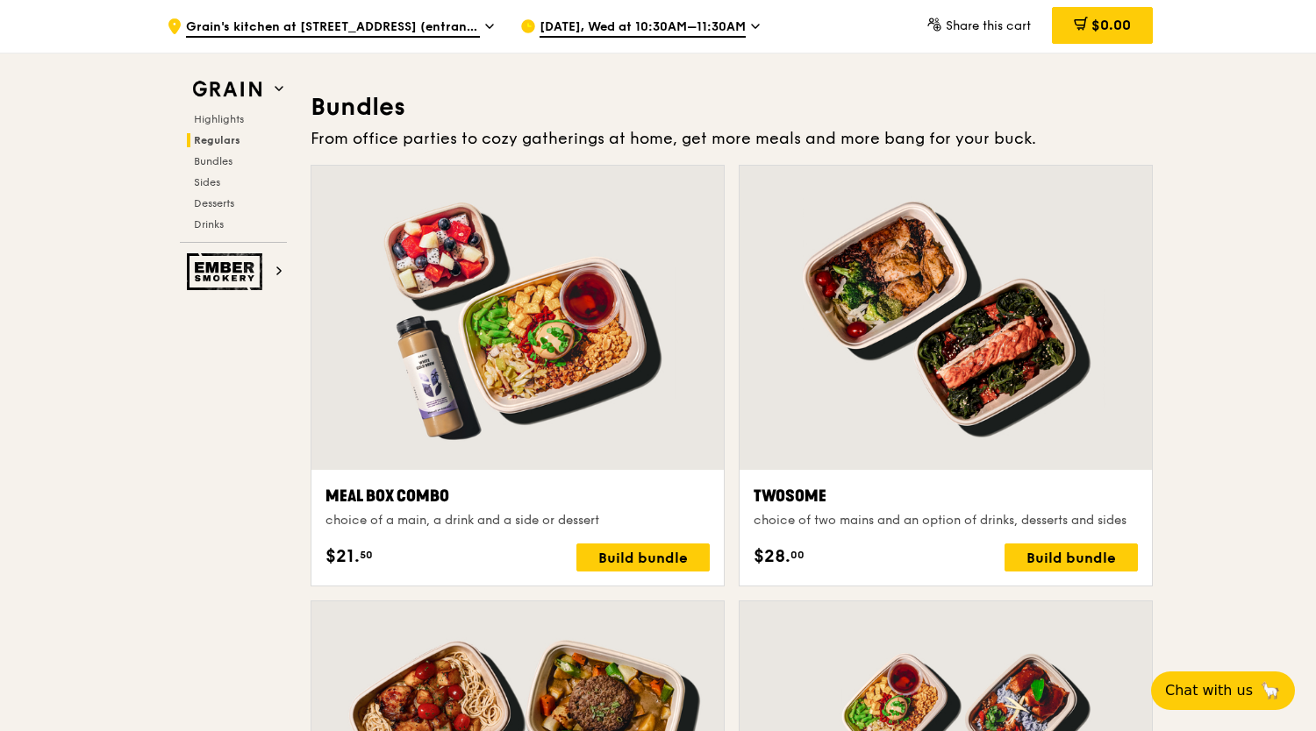
click at [603, 24] on span "Oct 15, Wed at 10:30AM–11:30AM" at bounding box center [642, 27] width 206 height 19
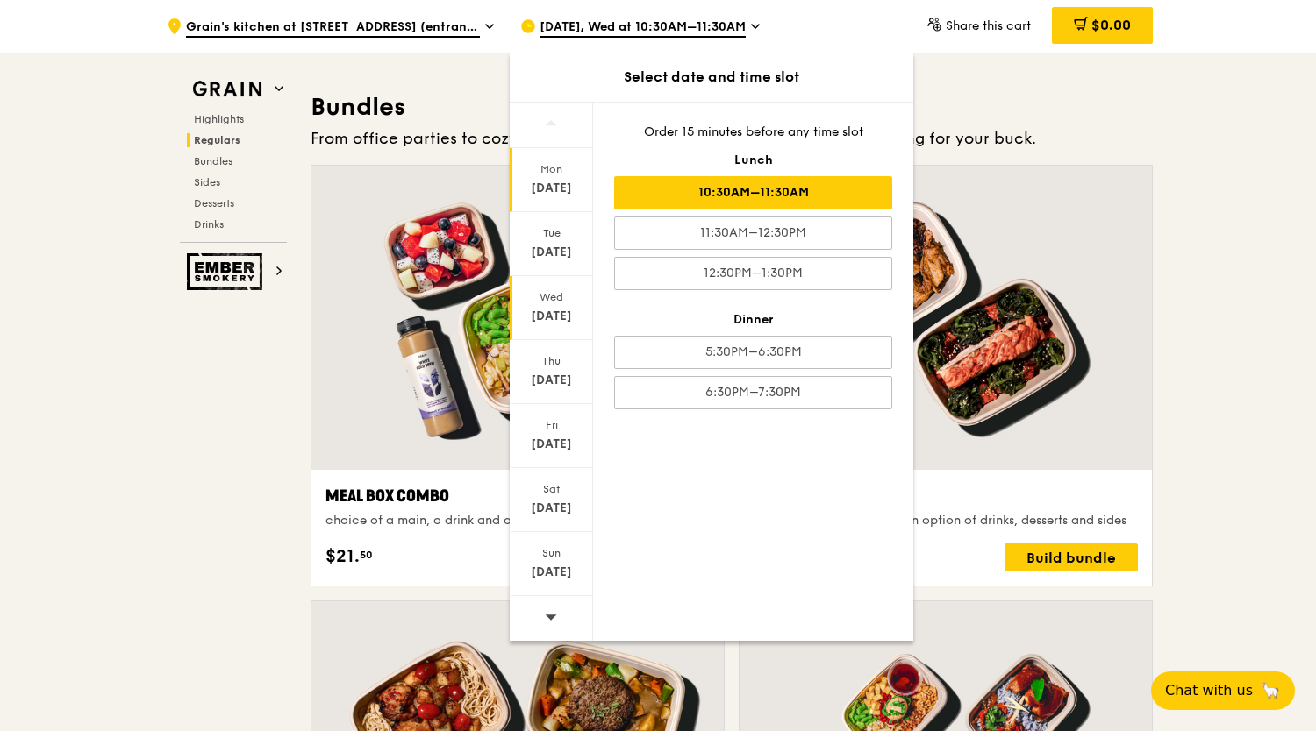
click at [564, 184] on div "Oct 13" at bounding box center [551, 189] width 78 height 18
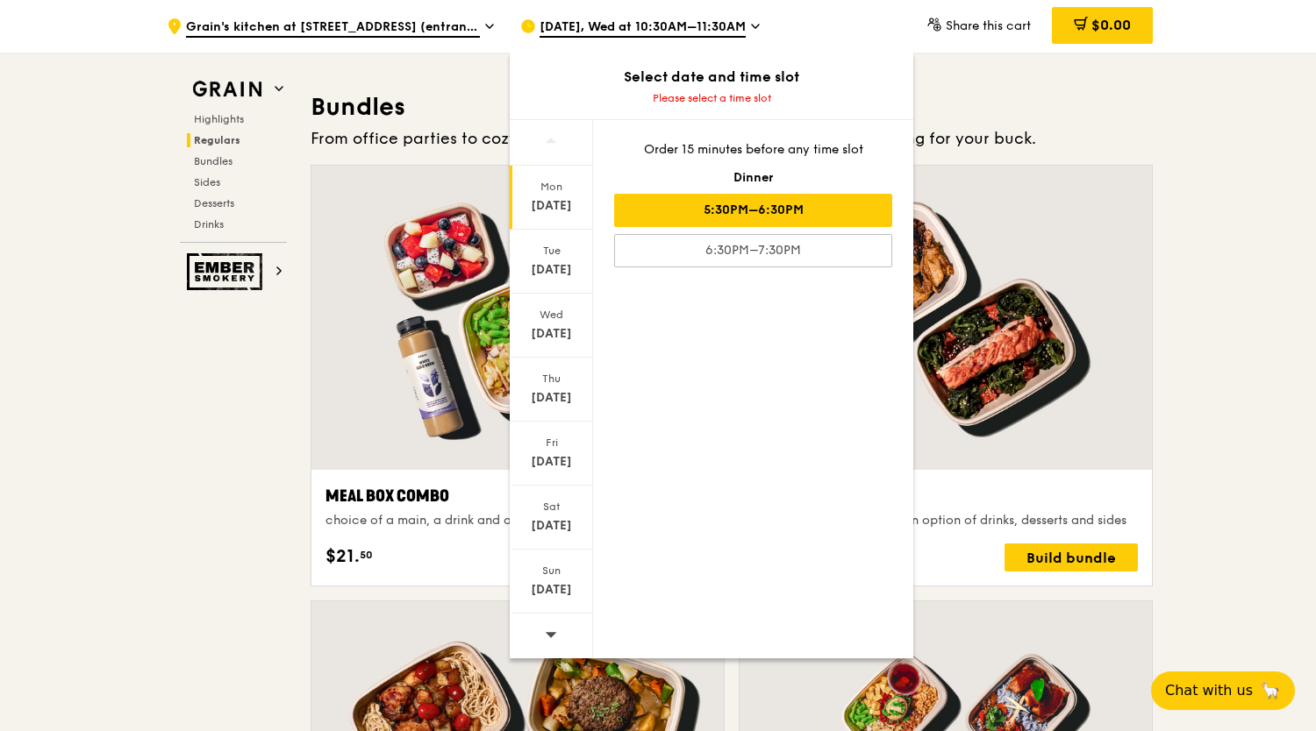
click at [841, 218] on div "5:30PM–6:30PM" at bounding box center [753, 210] width 278 height 33
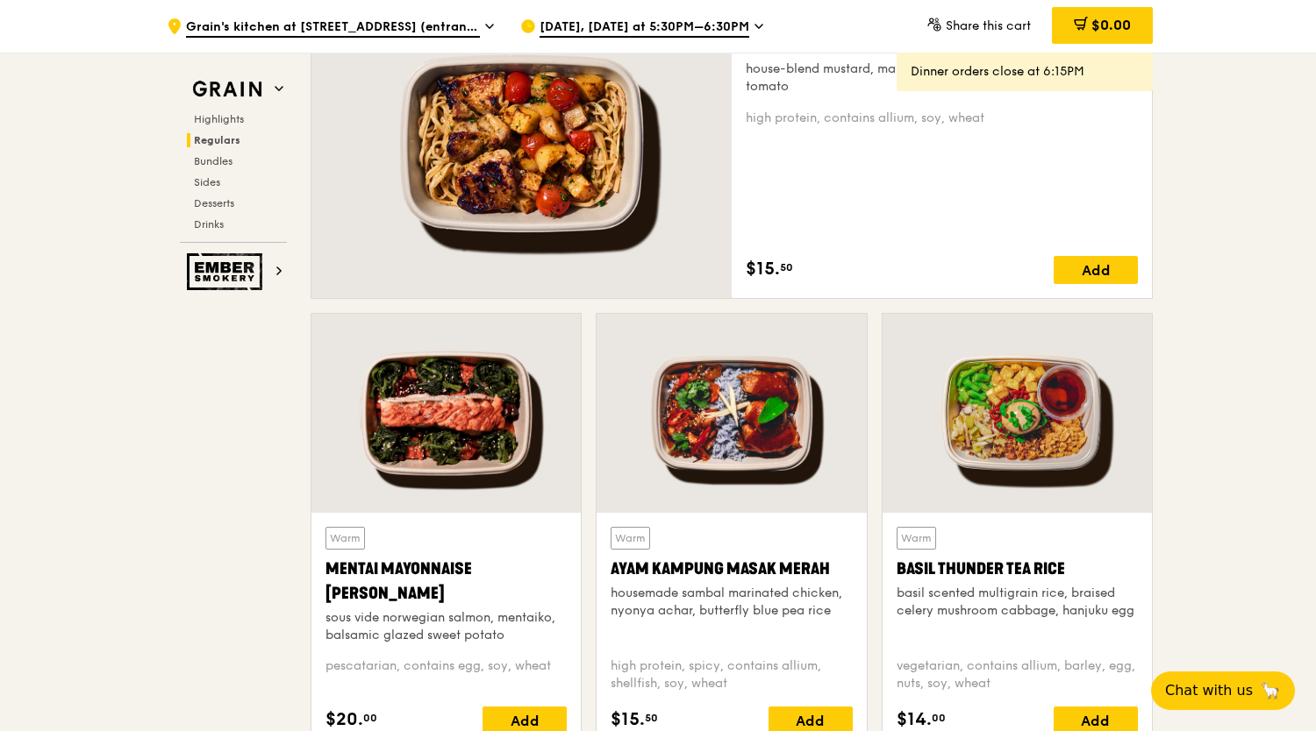
scroll to position [1316, 0]
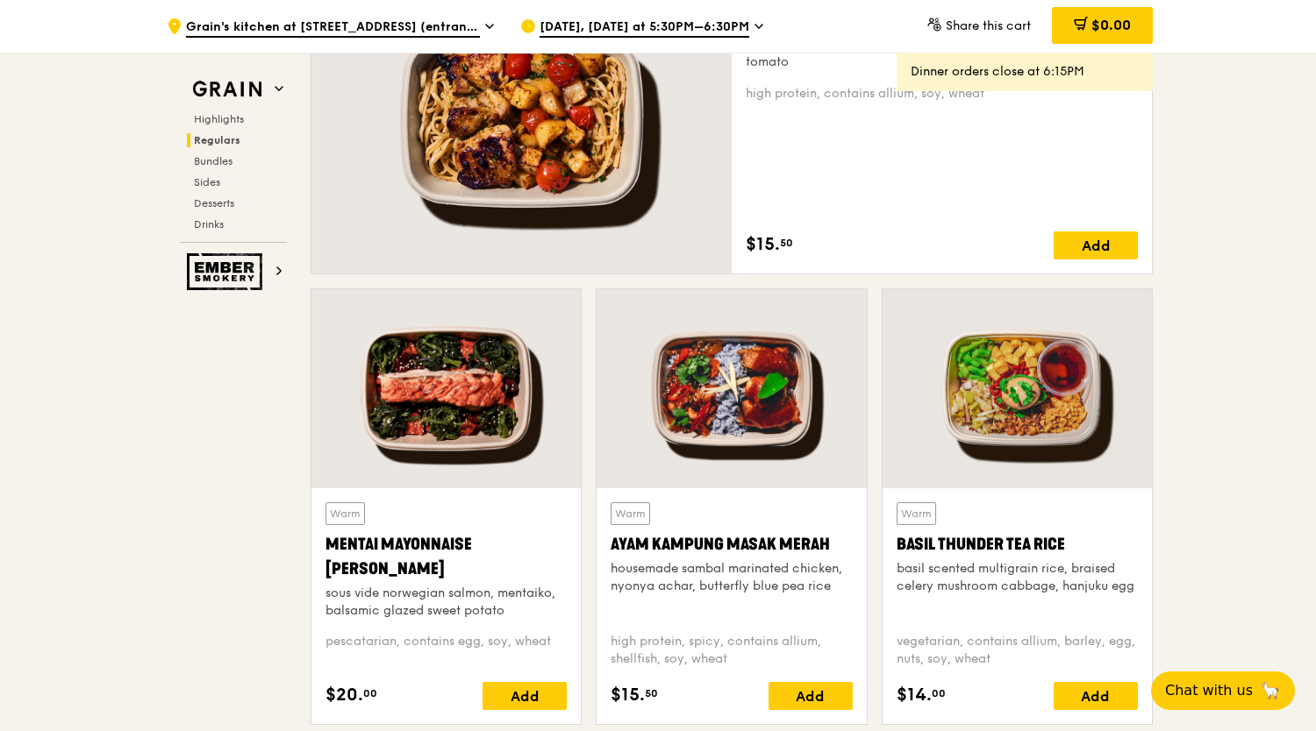
drag, startPoint x: 1268, startPoint y: 392, endPoint x: 1289, endPoint y: 18, distance: 375.1
